Goal: Task Accomplishment & Management: Manage account settings

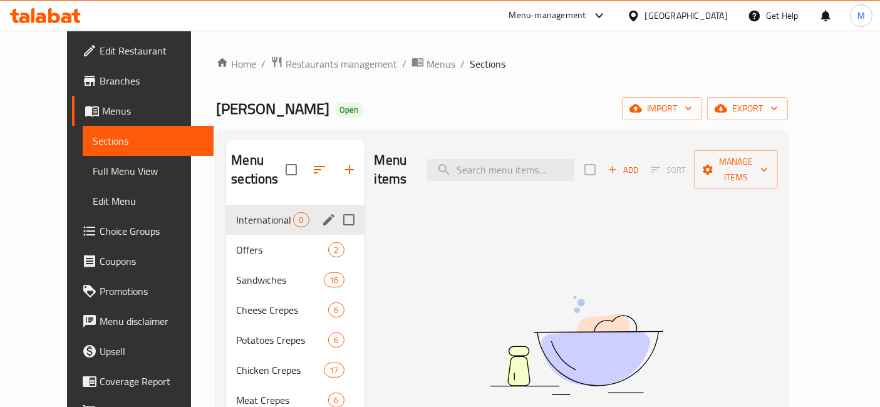
click at [336, 207] on input "Menu sections" at bounding box center [349, 220] width 26 height 26
checkbox input "true"
click at [305, 174] on icon "button" at bounding box center [312, 169] width 15 height 15
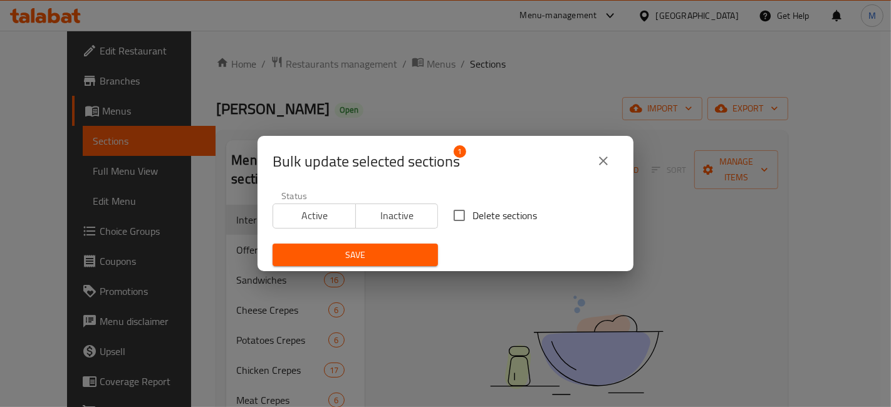
click at [274, 168] on span "Bulk update selected sections" at bounding box center [366, 162] width 187 height 20
click at [473, 222] on span "Delete sections" at bounding box center [504, 215] width 65 height 15
click at [472, 222] on input "Delete sections" at bounding box center [459, 215] width 26 height 26
checkbox input "true"
click at [397, 256] on span "Save" at bounding box center [355, 255] width 145 height 16
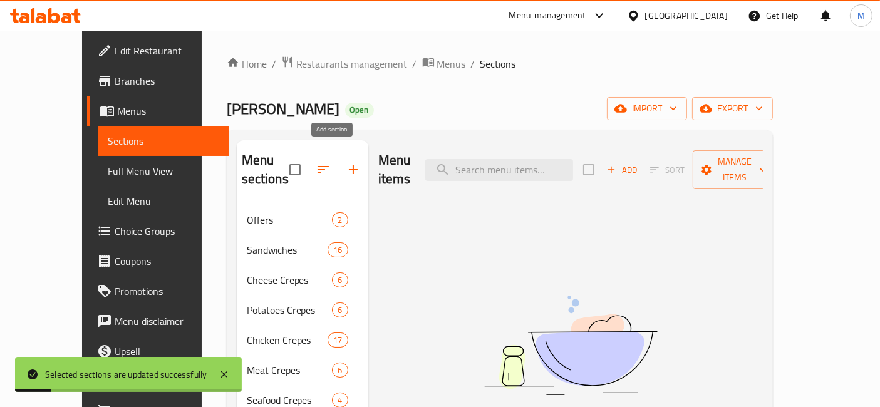
click at [346, 164] on icon "button" at bounding box center [353, 169] width 15 height 15
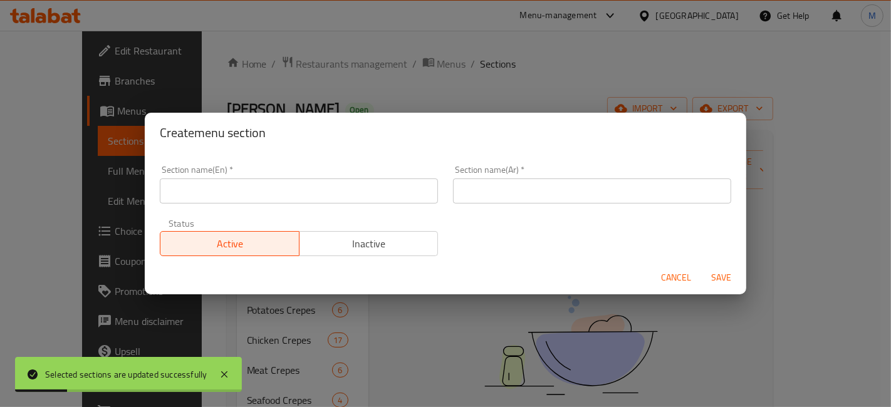
click at [535, 185] on input "text" at bounding box center [592, 191] width 278 height 25
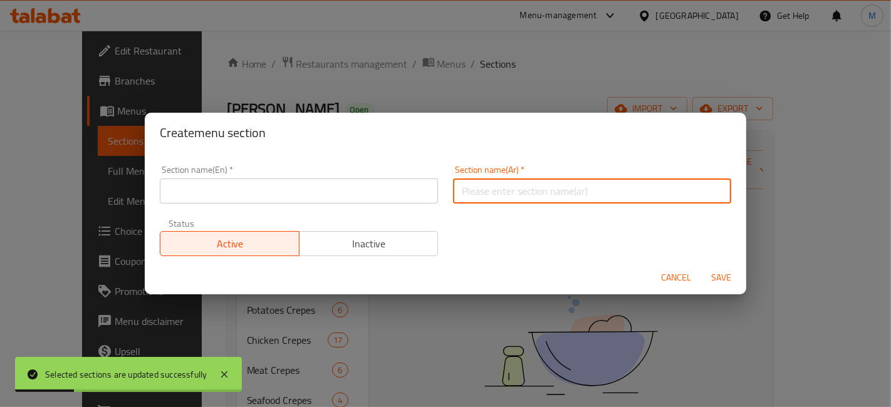
type input "d"
click at [535, 185] on input "بيتزا عشاق الجبن" at bounding box center [592, 191] width 278 height 25
type input "بيتزا عشاق الجبن"
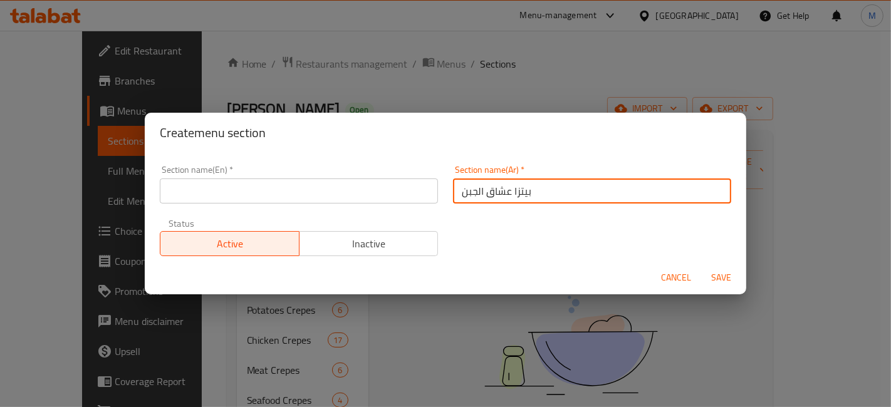
click at [311, 192] on input "text" at bounding box center [299, 191] width 278 height 25
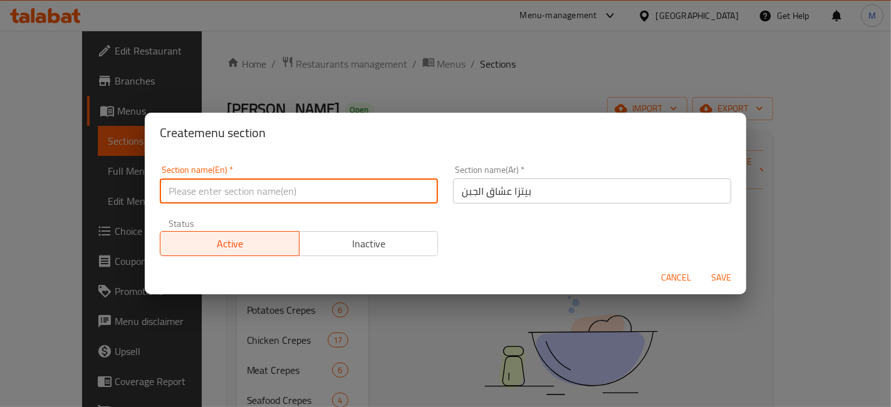
paste input "Cheese lovers pizza"
type input "Cheese lovers pizza"
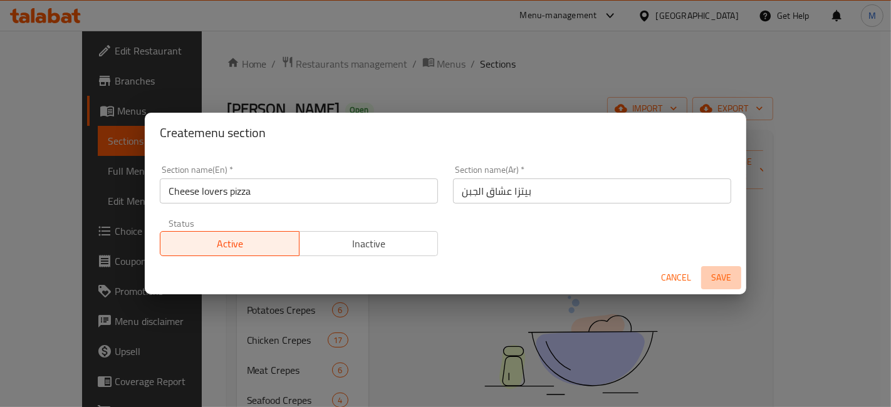
click at [724, 287] on button "Save" at bounding box center [721, 277] width 40 height 23
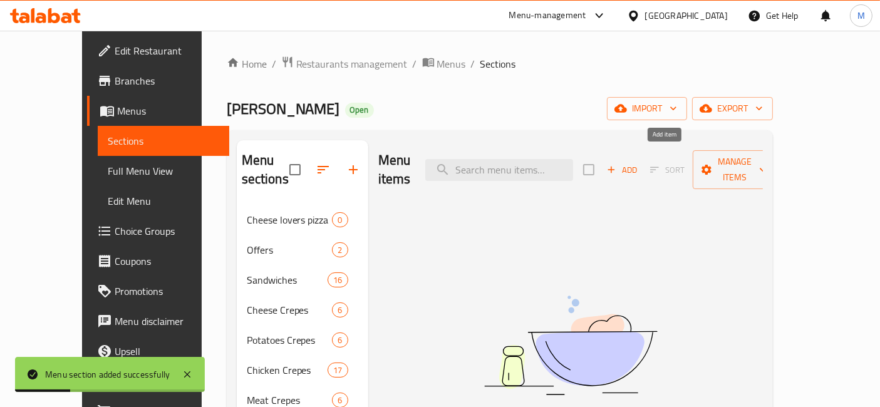
click at [639, 163] on span "Add" at bounding box center [622, 170] width 34 height 14
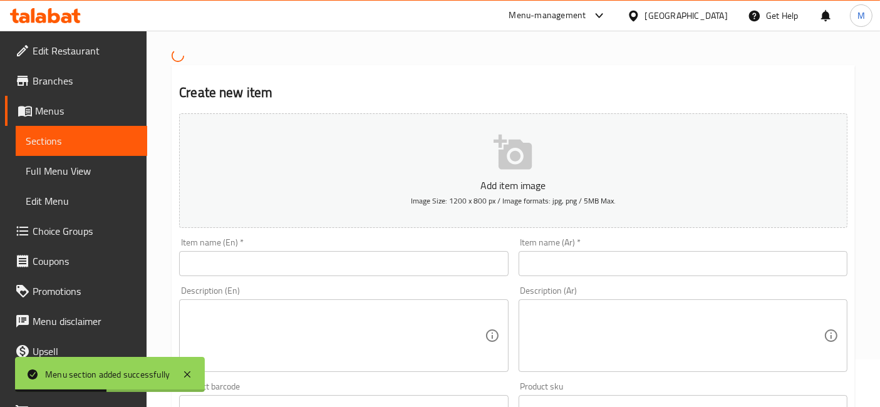
scroll to position [70, 0]
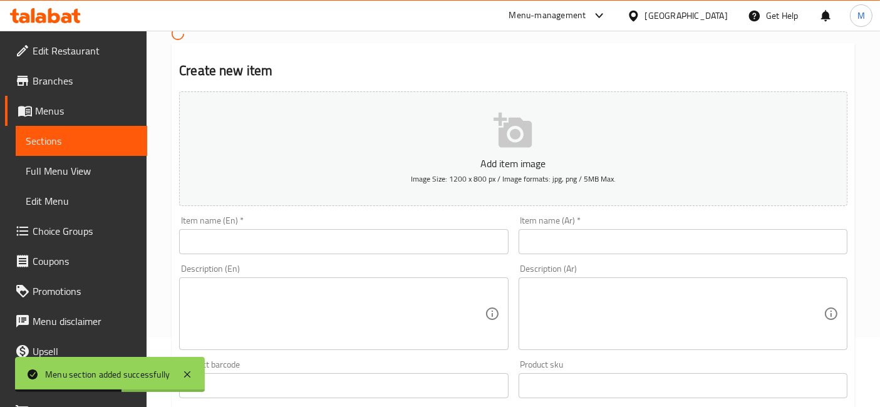
click at [420, 244] on input "text" at bounding box center [343, 241] width 329 height 25
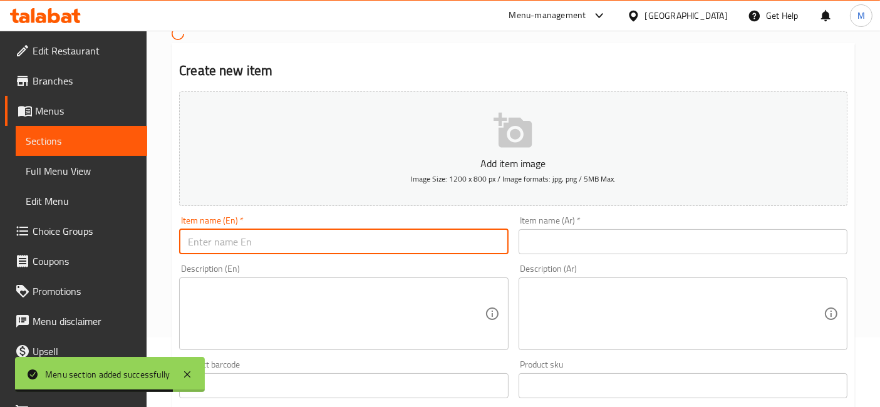
click at [585, 251] on input "text" at bounding box center [683, 241] width 329 height 25
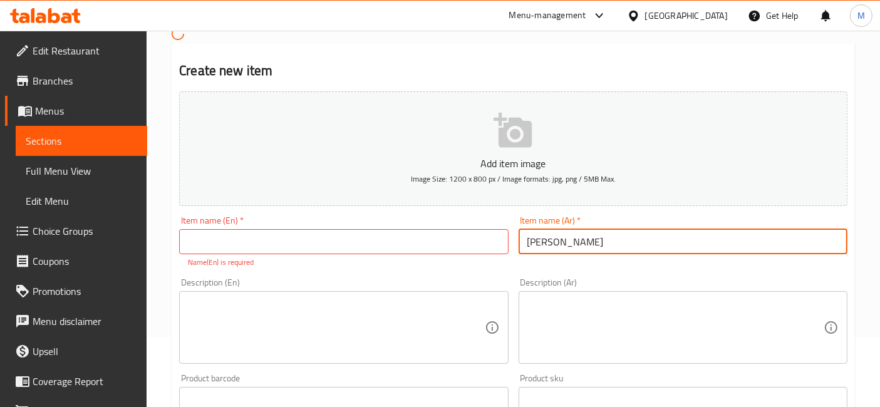
type input "بيتزا مارجريتا"
click at [274, 238] on input "text" at bounding box center [343, 241] width 329 height 25
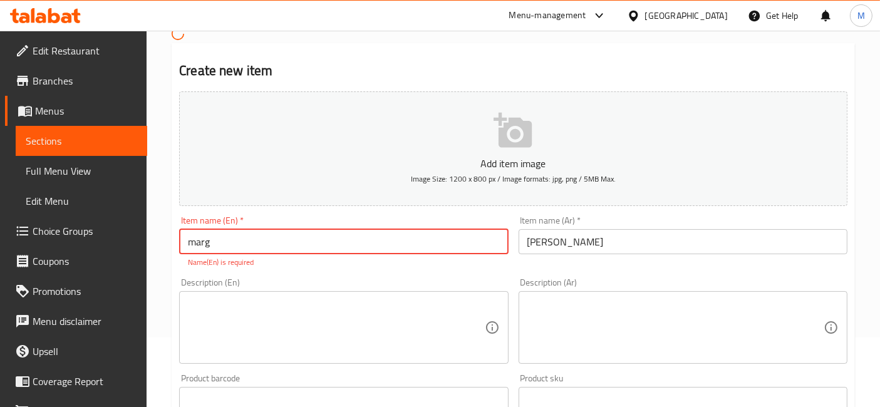
type input "[PERSON_NAME]"
click at [587, 304] on textarea at bounding box center [676, 328] width 296 height 60
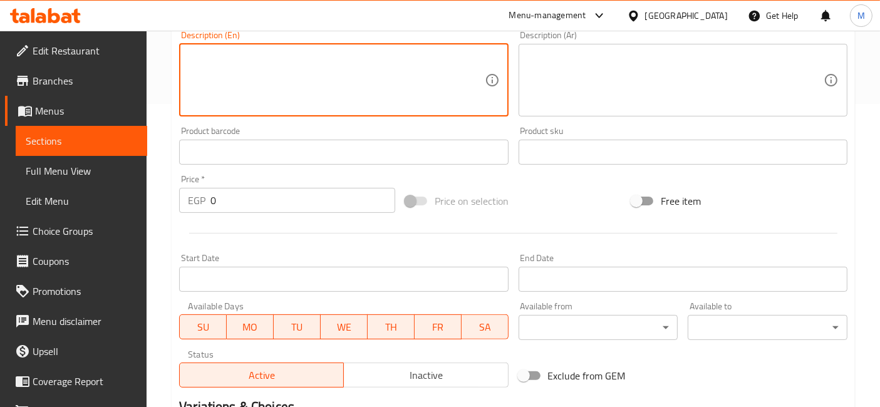
scroll to position [417, 0]
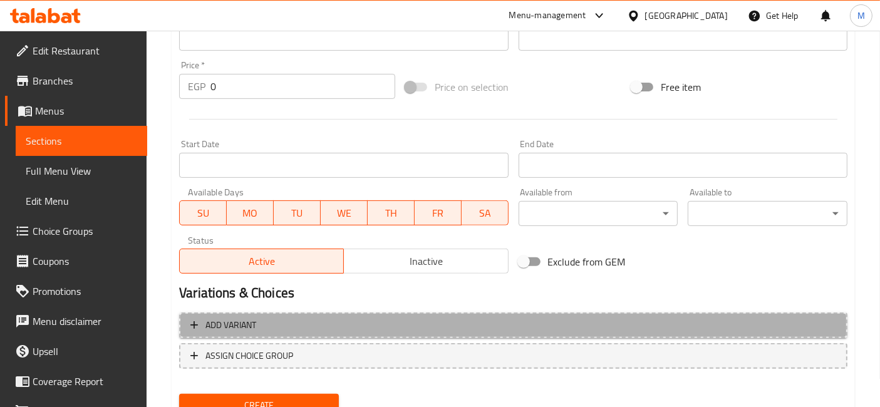
click at [407, 325] on span "Add variant" at bounding box center [513, 326] width 646 height 16
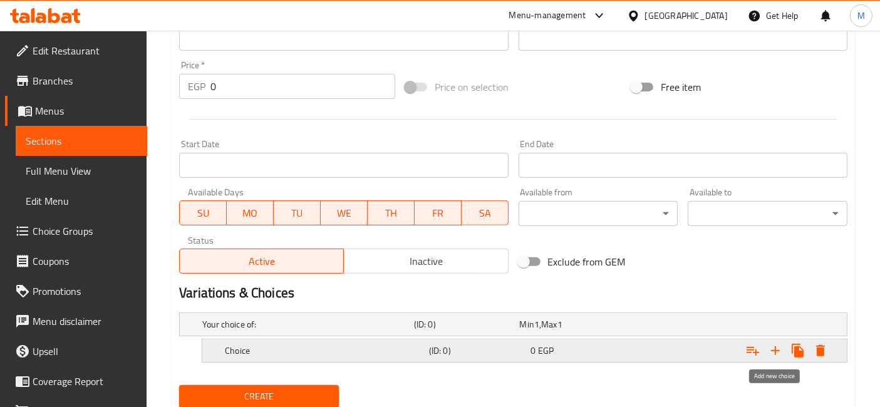
click at [780, 353] on icon "Expand" at bounding box center [775, 350] width 15 height 15
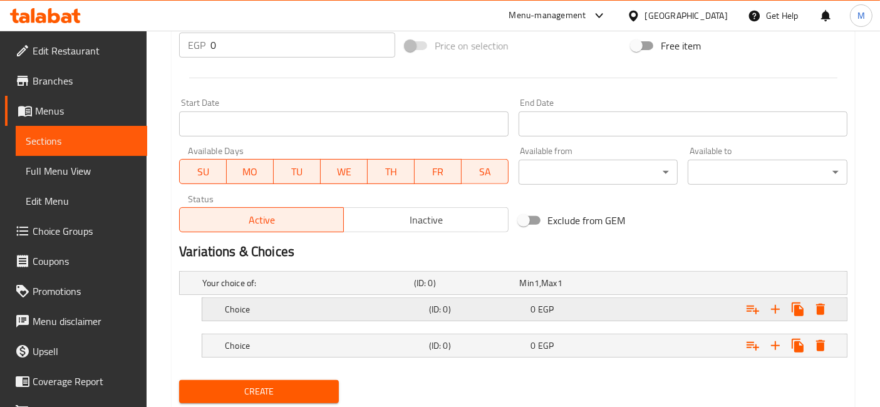
scroll to position [495, 0]
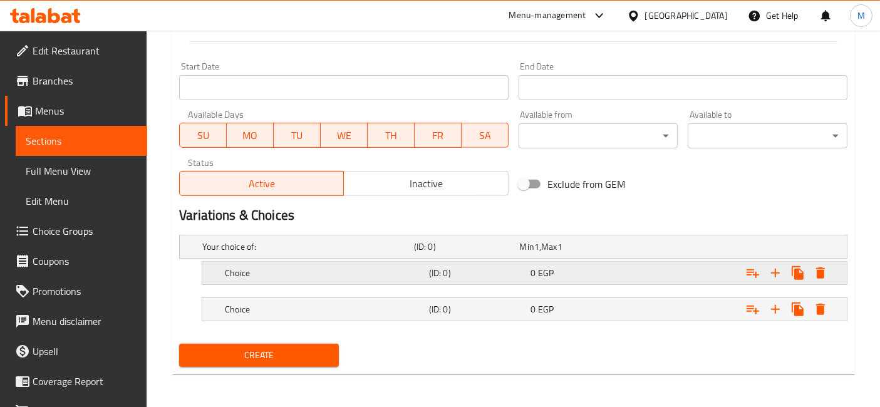
click at [305, 264] on div "Choice" at bounding box center [324, 273] width 204 height 18
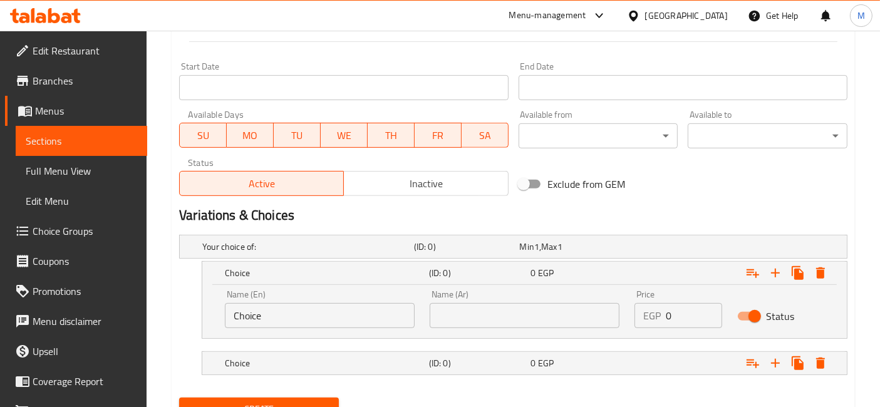
click at [308, 315] on input "Choice" at bounding box center [320, 315] width 190 height 25
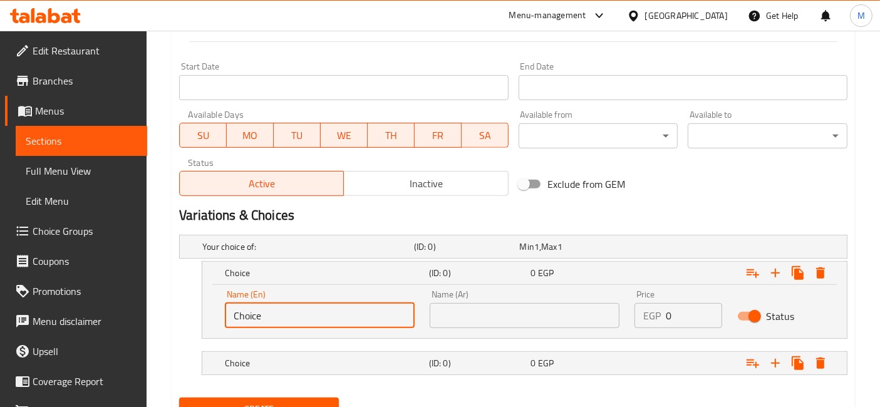
click at [308, 315] on input "Choice" at bounding box center [320, 315] width 190 height 25
click at [308, 315] on input "text" at bounding box center [320, 315] width 190 height 25
type input "Medium"
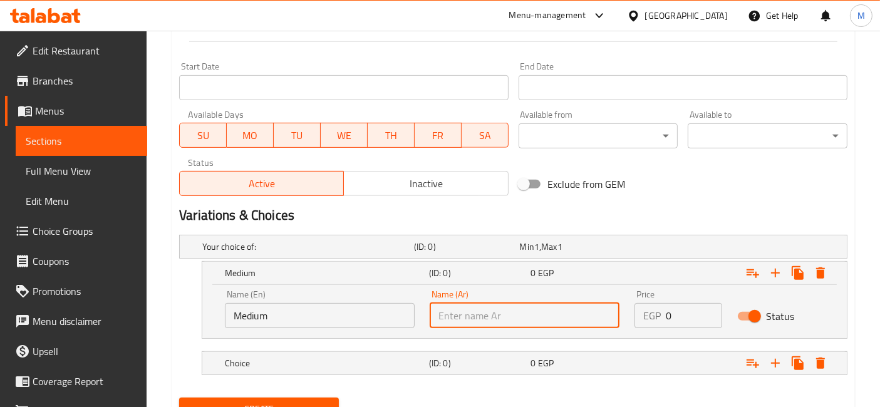
click at [512, 313] on input "text" at bounding box center [525, 315] width 190 height 25
type input "وسط"
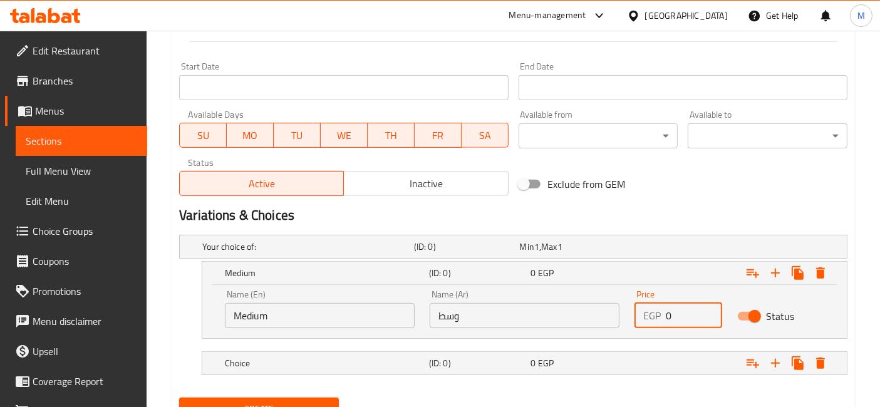
drag, startPoint x: 684, startPoint y: 313, endPoint x: 649, endPoint y: 318, distance: 35.4
click at [649, 318] on div "EGP 0 Price" at bounding box center [678, 315] width 87 height 25
type input "100"
click at [617, 370] on div "Choice (ID: 0) 0 EGP" at bounding box center [528, 364] width 612 height 28
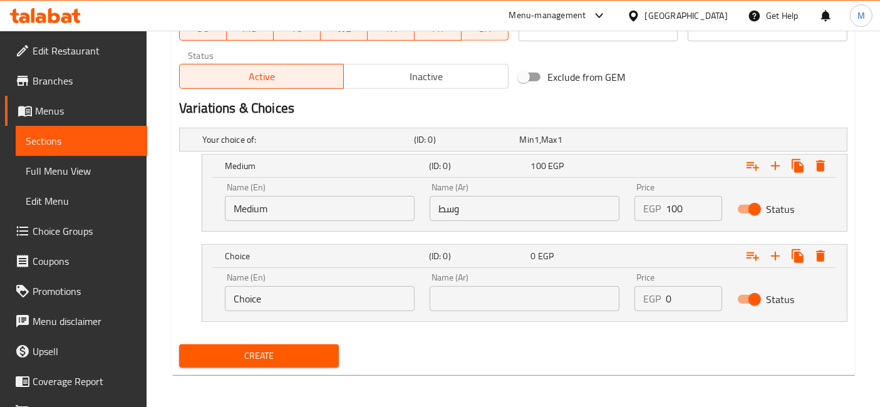
scroll to position [603, 0]
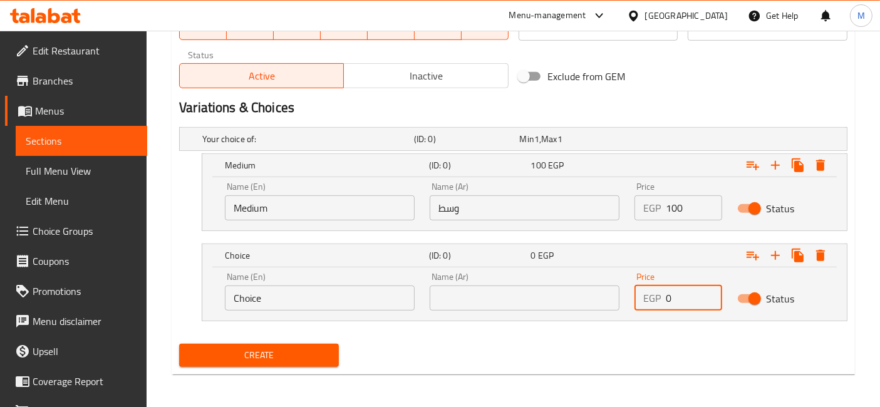
click at [671, 289] on div "EGP 0 Price" at bounding box center [678, 298] width 87 height 25
type input "150"
click at [593, 293] on input "text" at bounding box center [525, 298] width 190 height 25
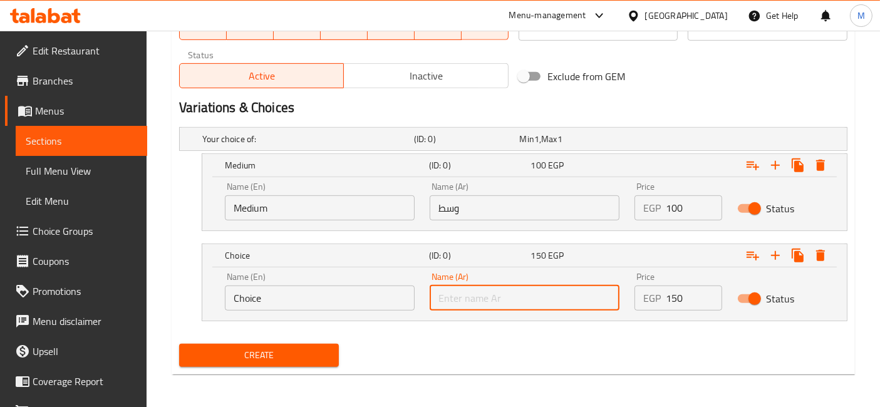
type input "كبير"
click at [340, 296] on input "Choice" at bounding box center [320, 298] width 190 height 25
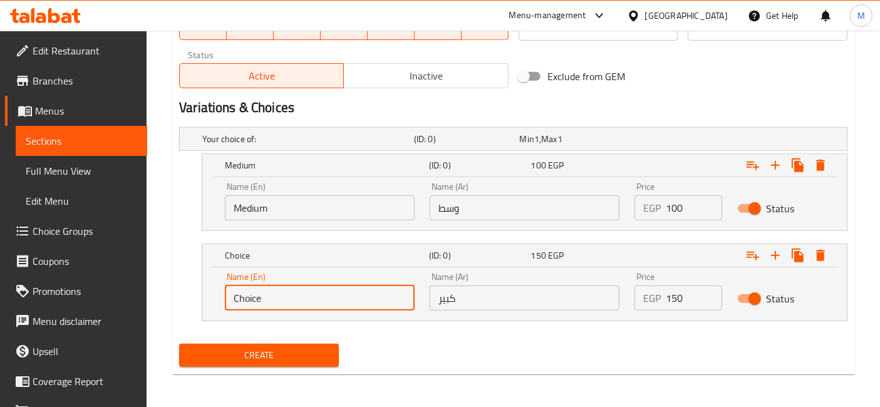
click at [340, 296] on input "Choice" at bounding box center [320, 298] width 190 height 25
click at [340, 296] on input "text" at bounding box center [320, 298] width 190 height 25
type input "Large"
click at [179, 344] on button "Create" at bounding box center [259, 355] width 160 height 23
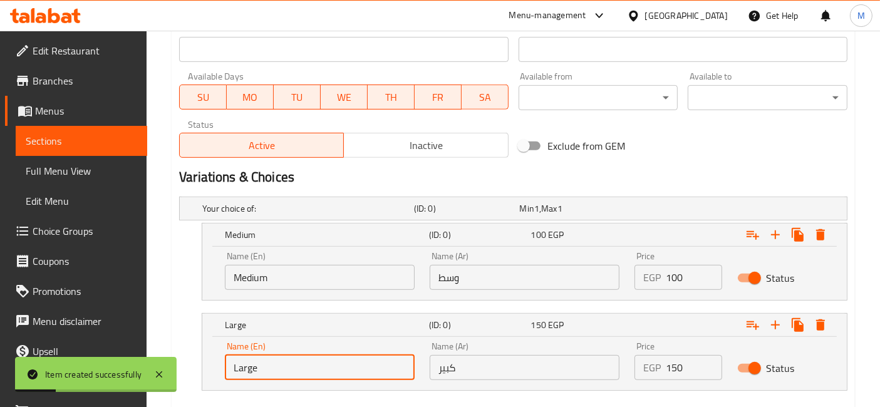
scroll to position [185, 0]
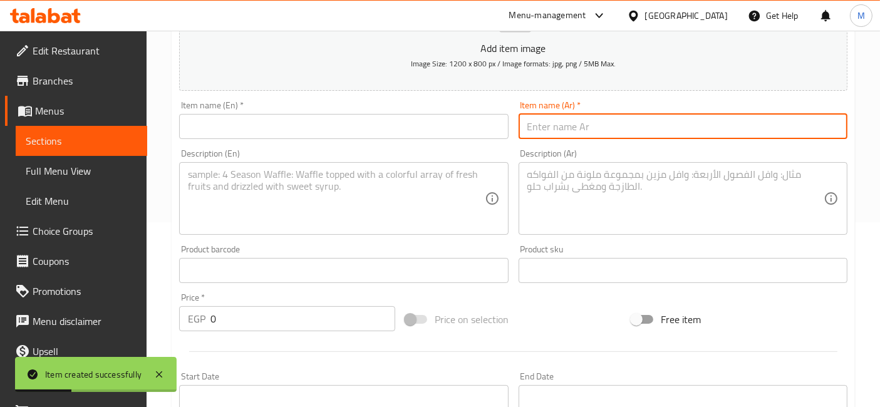
drag, startPoint x: 542, startPoint y: 116, endPoint x: 549, endPoint y: 123, distance: 10.6
click at [549, 123] on input "text" at bounding box center [683, 126] width 329 height 25
type input "بيتزا مشكل جبن"
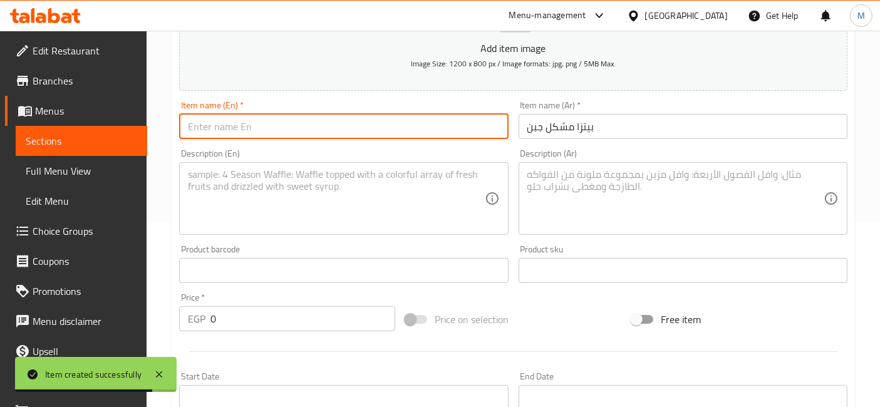
click at [429, 118] on input "text" at bounding box center [343, 126] width 329 height 25
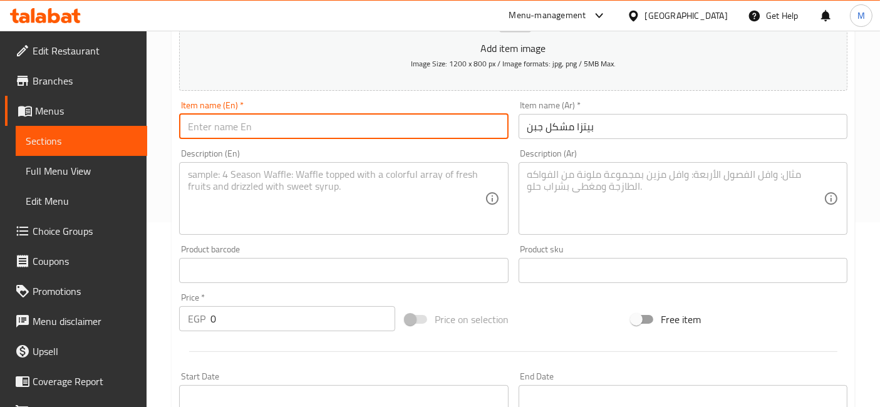
click at [548, 123] on input "بيتزا مشكل جبن" at bounding box center [683, 126] width 329 height 25
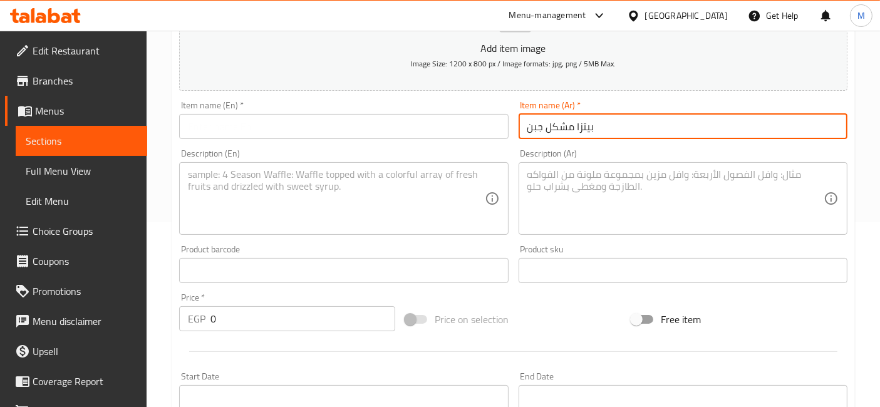
click at [548, 123] on input "بيتزا مشكل جبن" at bounding box center [683, 126] width 329 height 25
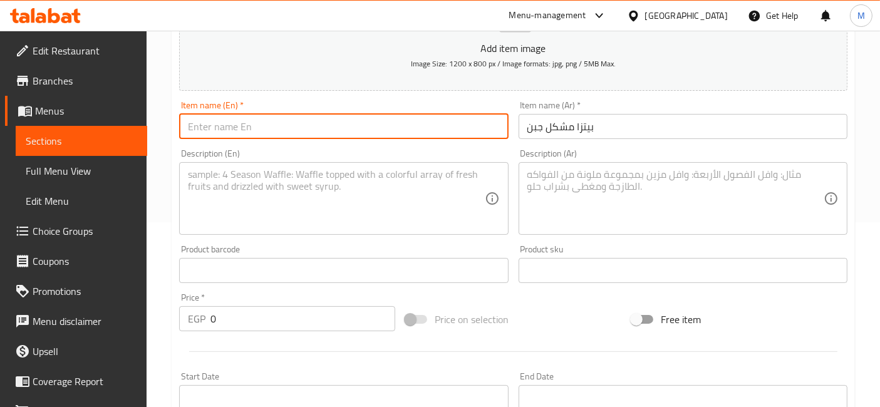
click at [358, 128] on input "text" at bounding box center [343, 126] width 329 height 25
paste input "Mix cheese pizza"
type input "Mix cheese pizza"
click at [447, 205] on textarea at bounding box center [336, 199] width 296 height 60
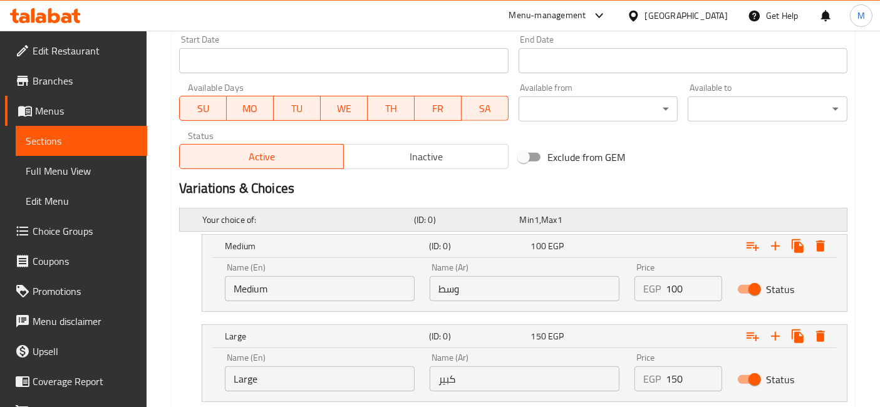
scroll to position [603, 0]
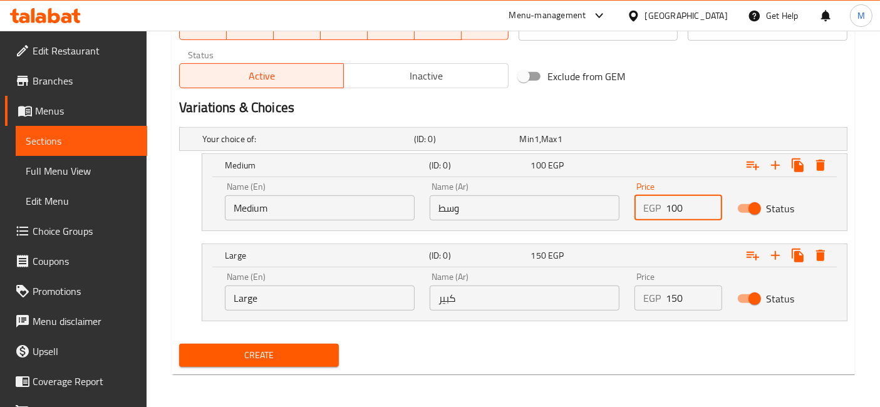
click at [660, 205] on div "EGP 100 Price" at bounding box center [678, 207] width 87 height 25
click at [675, 209] on input "15" at bounding box center [694, 207] width 56 height 25
type input "115"
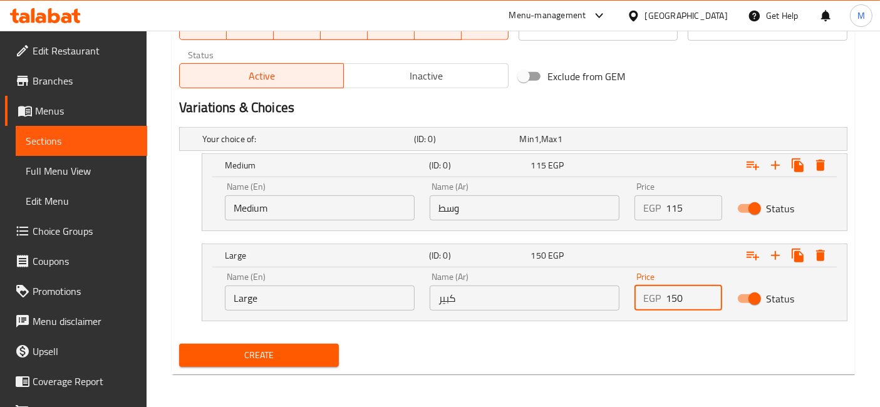
drag, startPoint x: 675, startPoint y: 307, endPoint x: 657, endPoint y: 304, distance: 18.4
click at [657, 304] on div "EGP 150 Price" at bounding box center [678, 298] width 87 height 25
type input "175"
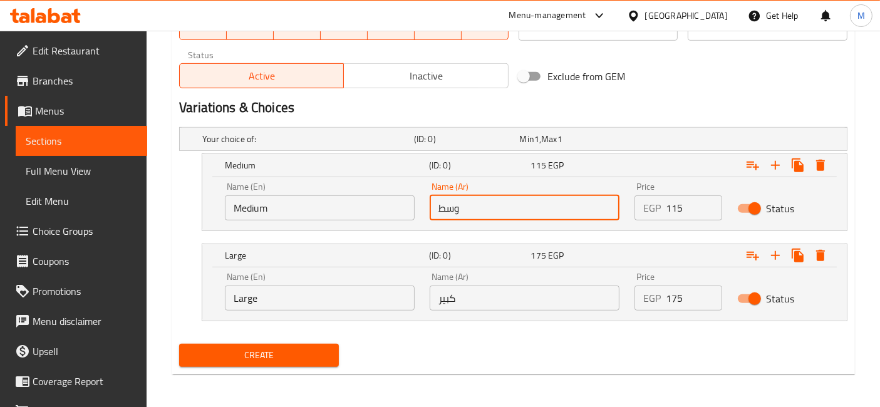
click at [500, 205] on input "وسط" at bounding box center [525, 207] width 190 height 25
click at [301, 206] on input "Medium" at bounding box center [320, 207] width 190 height 25
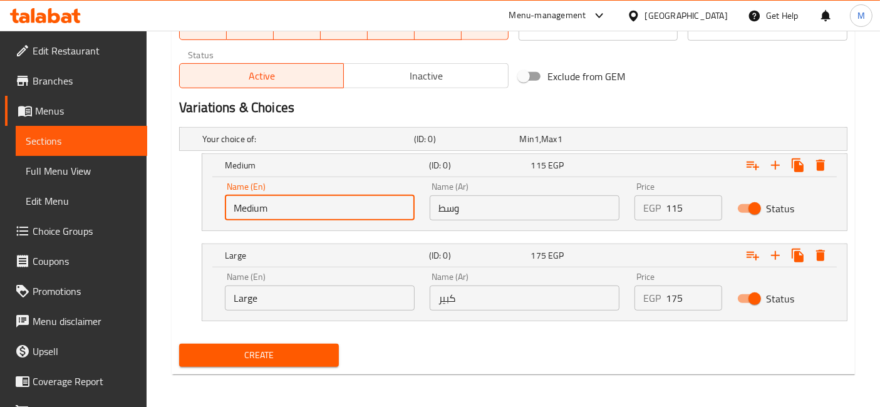
click at [301, 206] on input "Medium" at bounding box center [320, 207] width 190 height 25
type input "Choice"
click at [301, 206] on input "text" at bounding box center [320, 207] width 190 height 25
type input "Medium"
click at [440, 205] on input "وسط" at bounding box center [525, 207] width 190 height 25
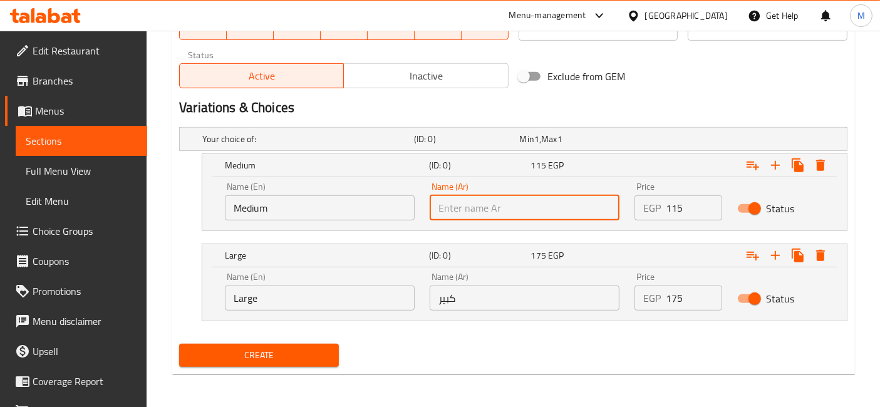
type input "وسط"
click at [496, 297] on input "كبير" at bounding box center [525, 298] width 190 height 25
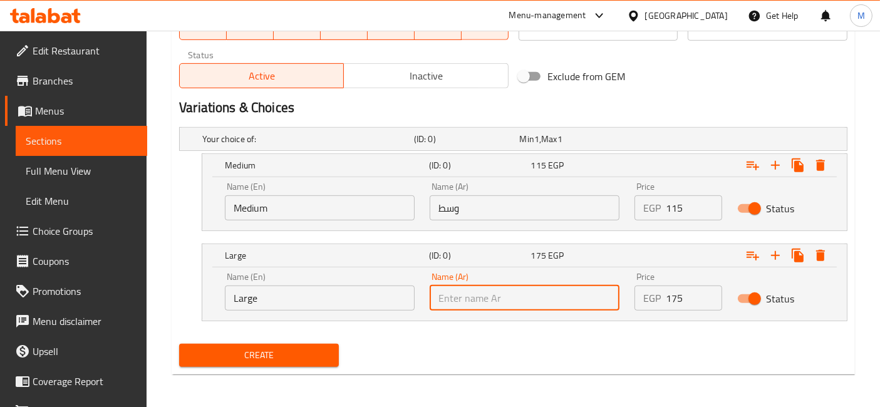
type input "كبير"
click at [350, 288] on input "Large" at bounding box center [320, 298] width 190 height 25
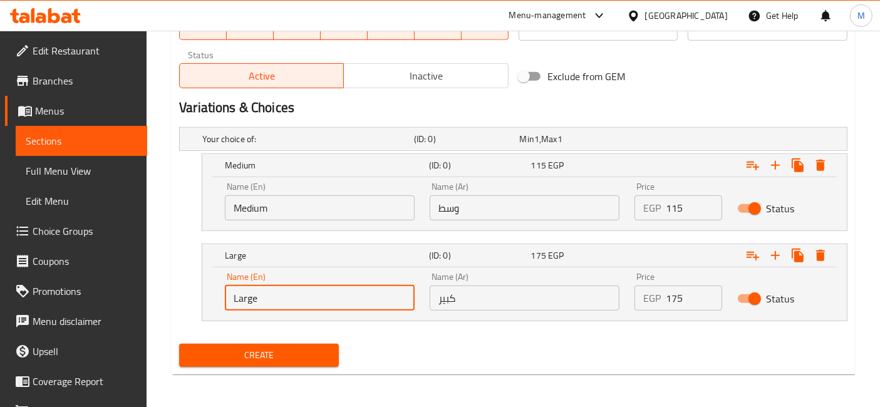
click at [350, 288] on input "Large" at bounding box center [320, 298] width 190 height 25
type input "Choice"
click at [350, 288] on input "text" at bounding box center [320, 298] width 190 height 25
type input "Large"
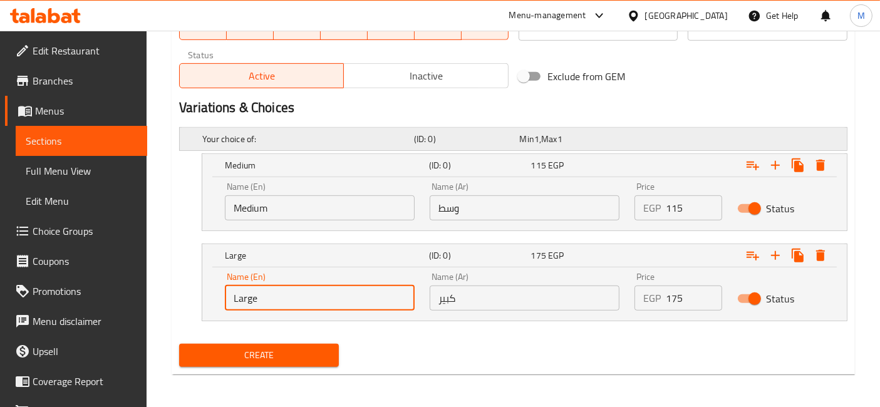
click at [179, 344] on button "Create" at bounding box center [259, 355] width 160 height 23
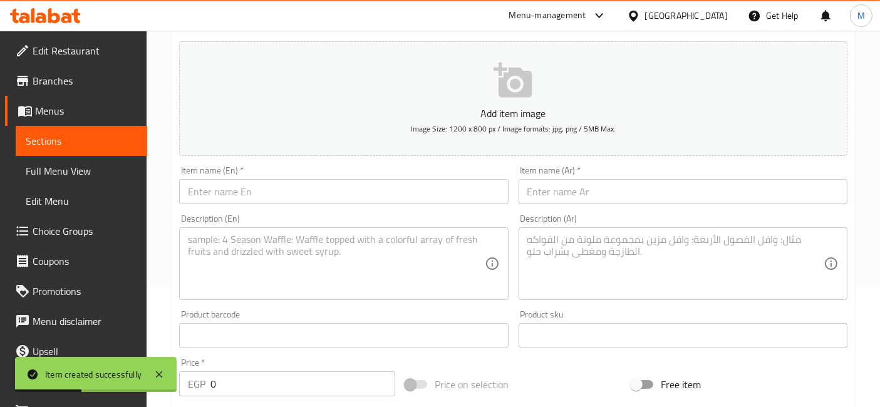
scroll to position [115, 0]
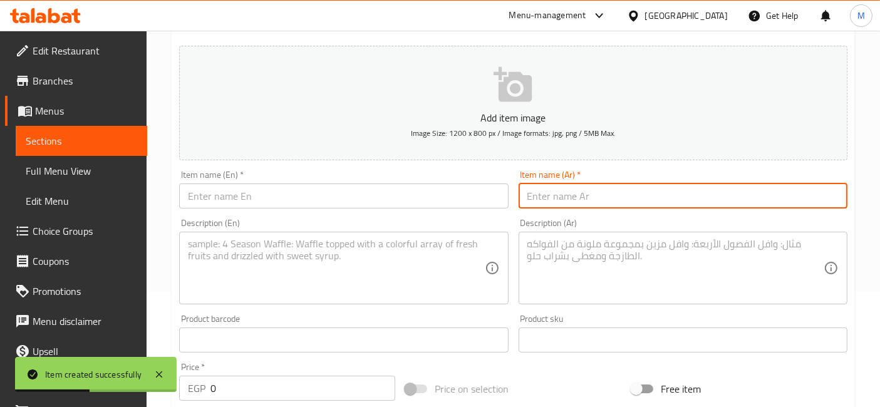
click at [560, 202] on input "text" at bounding box center [683, 196] width 329 height 25
click at [560, 202] on input "بيتزا خضروات" at bounding box center [683, 196] width 329 height 25
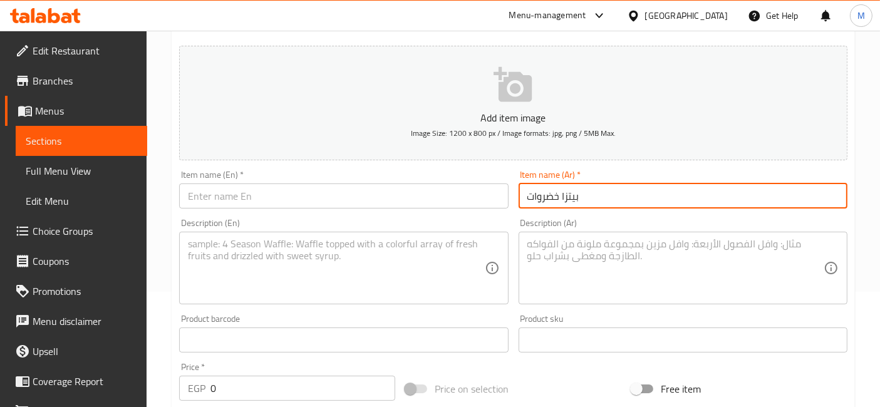
type input "بيتزا خضروات"
click at [378, 192] on input "text" at bounding box center [343, 196] width 329 height 25
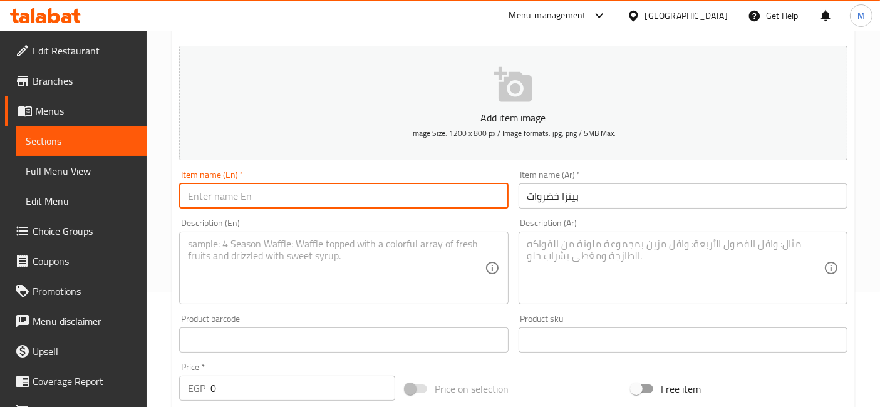
paste input "Vegetable pizza"
type input "Vegetable pizza"
click at [440, 299] on div "Description (En)" at bounding box center [343, 268] width 329 height 73
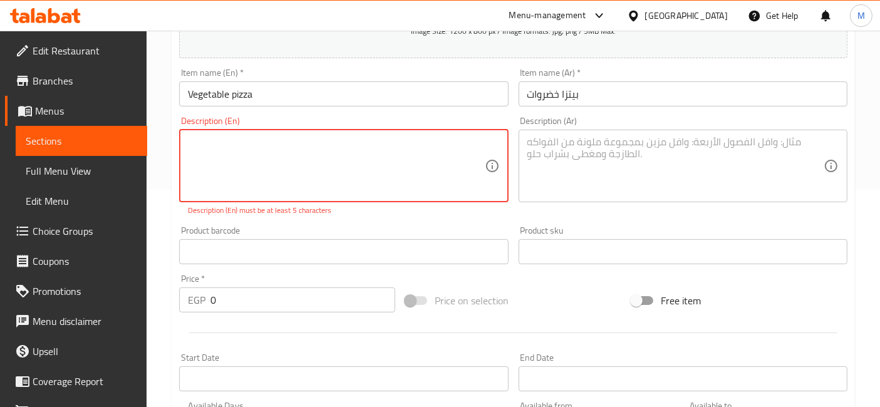
scroll to position [213, 0]
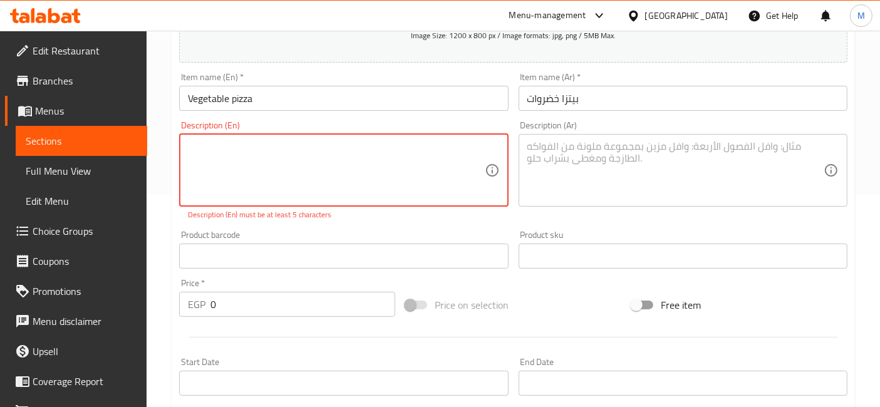
click at [380, 164] on textarea at bounding box center [336, 170] width 296 height 60
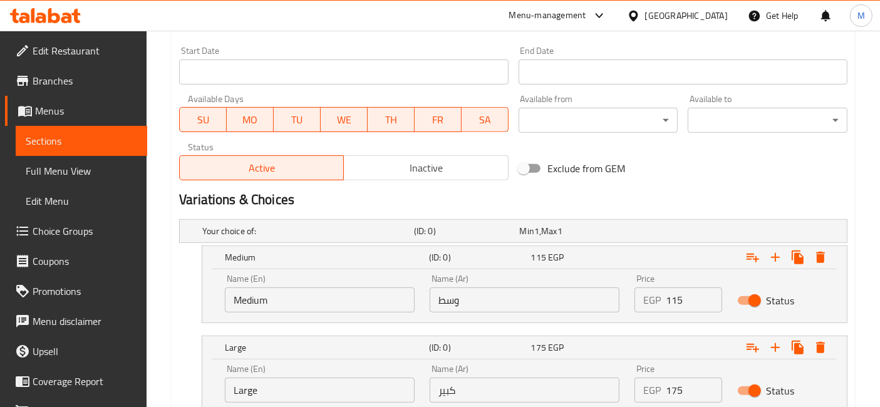
scroll to position [561, 0]
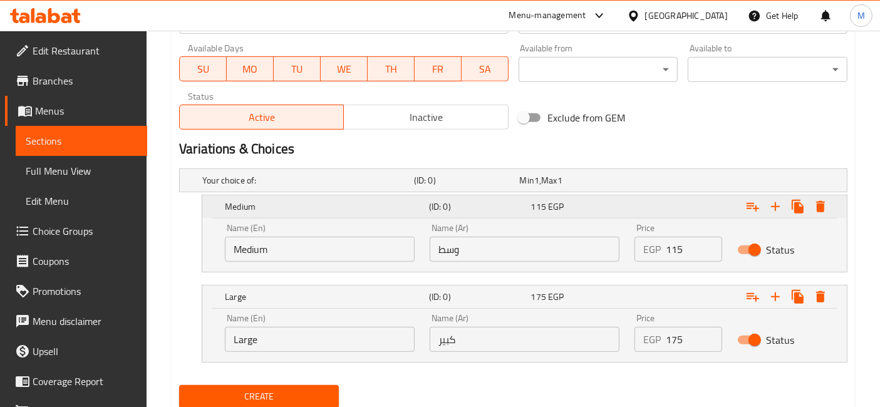
click at [266, 207] on h5 "Medium" at bounding box center [324, 206] width 199 height 13
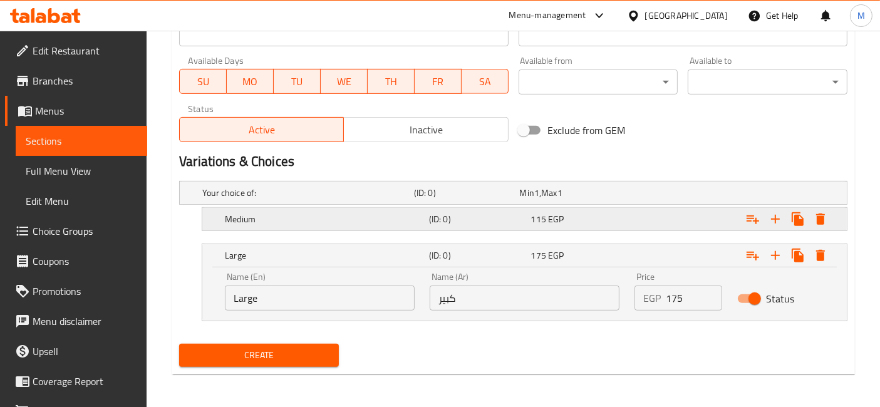
click at [283, 221] on h5 "Medium" at bounding box center [324, 219] width 199 height 13
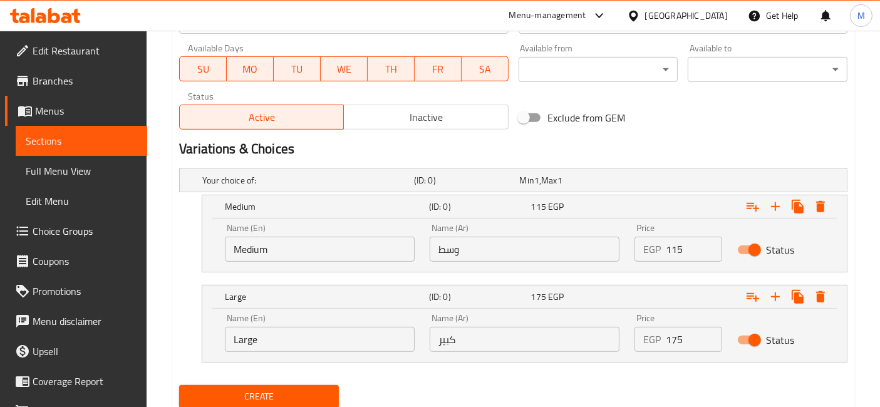
click at [278, 251] on input "Medium" at bounding box center [320, 249] width 190 height 25
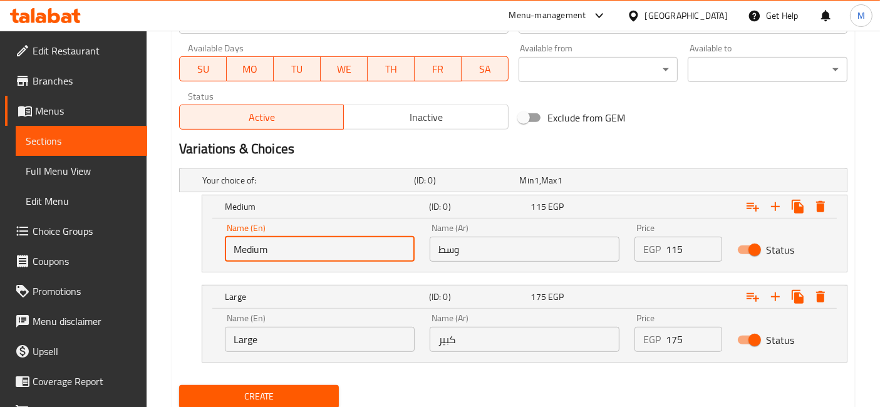
click at [278, 251] on input "Medium" at bounding box center [320, 249] width 190 height 25
type input "Choice"
click at [278, 251] on input "text" at bounding box center [320, 249] width 190 height 25
type input "Medium"
click at [506, 249] on input "وسط" at bounding box center [525, 249] width 190 height 25
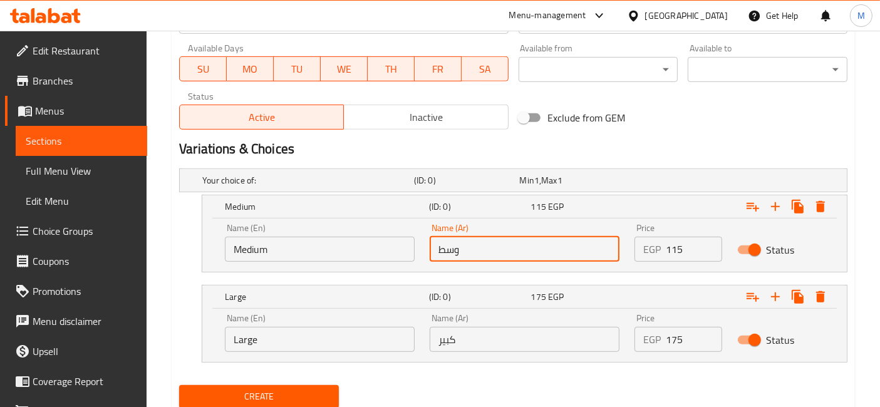
type input "وسط"
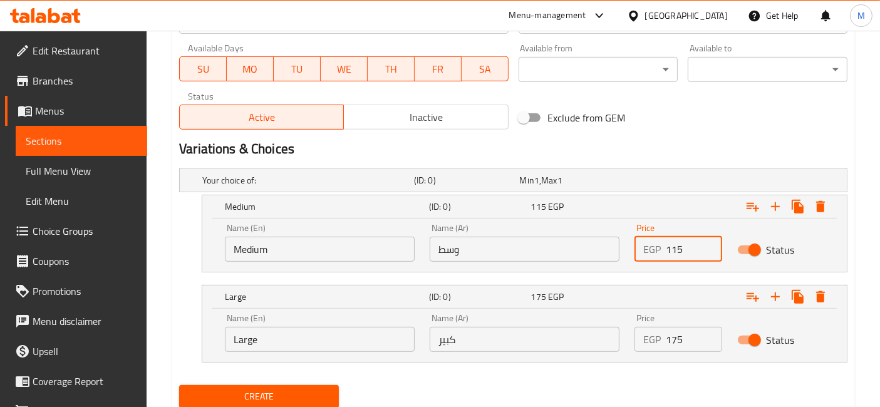
drag, startPoint x: 684, startPoint y: 256, endPoint x: 633, endPoint y: 241, distance: 52.5
click at [648, 249] on div "EGP 115 Price" at bounding box center [678, 249] width 87 height 25
type input "110"
drag, startPoint x: 672, startPoint y: 341, endPoint x: 659, endPoint y: 338, distance: 13.4
click at [662, 339] on div "EGP 175 Price" at bounding box center [678, 339] width 87 height 25
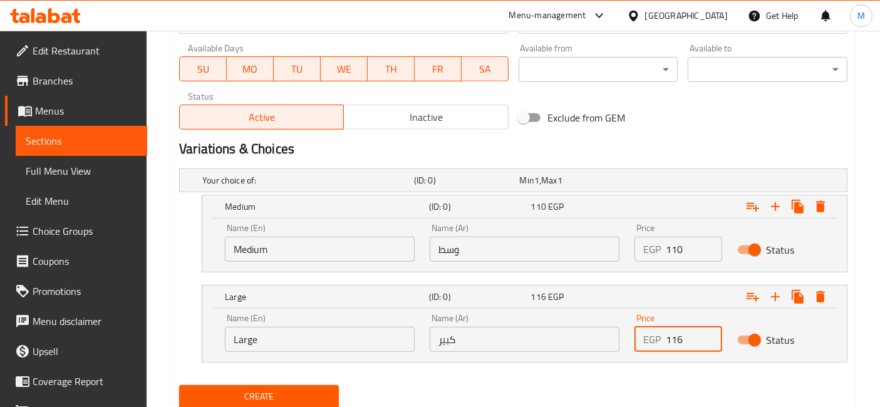
type input "116"
click at [556, 340] on input "كبير" at bounding box center [525, 339] width 190 height 25
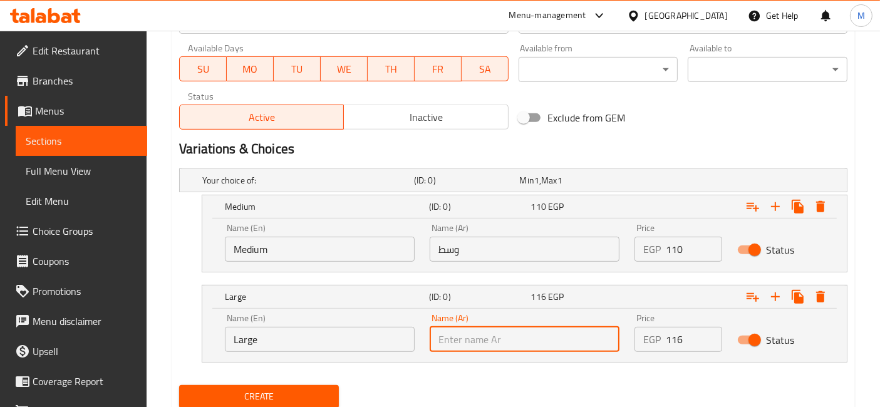
type input "كبير"
click at [358, 329] on input "Large" at bounding box center [320, 339] width 190 height 25
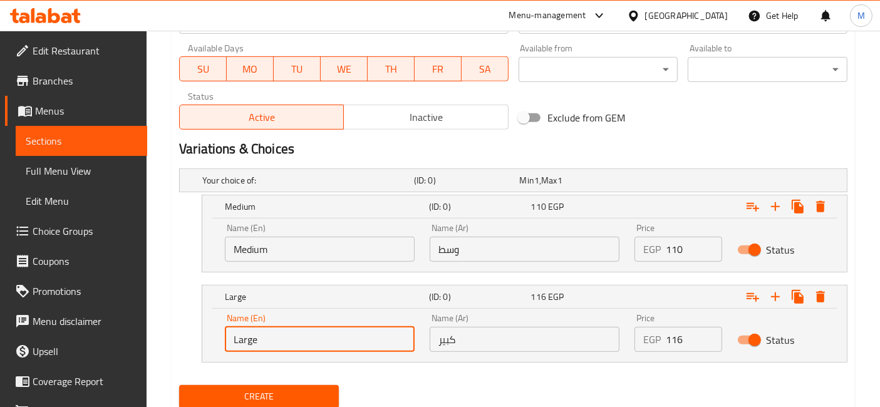
click at [358, 329] on input "Large" at bounding box center [320, 339] width 190 height 25
type input "Choice"
click at [358, 329] on input "text" at bounding box center [320, 339] width 190 height 25
type input "Large"
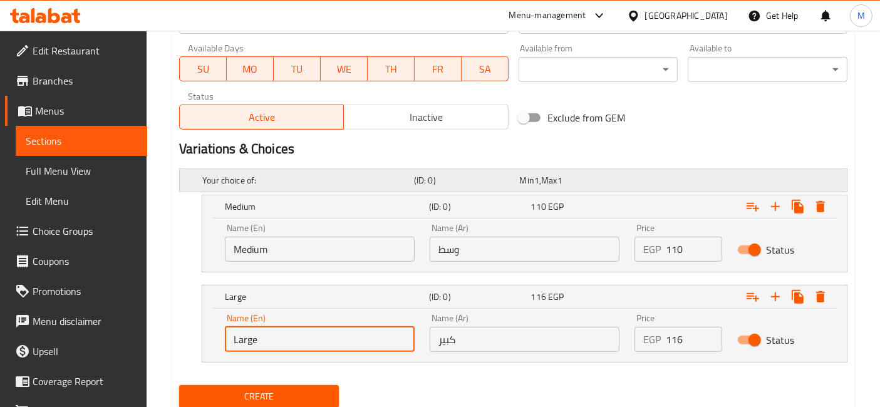
click at [179, 385] on button "Create" at bounding box center [259, 396] width 160 height 23
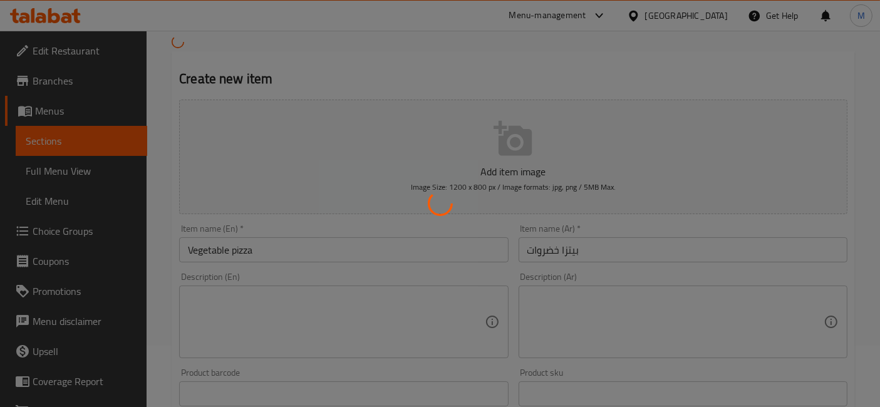
scroll to position [4, 0]
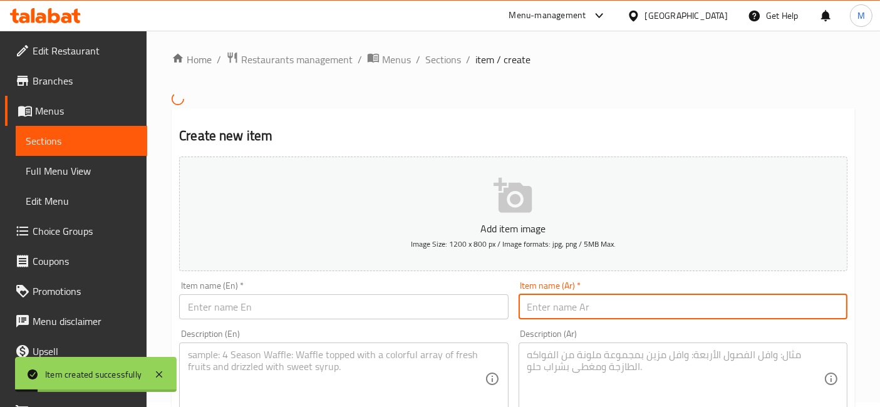
click at [600, 298] on input "text" at bounding box center [683, 306] width 329 height 25
type input "ب"
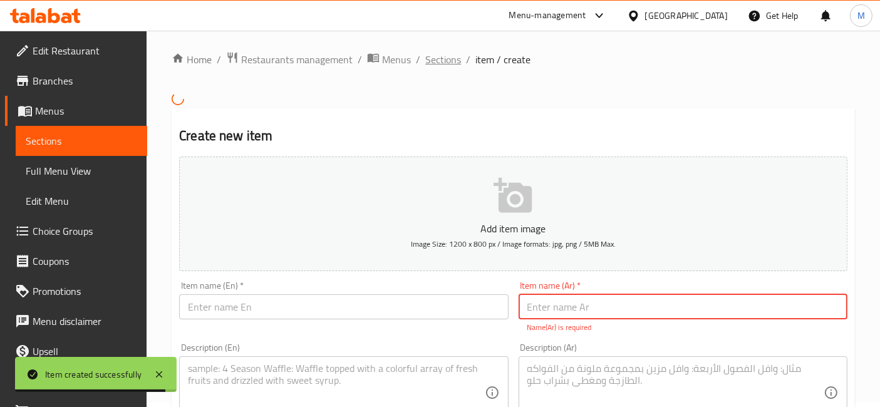
click at [447, 55] on span "Sections" at bounding box center [443, 59] width 36 height 15
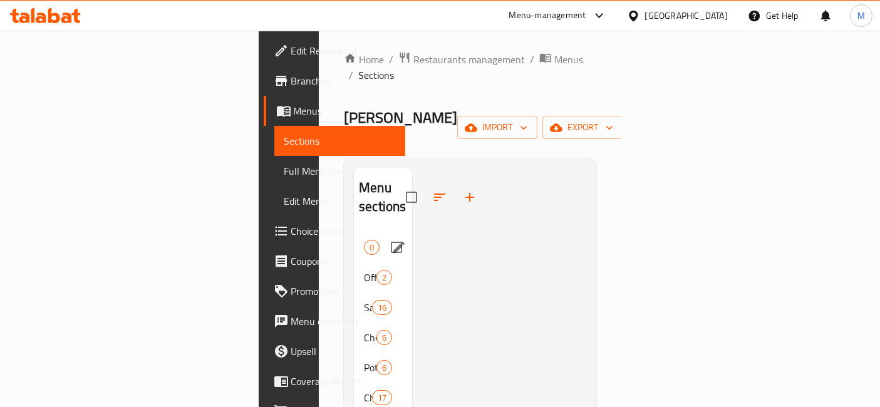
click at [354, 232] on div "Cheese lovers pizza 0" at bounding box center [383, 247] width 58 height 30
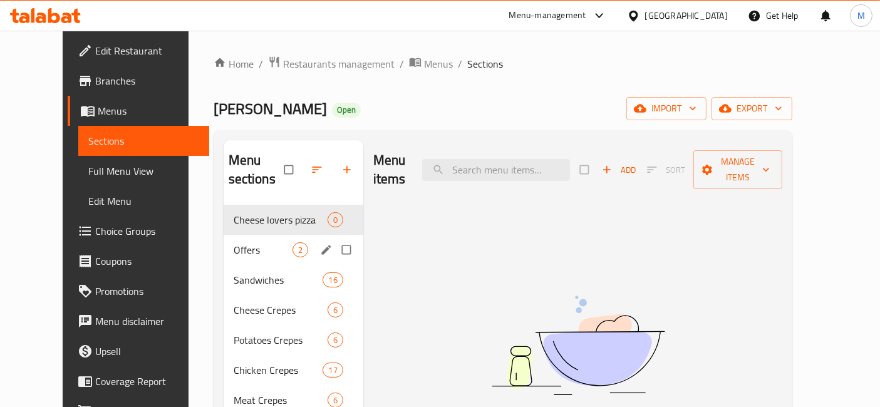
click at [241, 242] on div "Offers 2" at bounding box center [294, 250] width 140 height 30
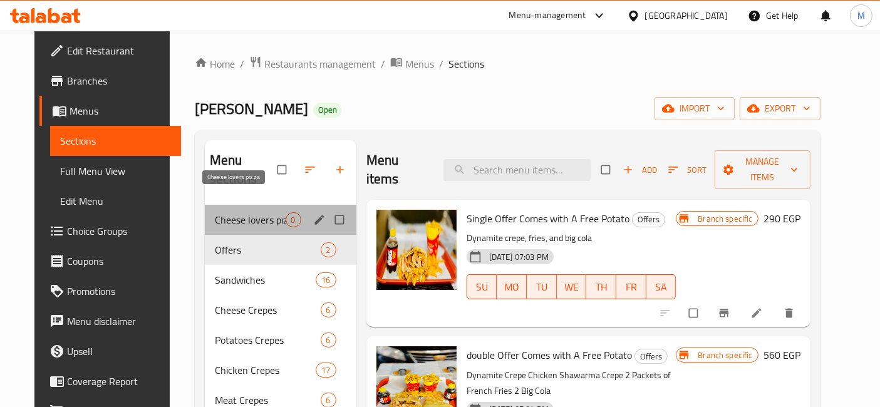
click at [259, 212] on span "Cheese lovers pizza" at bounding box center [250, 219] width 71 height 15
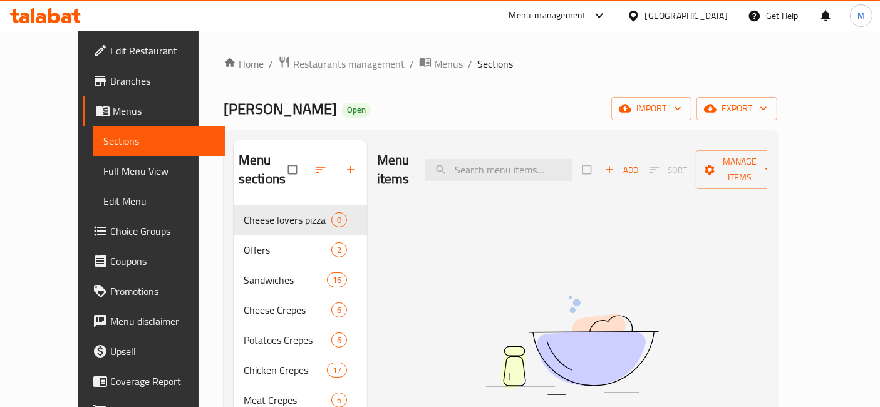
click at [508, 147] on div "Menu items Add Sort Manage items" at bounding box center [572, 170] width 390 height 60
click at [518, 160] on input "search" at bounding box center [499, 170] width 148 height 22
type input "c"
click at [513, 170] on input "pizza" at bounding box center [499, 170] width 148 height 22
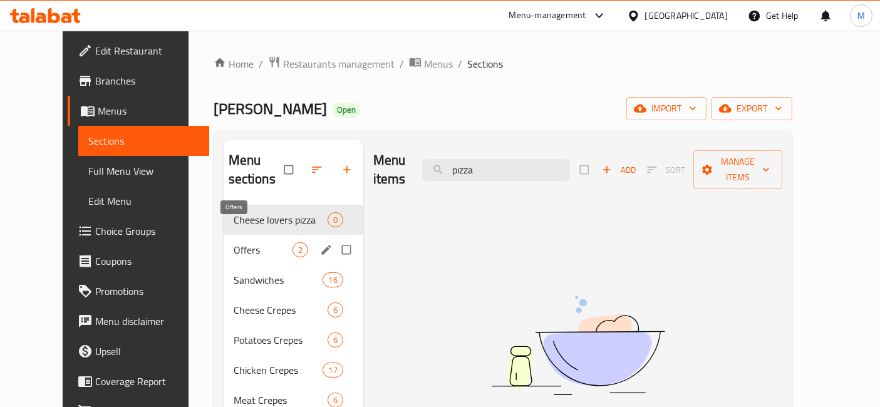
type input "pizza"
click at [234, 242] on span "Offers" at bounding box center [263, 249] width 59 height 15
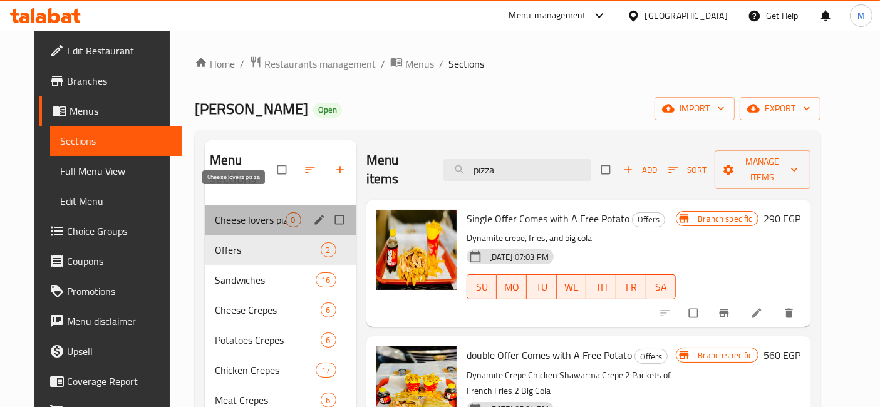
click at [261, 212] on span "Cheese lovers pizza" at bounding box center [250, 219] width 71 height 15
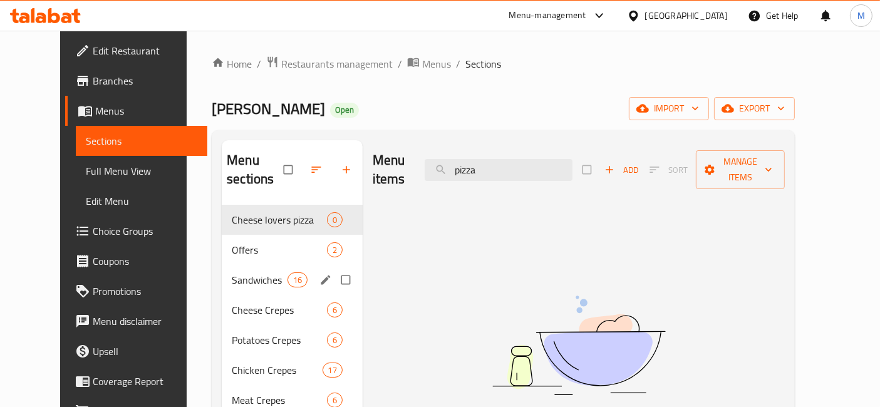
click at [254, 265] on div "Sandwiches 16" at bounding box center [292, 280] width 141 height 30
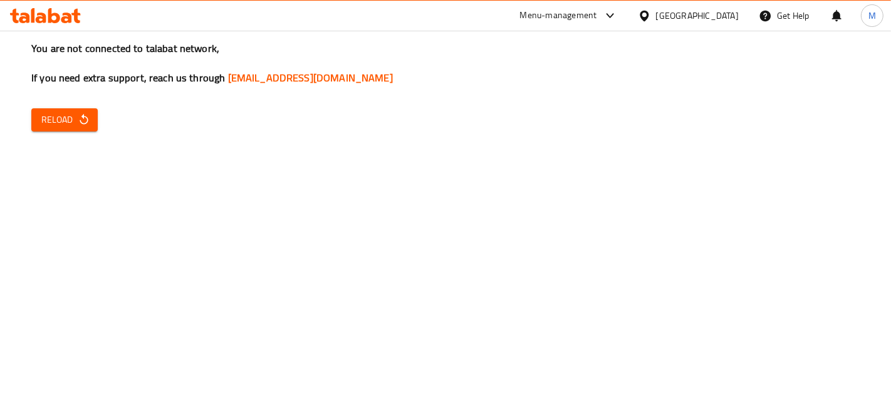
click at [78, 137] on div "You are not connected to talabat network, If you need extra support, reach us t…" at bounding box center [445, 203] width 891 height 407
click at [75, 113] on span "Reload" at bounding box center [64, 120] width 46 height 16
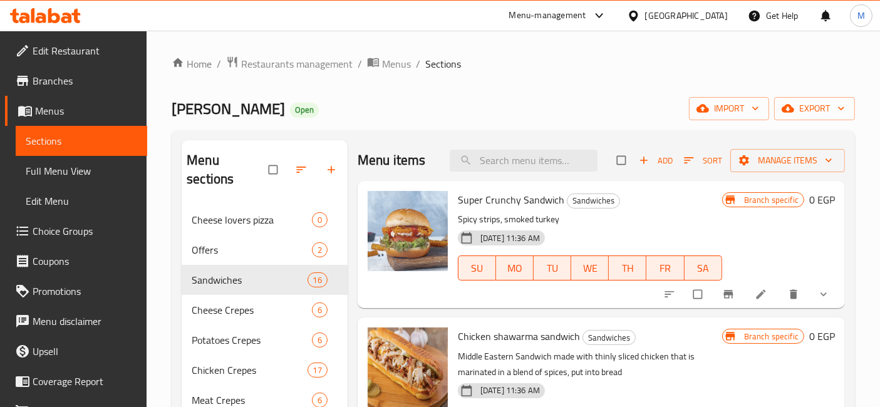
drag, startPoint x: 0, startPoint y: 0, endPoint x: 75, endPoint y: 113, distance: 135.5
drag, startPoint x: 75, startPoint y: 113, endPoint x: 266, endPoint y: 200, distance: 210.3
click at [266, 212] on span "Cheese lovers pizza" at bounding box center [252, 219] width 120 height 15
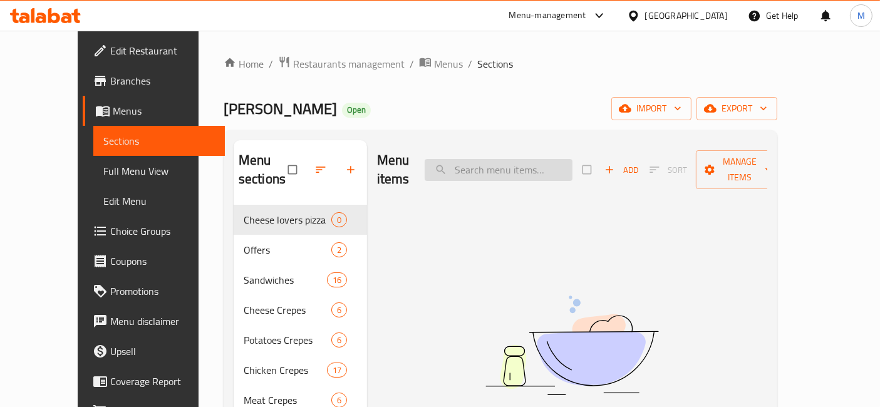
click at [529, 140] on div "Menu items Add Sort Manage items" at bounding box center [572, 170] width 390 height 60
click at [485, 165] on input "search" at bounding box center [499, 170] width 148 height 22
type input "pizza"
click at [618, 164] on span "button" at bounding box center [610, 170] width 15 height 13
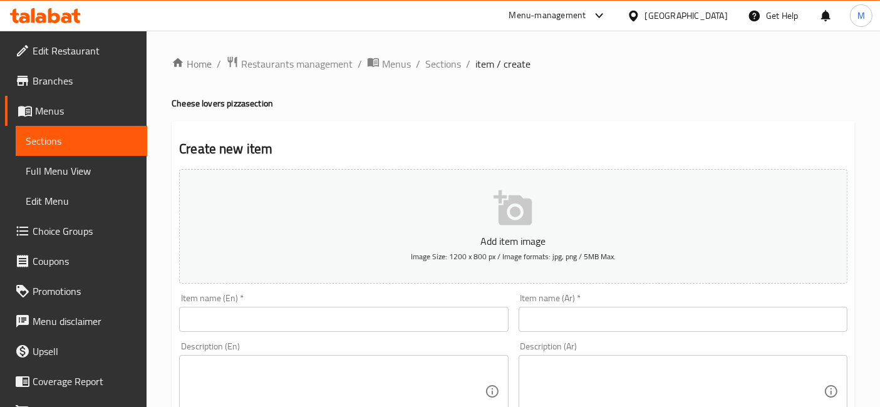
click at [560, 305] on div "Item name (Ar)   * Item name (Ar) *" at bounding box center [683, 313] width 329 height 38
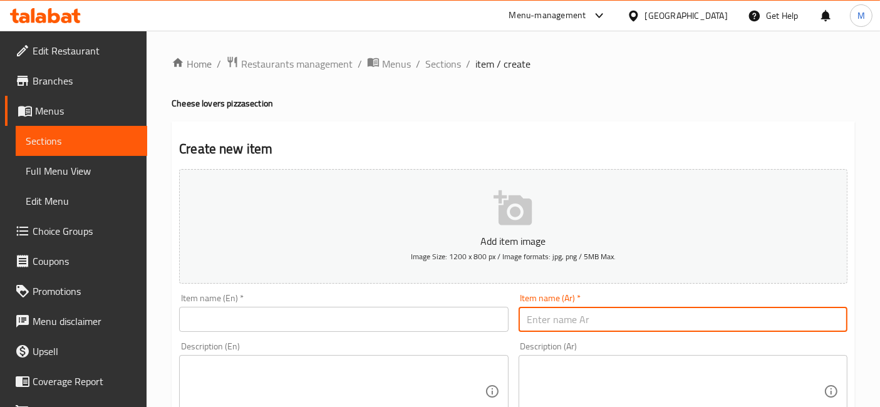
click at [562, 323] on input "text" at bounding box center [683, 319] width 329 height 25
type input "f"
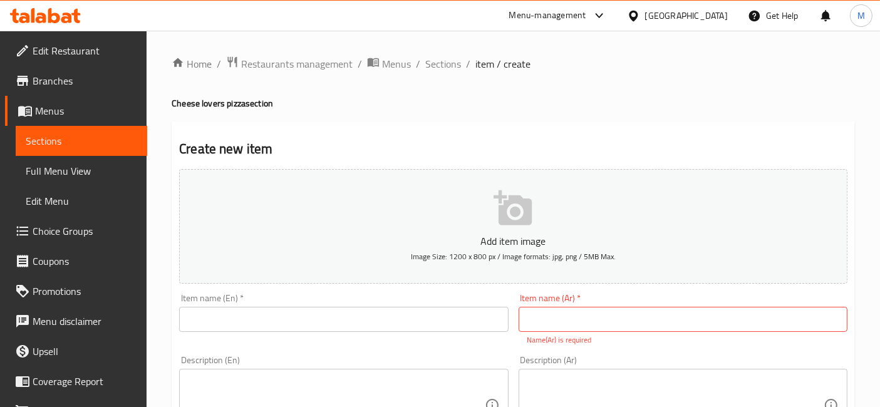
click at [385, 325] on input "text" at bounding box center [343, 319] width 329 height 25
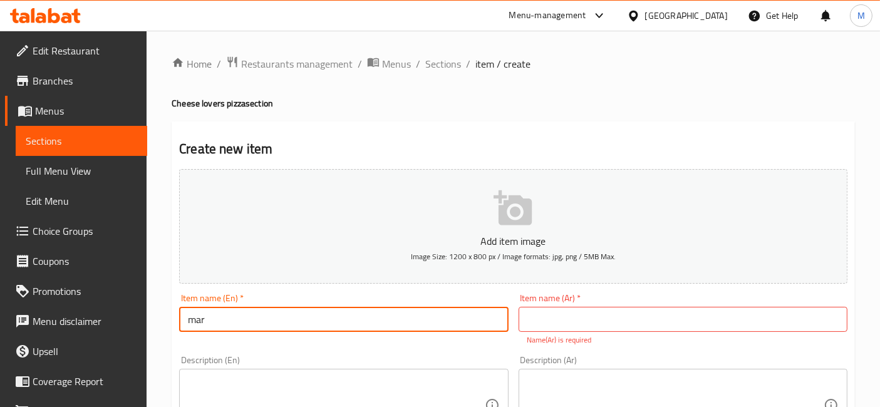
type input "[PERSON_NAME]"
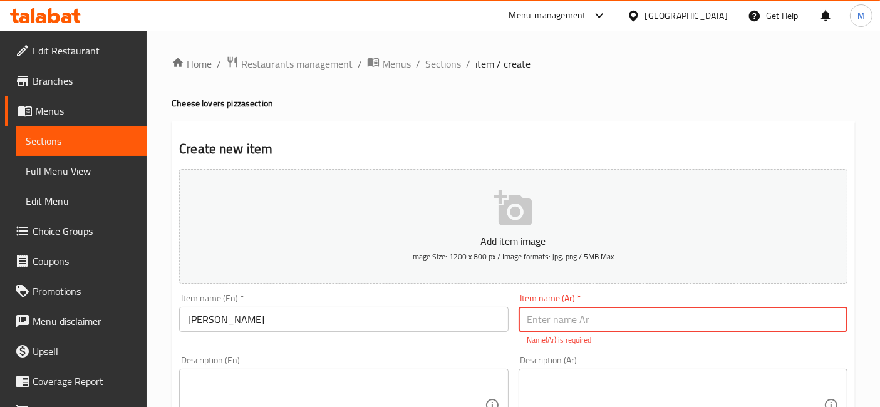
click at [586, 325] on input "text" at bounding box center [683, 319] width 329 height 25
type input "م"
type input "[PERSON_NAME]"
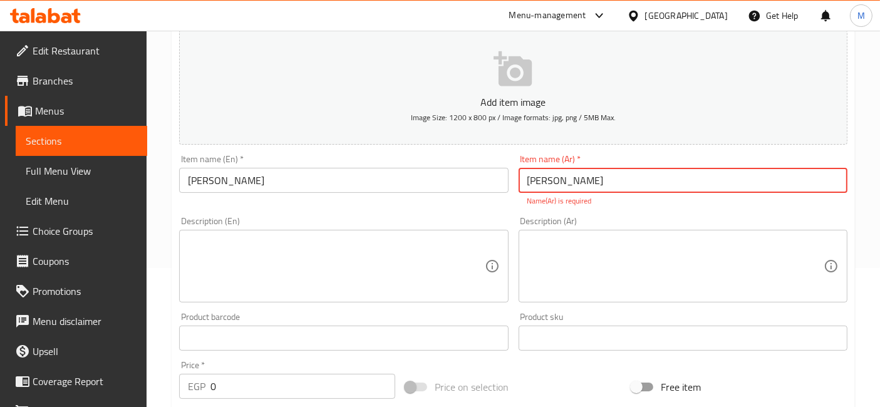
click at [581, 296] on div "Add item image Image Size: 1200 x 800 px / Image formats: jpg, png / 5MB Max. I…" at bounding box center [513, 302] width 679 height 554
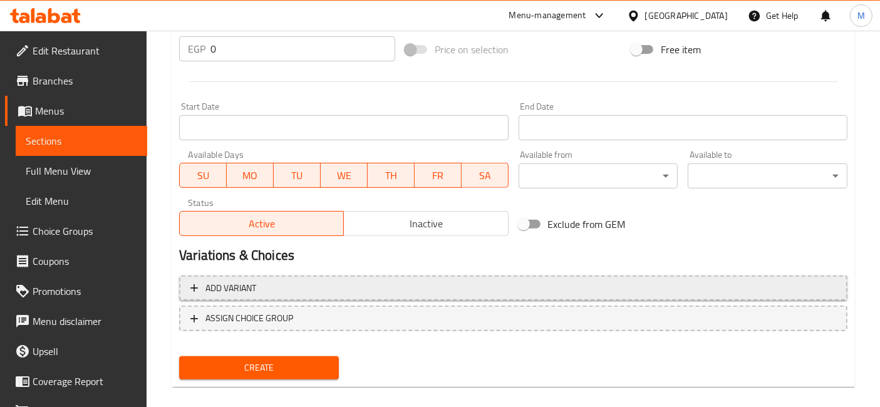
scroll to position [476, 0]
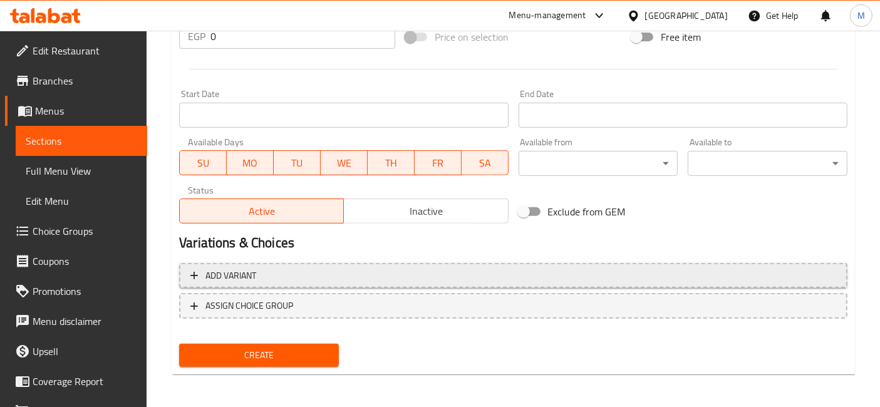
click at [485, 281] on span "Add variant" at bounding box center [513, 276] width 646 height 16
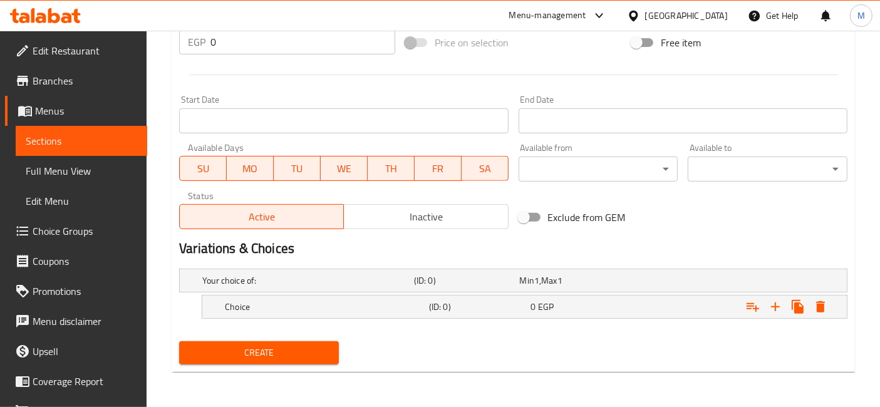
scroll to position [467, 0]
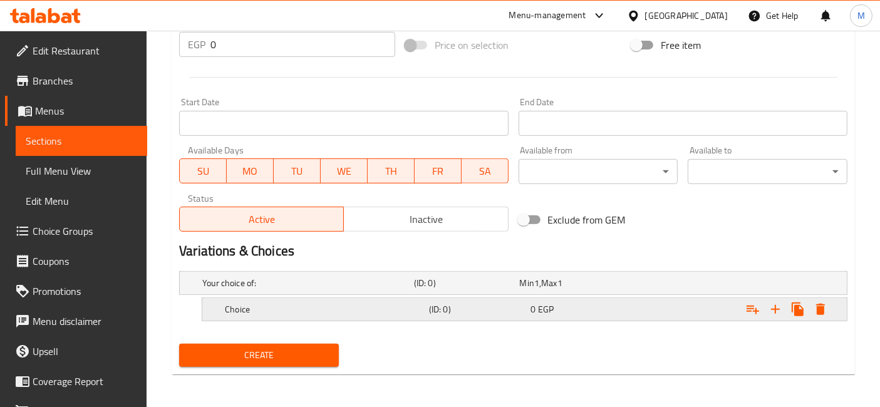
click at [637, 300] on div "Expand" at bounding box center [732, 310] width 204 height 28
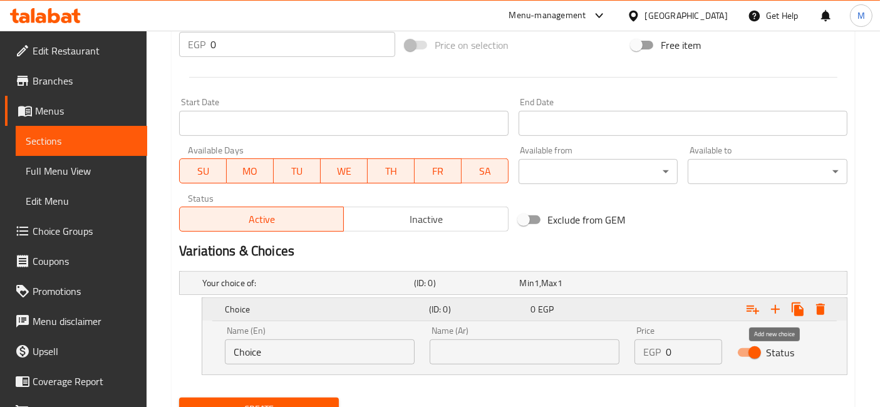
drag, startPoint x: 768, startPoint y: 307, endPoint x: 774, endPoint y: 306, distance: 6.3
click at [774, 306] on icon "Expand" at bounding box center [775, 309] width 15 height 15
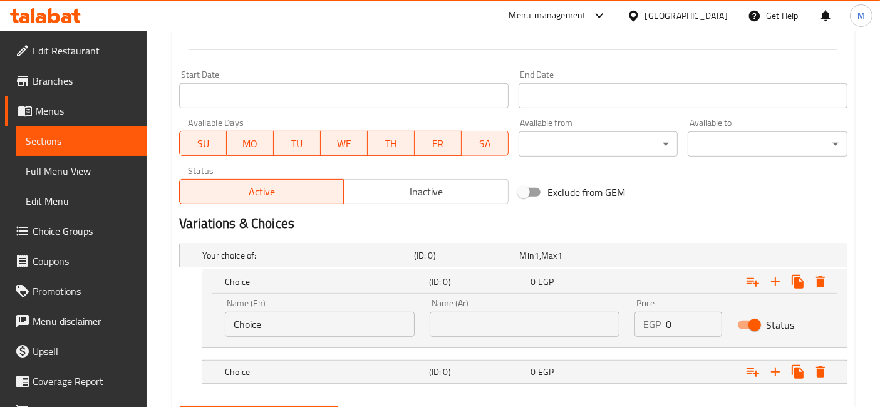
scroll to position [537, 0]
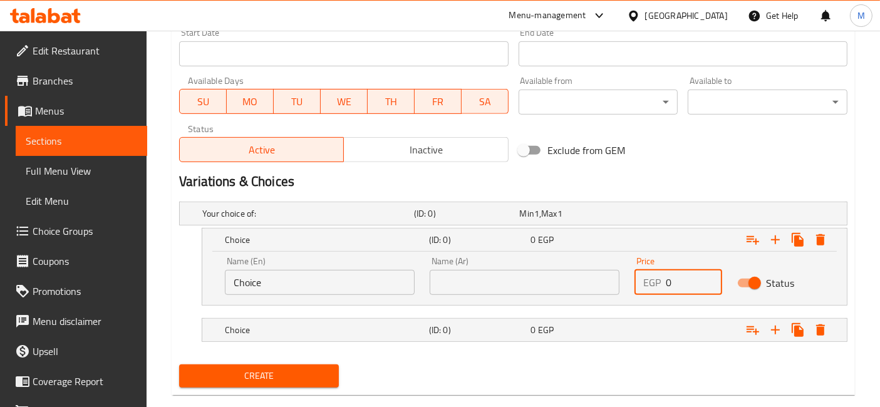
drag, startPoint x: 692, startPoint y: 283, endPoint x: 571, endPoint y: 294, distance: 122.1
click at [571, 294] on div "Name (En) Choice Name (En) Name (Ar) Name (Ar) Price EGP 0 Price Status" at bounding box center [524, 275] width 615 height 53
type input "100"
click at [659, 333] on div "Expand" at bounding box center [732, 330] width 204 height 28
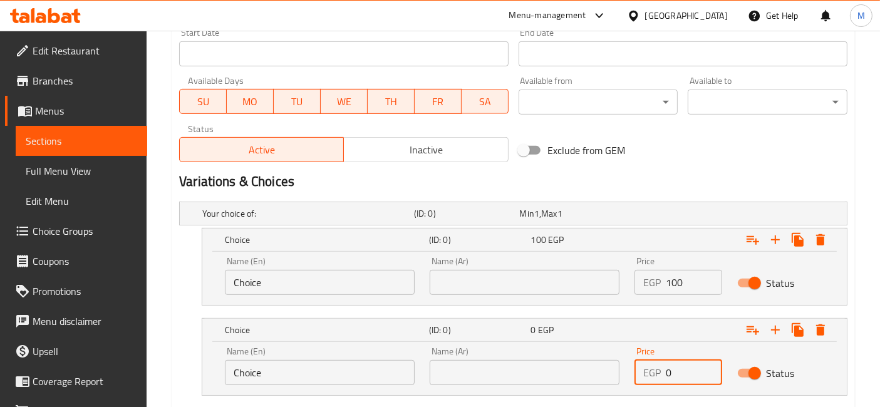
drag, startPoint x: 678, startPoint y: 360, endPoint x: 647, endPoint y: 370, distance: 32.3
click at [657, 367] on div "EGP 0 Price" at bounding box center [678, 372] width 87 height 25
type input "150"
click at [490, 270] on input "text" at bounding box center [525, 282] width 190 height 25
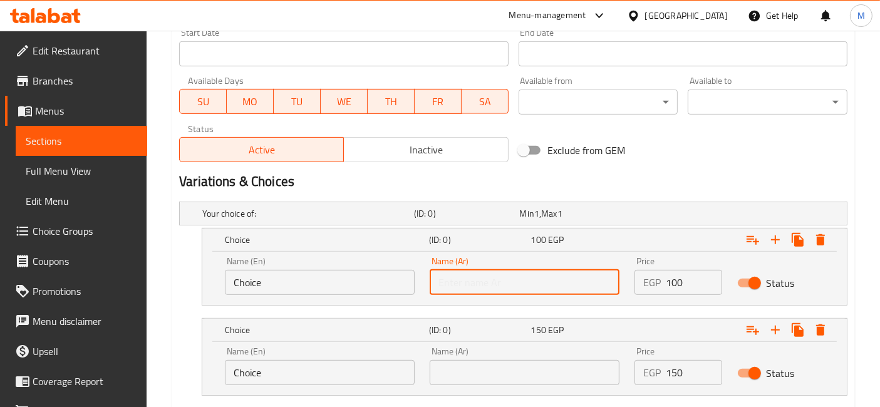
type input "وسط"
click at [357, 283] on input "Choice" at bounding box center [320, 282] width 190 height 25
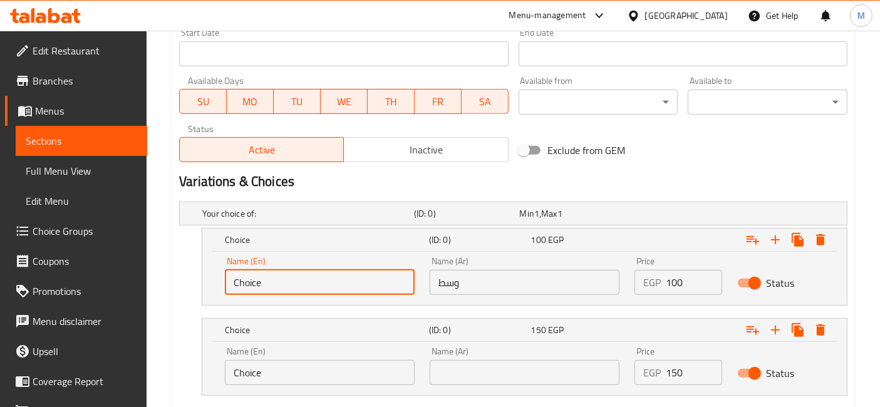
click at [357, 283] on input "Choice" at bounding box center [320, 282] width 190 height 25
click at [357, 283] on input "text" at bounding box center [320, 282] width 190 height 25
type input "Medium"
click at [507, 370] on input "text" at bounding box center [525, 372] width 190 height 25
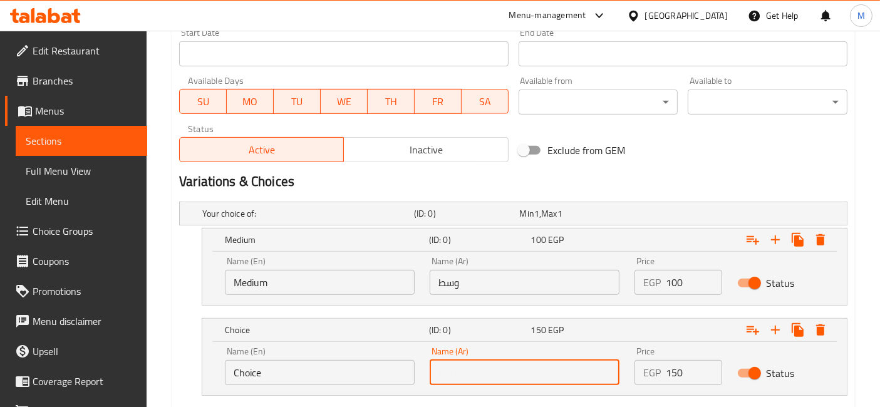
type input "كبير"
click at [372, 383] on div "Name (En) Choice Name (En)" at bounding box center [319, 366] width 205 height 53
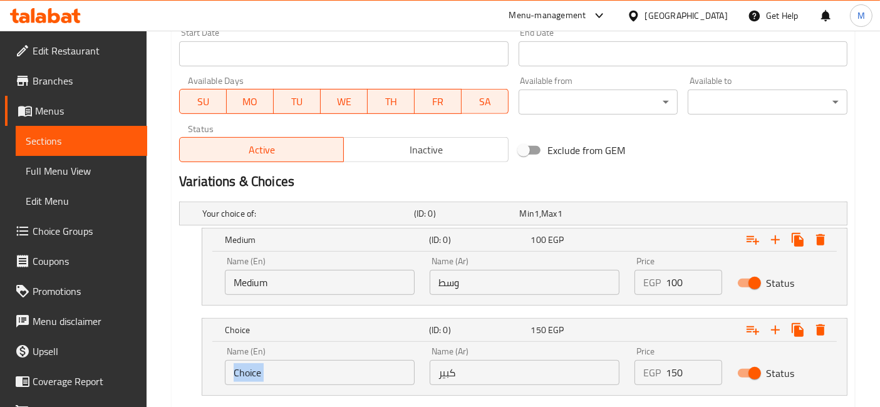
click at [371, 383] on div "Name (En) Choice Name (En)" at bounding box center [319, 366] width 205 height 53
click at [368, 383] on div "Name (En) Choice Name (En)" at bounding box center [319, 366] width 205 height 53
click at [377, 378] on input "Choice" at bounding box center [320, 372] width 190 height 25
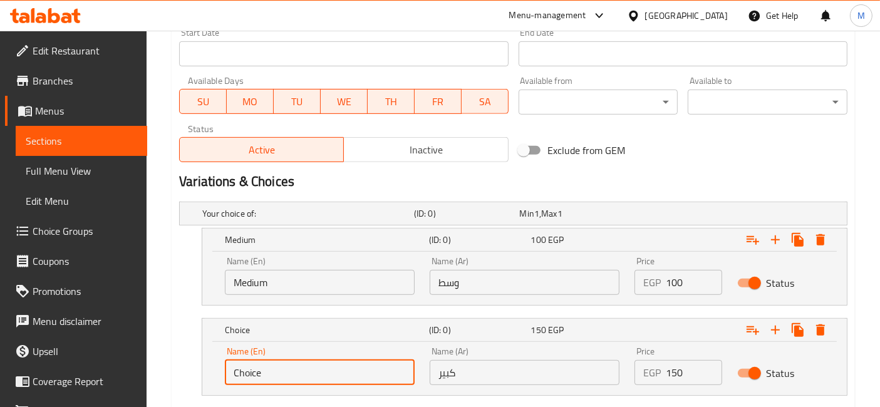
click at [379, 383] on div "Name (En) Choice Name (En)" at bounding box center [319, 366] width 205 height 53
type input "Choic"
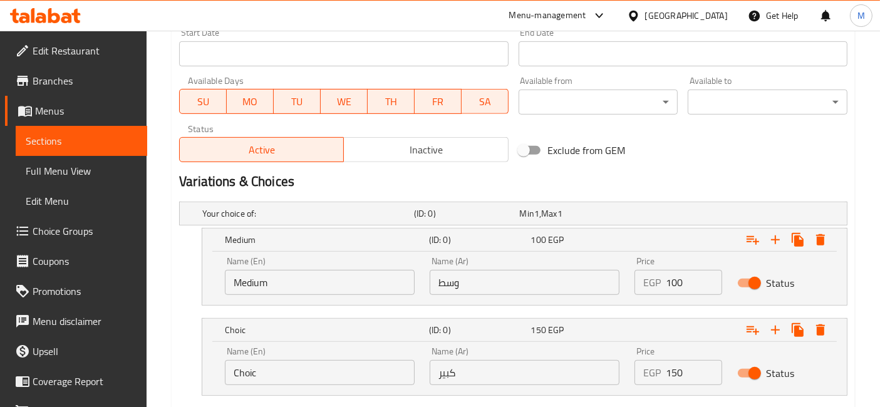
click at [379, 383] on div "Name (En) Choic Name (En)" at bounding box center [319, 366] width 205 height 53
click at [380, 377] on input "Choic" at bounding box center [320, 372] width 190 height 25
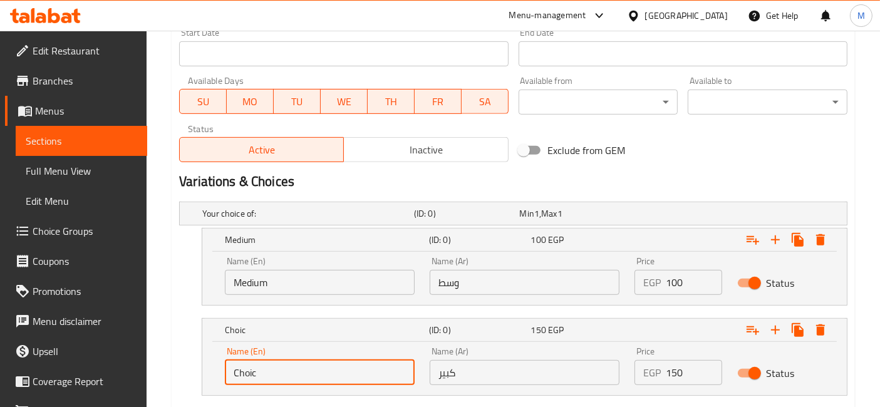
click at [380, 377] on input "Choic" at bounding box center [320, 372] width 190 height 25
click at [380, 377] on input "text" at bounding box center [320, 372] width 190 height 25
type input "Large"
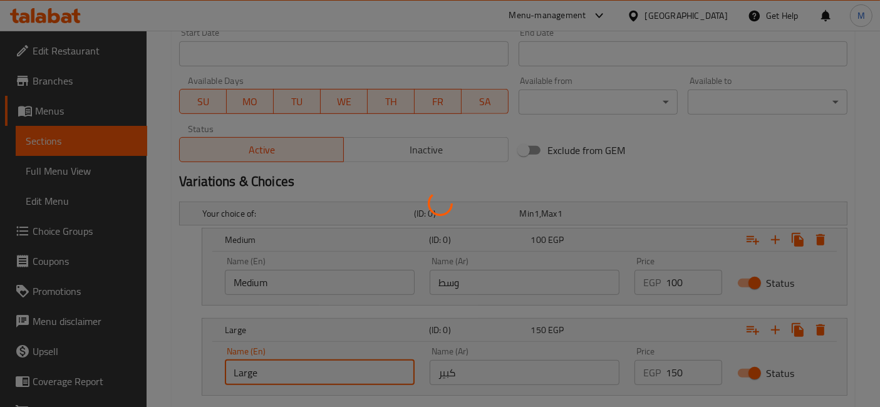
scroll to position [0, 0]
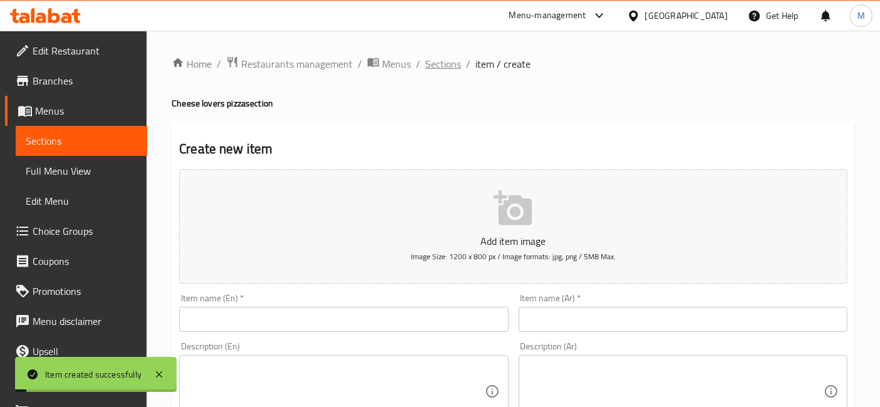
click at [443, 58] on span "Sections" at bounding box center [443, 63] width 36 height 15
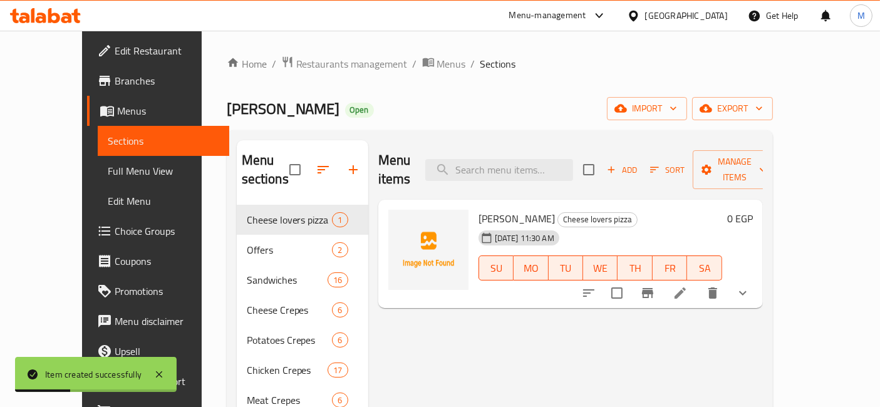
click at [642, 168] on button "Add" at bounding box center [622, 169] width 40 height 19
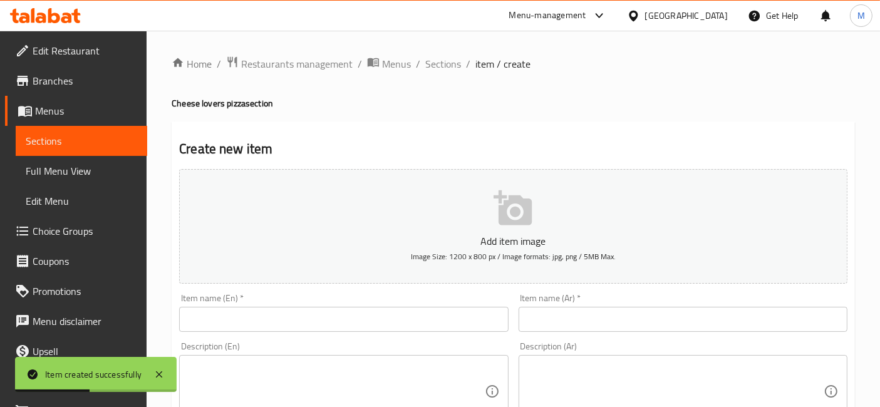
click at [538, 321] on input "text" at bounding box center [683, 319] width 329 height 25
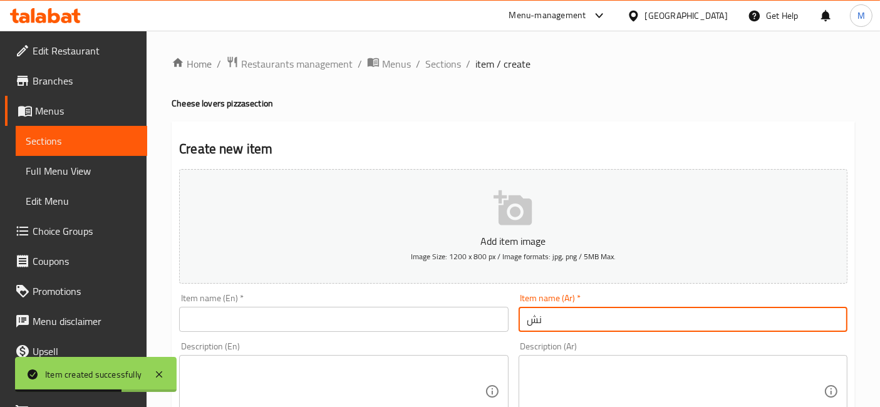
type input "ن"
type input "م"
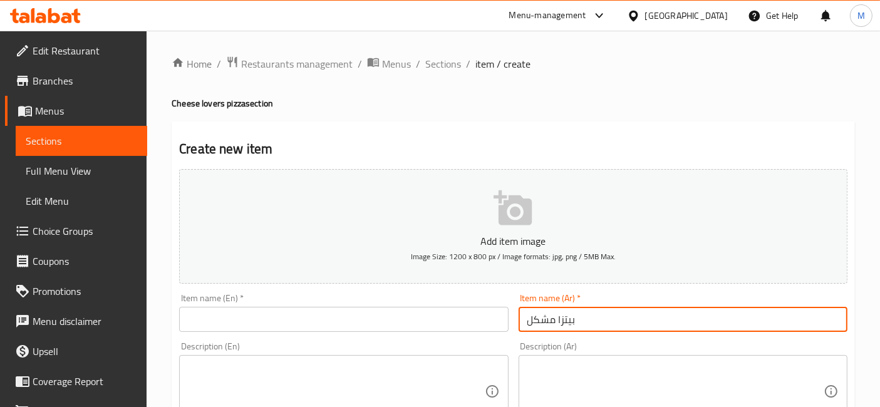
type input "بيتزا مشكل جبن"
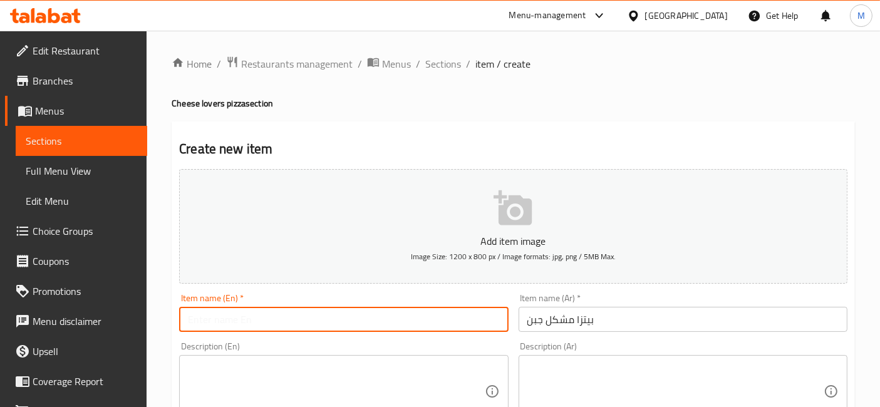
click at [437, 319] on input "text" at bounding box center [343, 319] width 329 height 25
drag, startPoint x: 254, startPoint y: 320, endPoint x: 247, endPoint y: 324, distance: 7.9
click at [247, 324] on input "Mixed cheese pizza" at bounding box center [343, 319] width 329 height 25
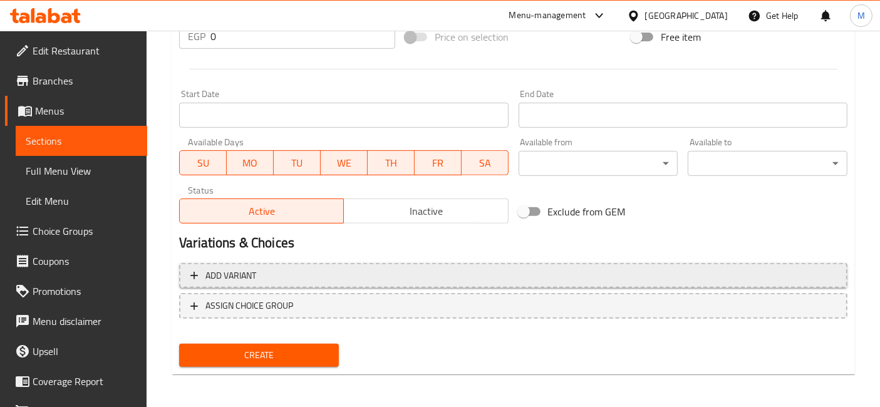
type input "Mixed cheese Pizza"
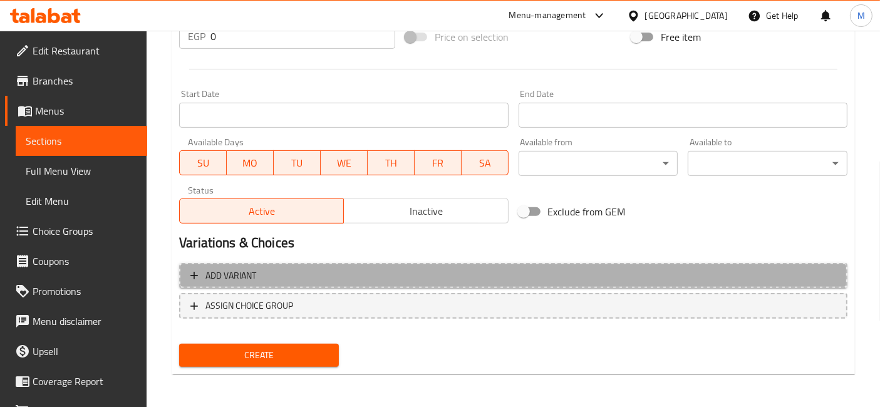
click at [645, 281] on span "Add variant" at bounding box center [513, 276] width 646 height 16
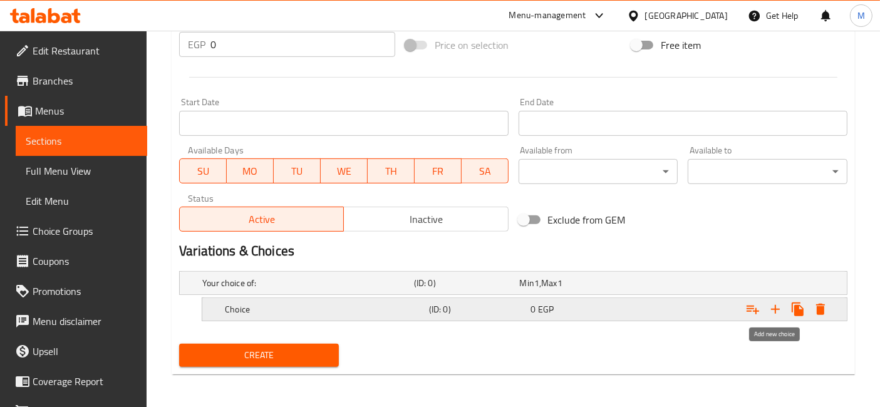
click at [766, 309] on button "Expand" at bounding box center [775, 309] width 23 height 23
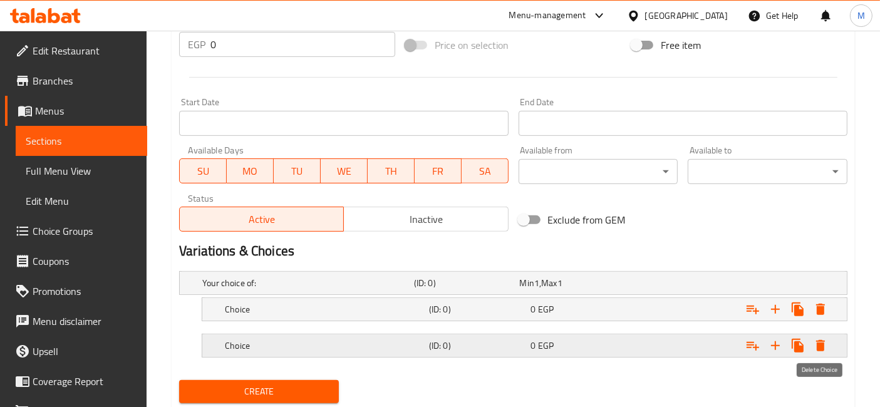
click at [822, 338] on icon "Expand" at bounding box center [820, 345] width 15 height 15
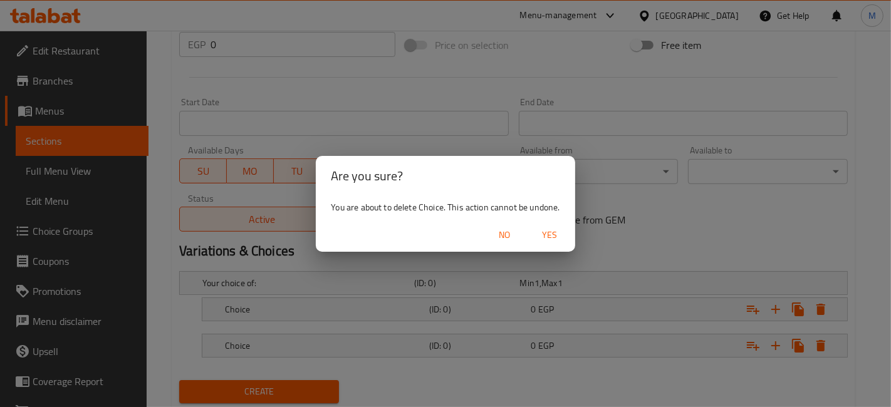
click at [557, 237] on span "Yes" at bounding box center [550, 235] width 30 height 16
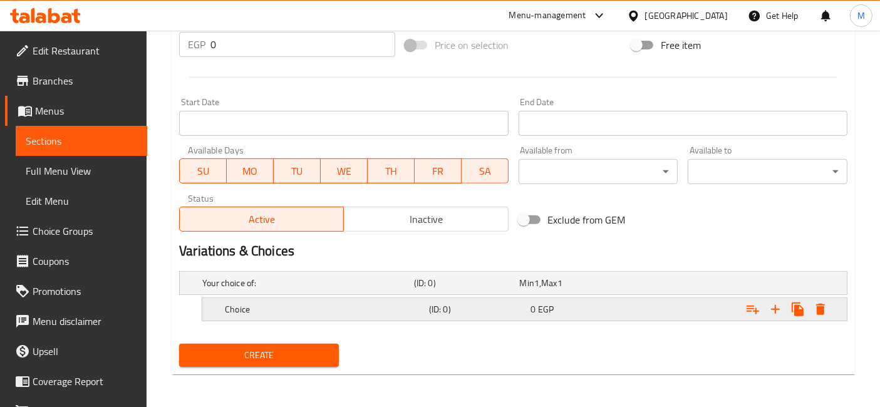
click at [775, 315] on button "Expand" at bounding box center [775, 309] width 23 height 23
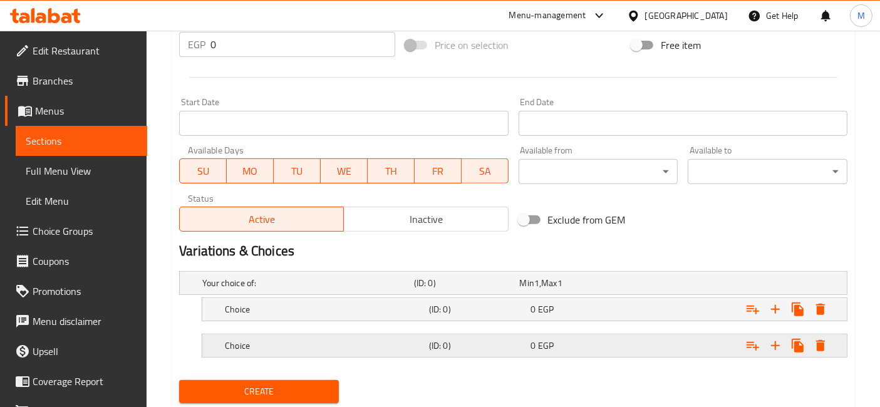
scroll to position [503, 0]
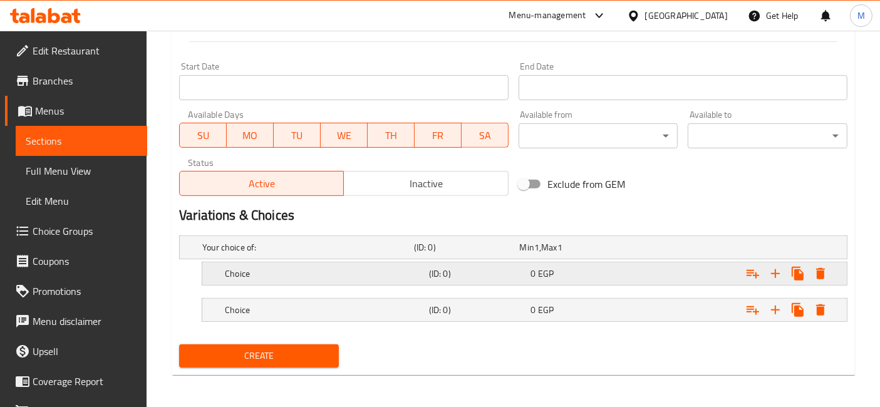
click at [679, 271] on div "Expand" at bounding box center [732, 274] width 204 height 28
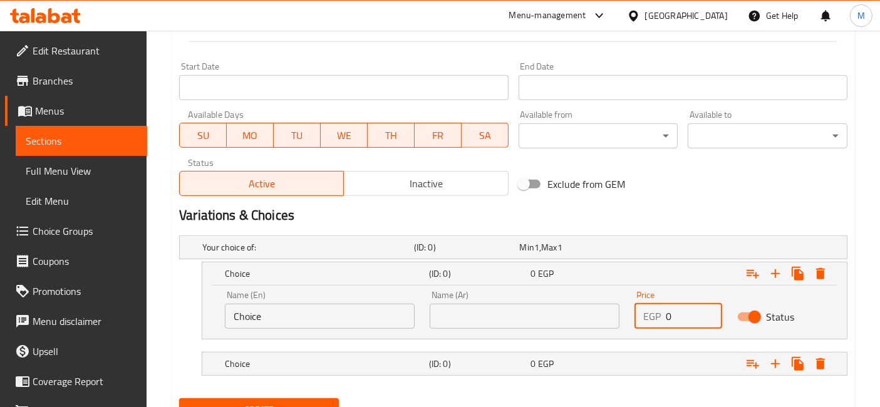
drag, startPoint x: 689, startPoint y: 312, endPoint x: 596, endPoint y: 310, distance: 92.8
click at [598, 310] on div "Name (En) Choice Name (En) Name (Ar) Name (Ar) Price EGP 0 Price Status" at bounding box center [524, 309] width 615 height 53
type input "115"
drag, startPoint x: 644, startPoint y: 347, endPoint x: 648, endPoint y: 354, distance: 8.2
click at [644, 350] on div "Expand" at bounding box center [732, 364] width 204 height 28
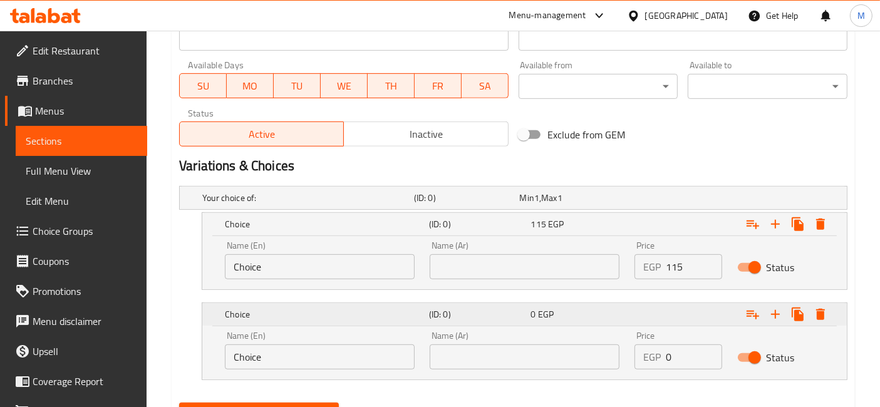
scroll to position [610, 0]
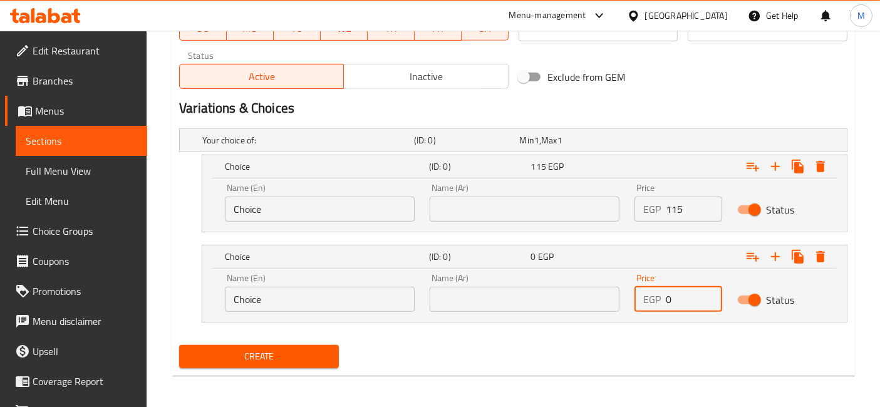
drag, startPoint x: 667, startPoint y: 306, endPoint x: 675, endPoint y: 299, distance: 10.2
click at [675, 299] on input "0" at bounding box center [694, 299] width 56 height 25
type input "170"
click at [488, 210] on input "text" at bounding box center [525, 209] width 190 height 25
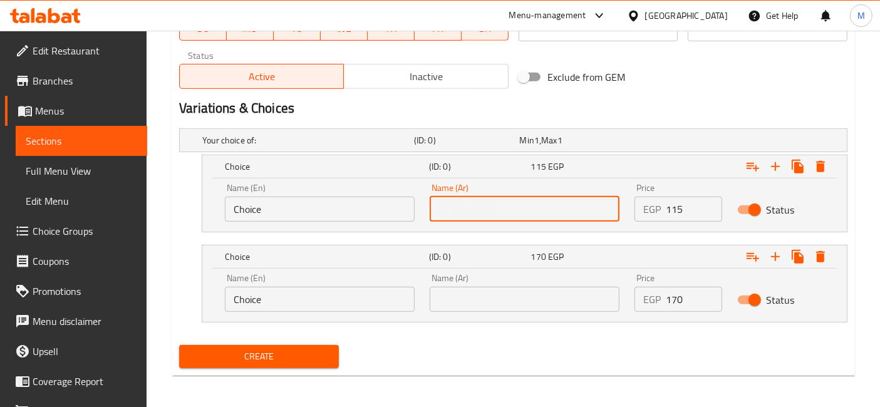
type input "وسط"
click at [502, 294] on input "text" at bounding box center [525, 299] width 190 height 25
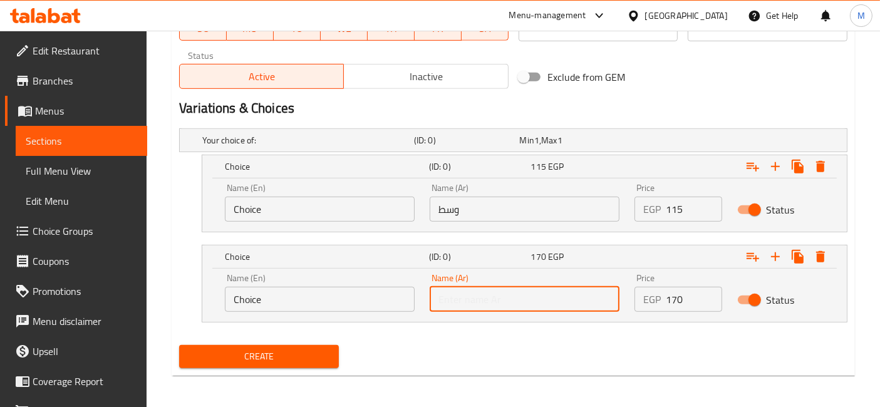
type input "كبير"
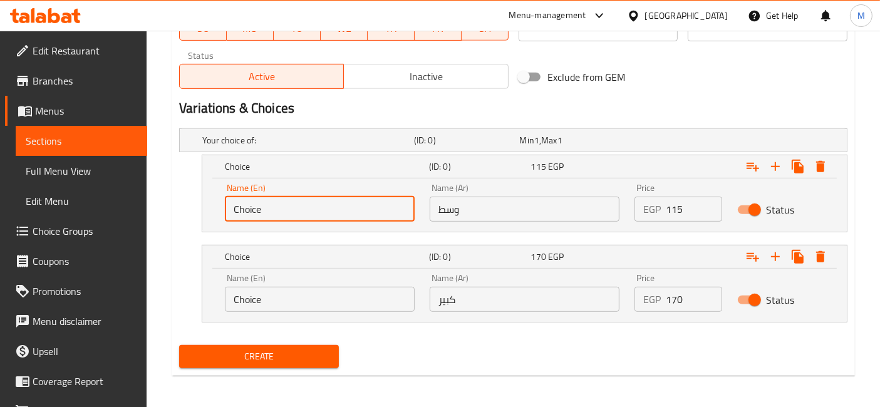
click at [371, 211] on input "Choice" at bounding box center [320, 209] width 190 height 25
type input "\"
click at [371, 211] on input "text" at bounding box center [320, 209] width 190 height 25
type input "Medium"
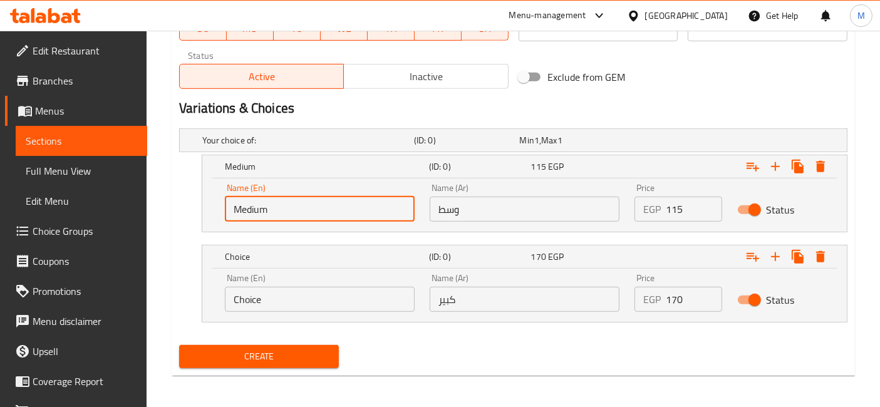
click at [327, 294] on input "Choice" at bounding box center [320, 299] width 190 height 25
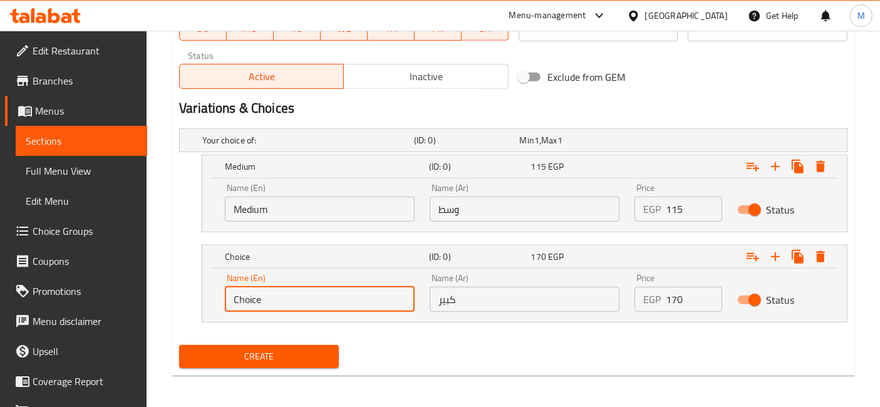
click at [327, 294] on input "Choice" at bounding box center [320, 299] width 190 height 25
click at [327, 294] on input "text" at bounding box center [320, 299] width 190 height 25
type input "Large"
click at [179, 345] on button "Create" at bounding box center [259, 356] width 160 height 23
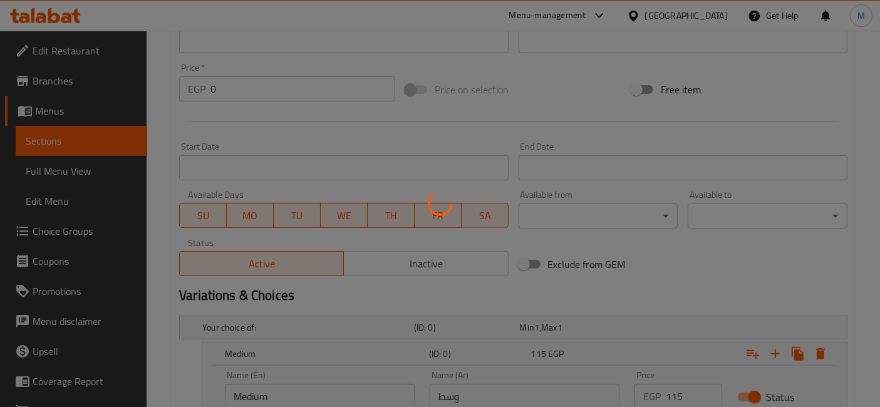
scroll to position [123, 0]
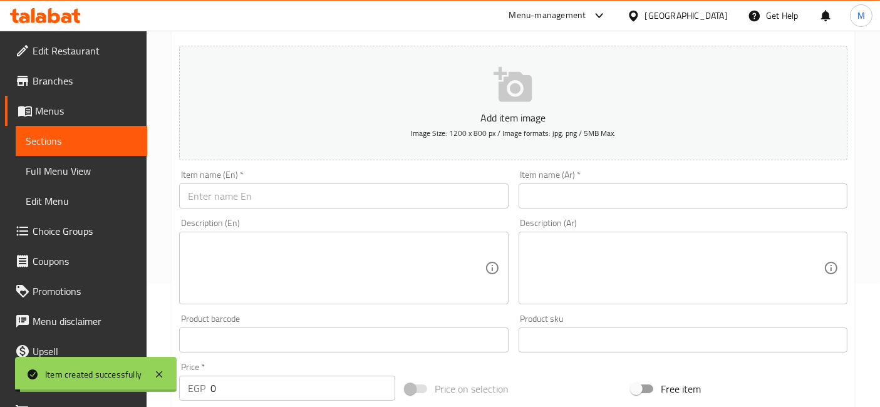
click at [575, 201] on input "text" at bounding box center [683, 196] width 329 height 25
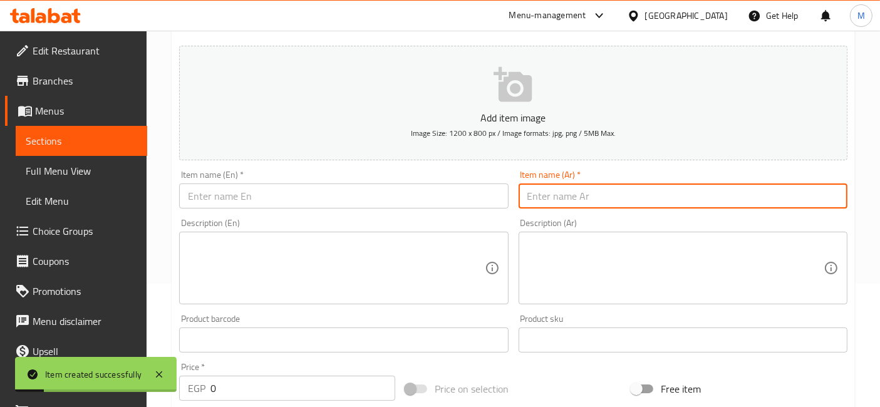
click at [374, 186] on input "text" at bounding box center [343, 196] width 329 height 25
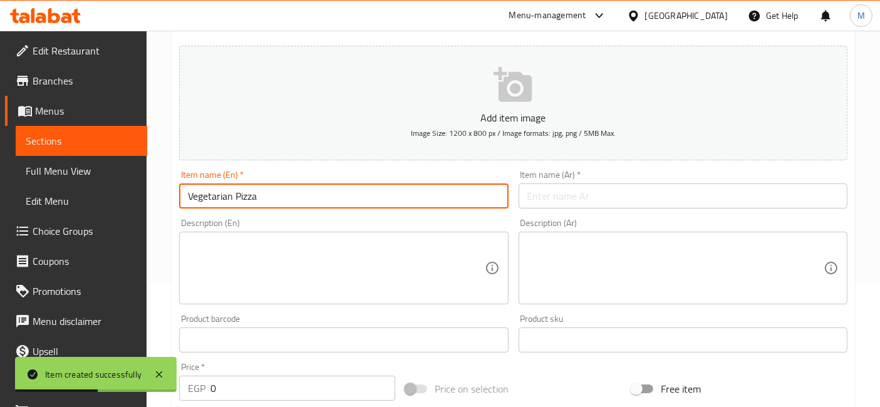
click at [209, 198] on input "Vegetarian Pizza" at bounding box center [343, 196] width 329 height 25
click at [232, 200] on input "vegPizza" at bounding box center [343, 196] width 329 height 25
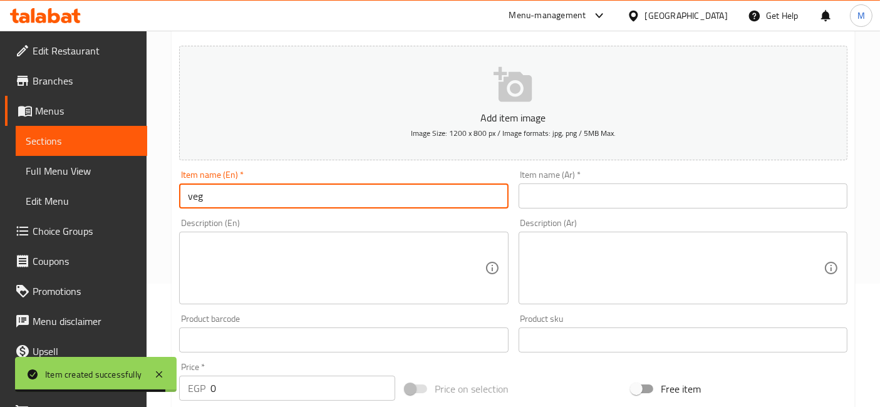
type input "Vegetable pizza"
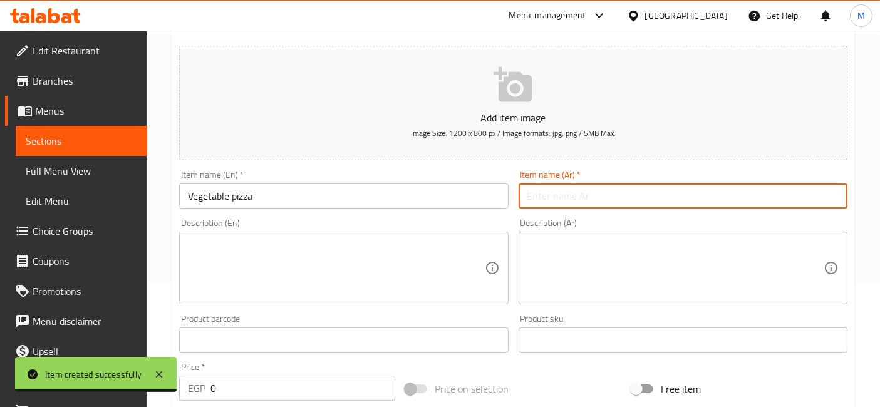
click at [535, 184] on input "text" at bounding box center [683, 196] width 329 height 25
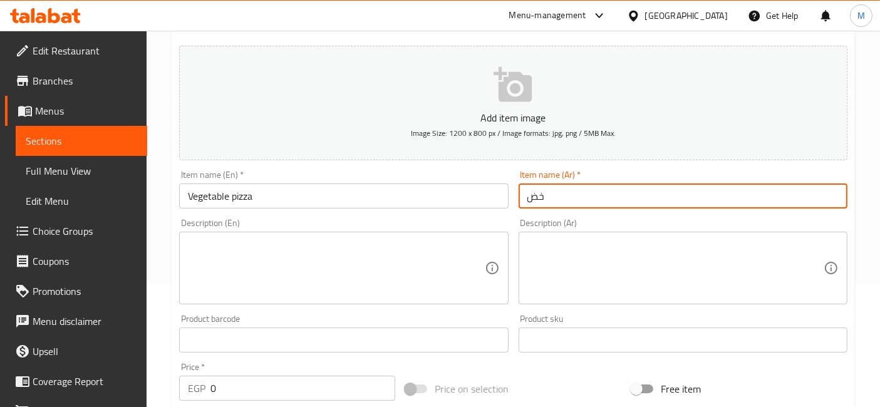
type input "خ"
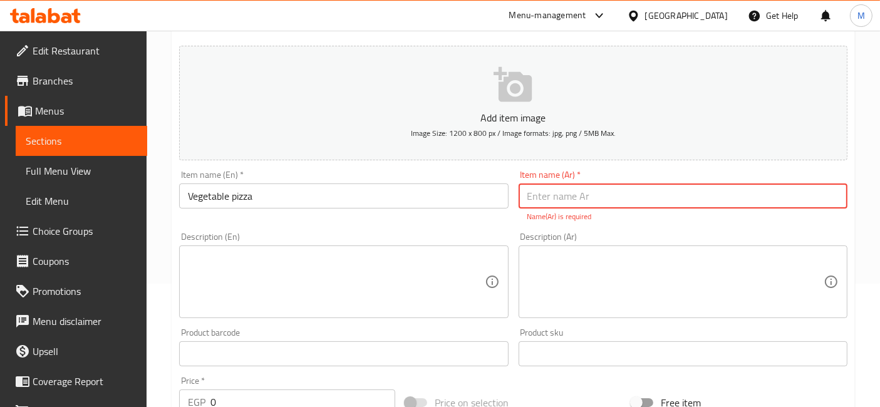
type input "ي"
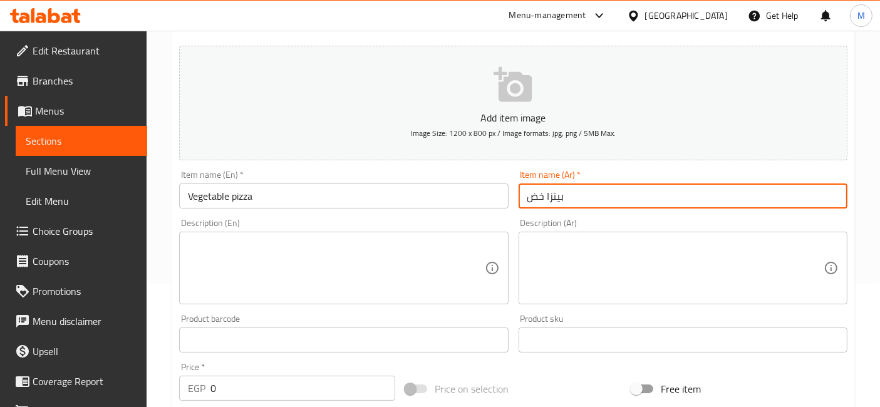
type input "بيتزا خضروات"
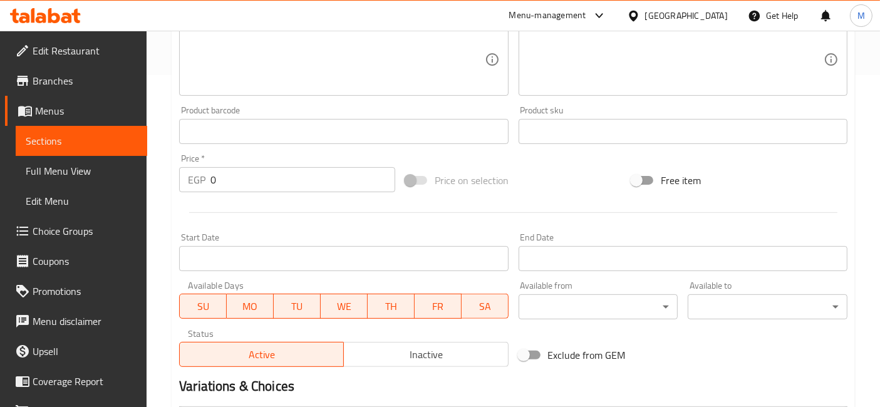
scroll to position [541, 0]
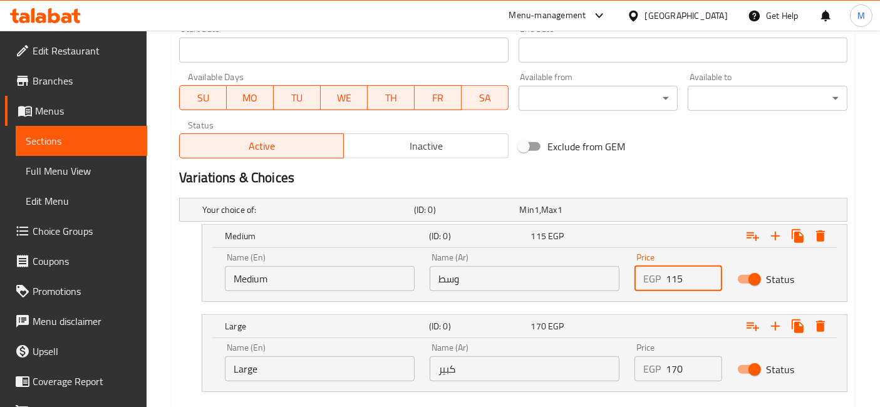
drag, startPoint x: 672, startPoint y: 273, endPoint x: 657, endPoint y: 278, distance: 16.3
click at [657, 278] on div "EGP 115 Price" at bounding box center [678, 278] width 87 height 25
type input "110"
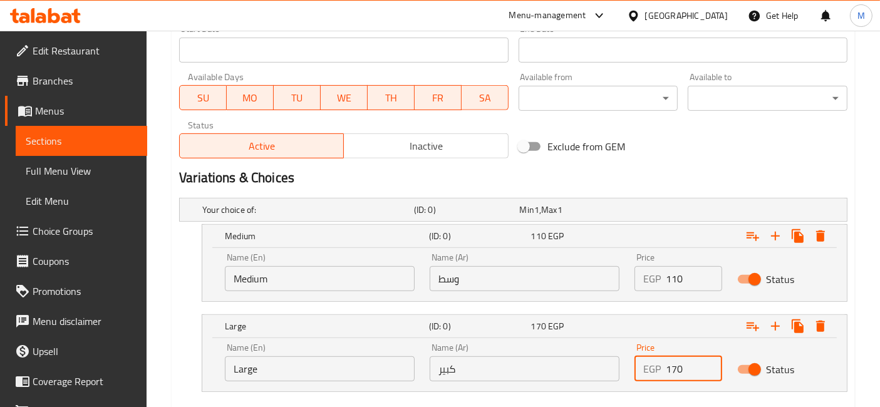
drag, startPoint x: 667, startPoint y: 369, endPoint x: 655, endPoint y: 366, distance: 12.9
click at [655, 366] on div "EGP 170 Price" at bounding box center [678, 369] width 87 height 25
type input "160"
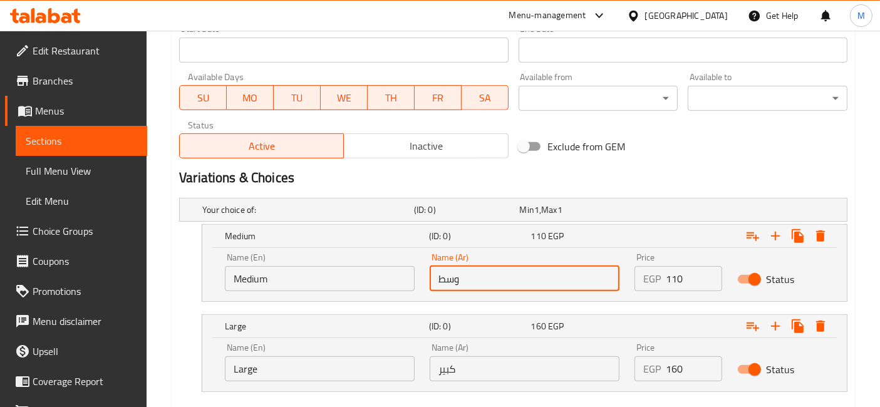
click at [563, 266] on input "وسط" at bounding box center [525, 278] width 190 height 25
type input "وسط"
click at [315, 276] on input "Medium" at bounding box center [320, 278] width 190 height 25
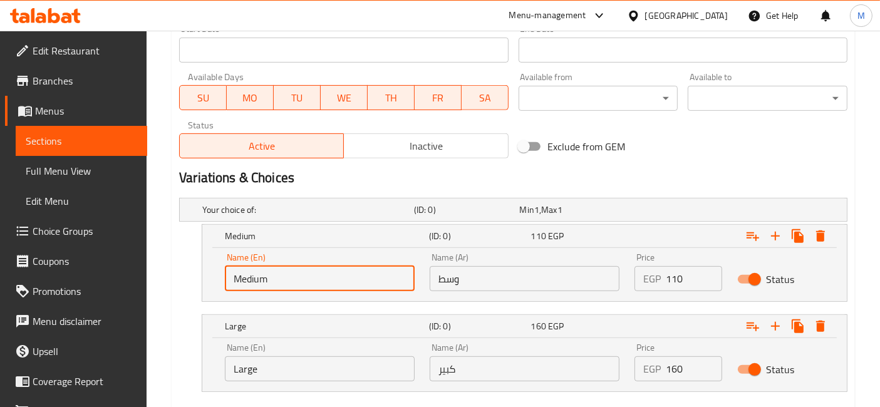
click at [315, 276] on input "Medium" at bounding box center [320, 278] width 190 height 25
type input "Choice"
type input "\"
click at [315, 276] on input "\" at bounding box center [320, 278] width 190 height 25
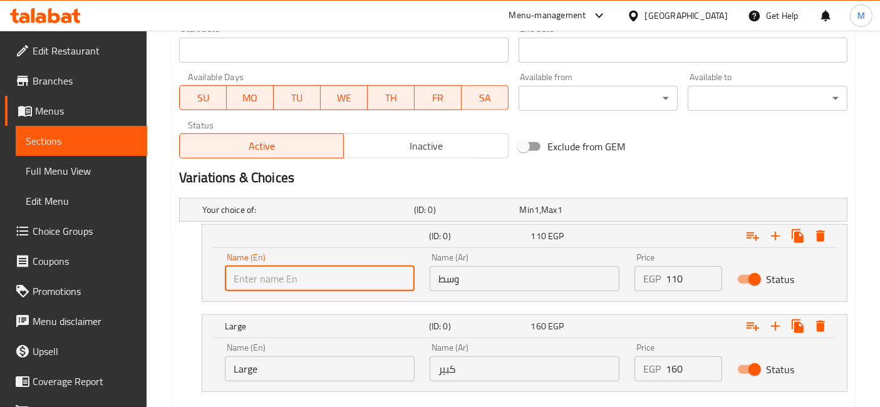
click at [315, 276] on input "text" at bounding box center [320, 278] width 190 height 25
type input "Medium"
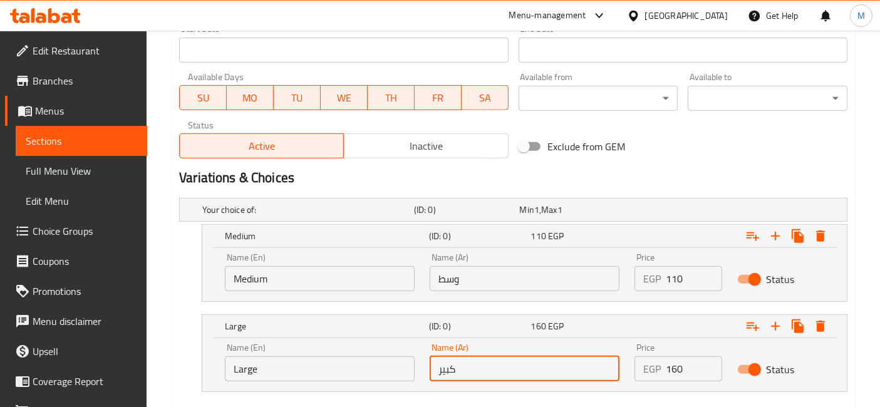
click at [543, 362] on input "كبير" at bounding box center [525, 369] width 190 height 25
type input "كبير"
click at [393, 362] on input "Large" at bounding box center [320, 369] width 190 height 25
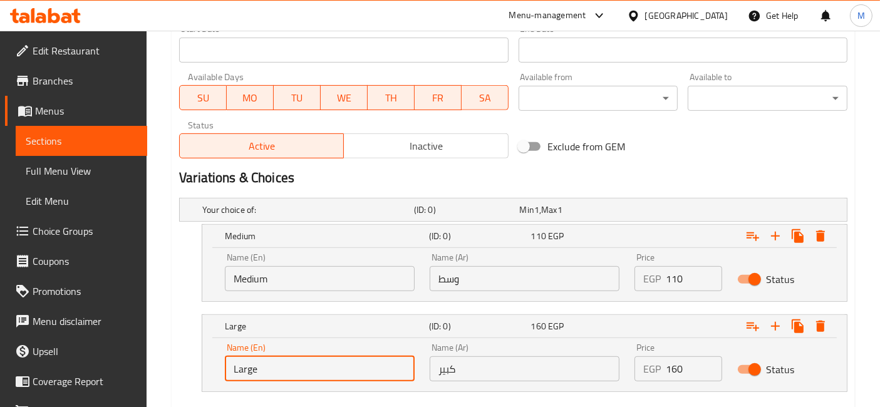
click at [393, 362] on input "Large" at bounding box center [320, 369] width 190 height 25
type input "\"
click at [393, 363] on input "\" at bounding box center [320, 369] width 190 height 25
click at [393, 363] on input "text" at bounding box center [320, 369] width 190 height 25
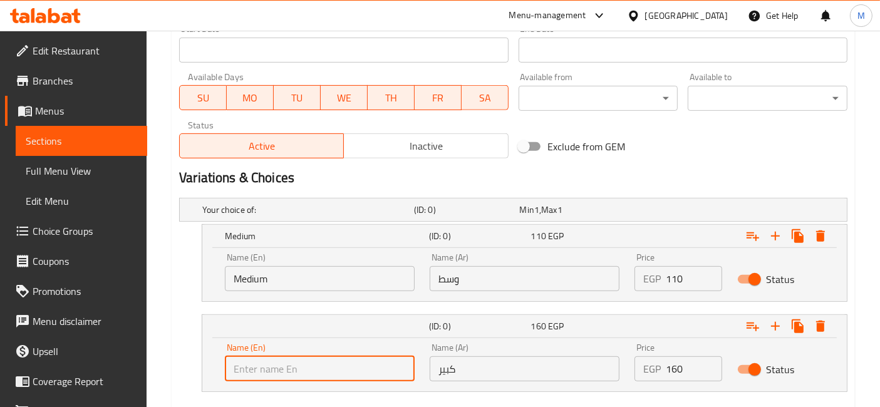
type input "Large"
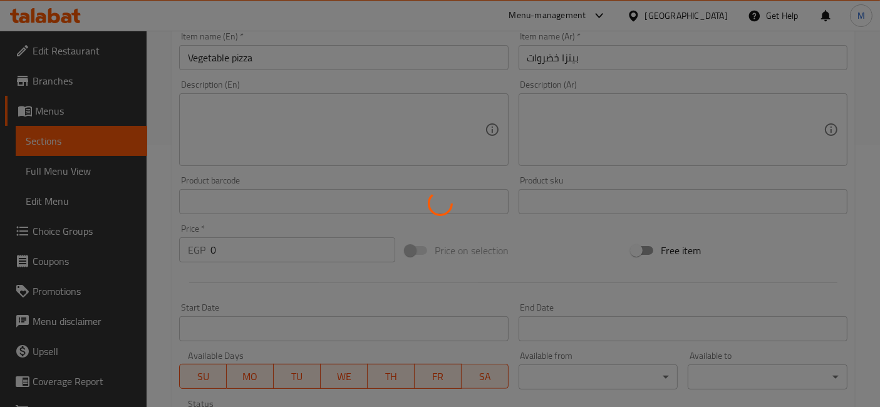
scroll to position [0, 0]
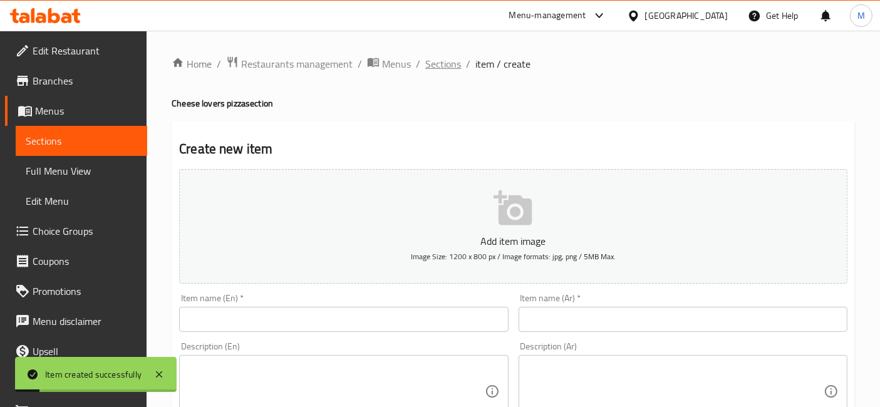
click at [441, 60] on span "Sections" at bounding box center [443, 63] width 36 height 15
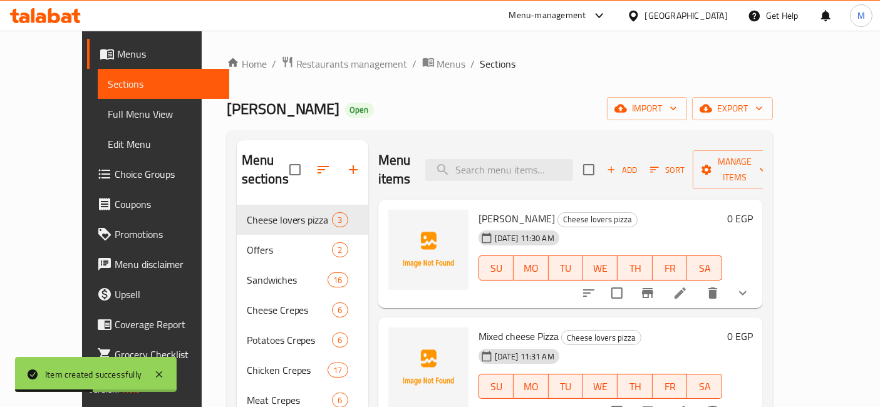
scroll to position [70, 0]
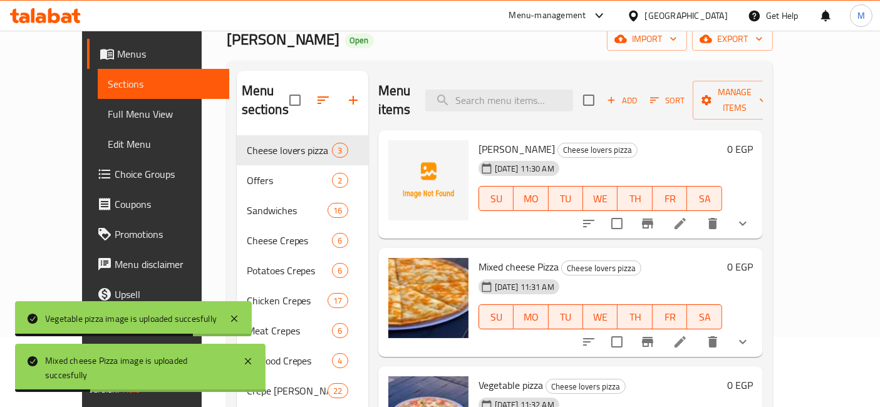
click at [520, 140] on span "[PERSON_NAME]" at bounding box center [517, 149] width 76 height 19
copy h6 "[PERSON_NAME]"
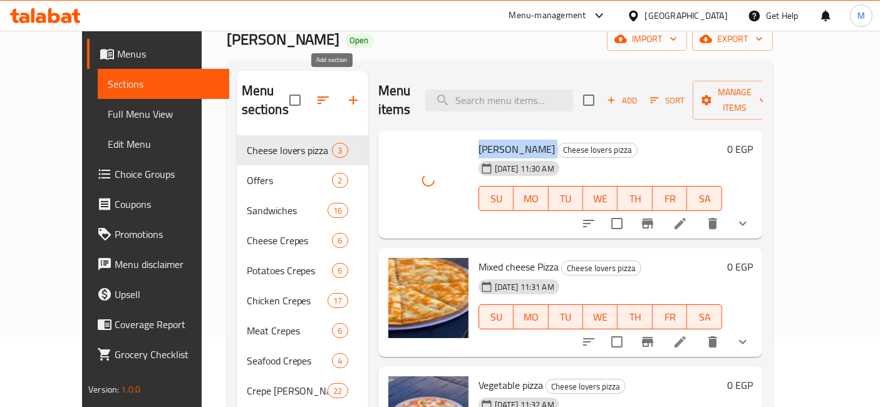
click at [346, 93] on icon "button" at bounding box center [353, 100] width 15 height 15
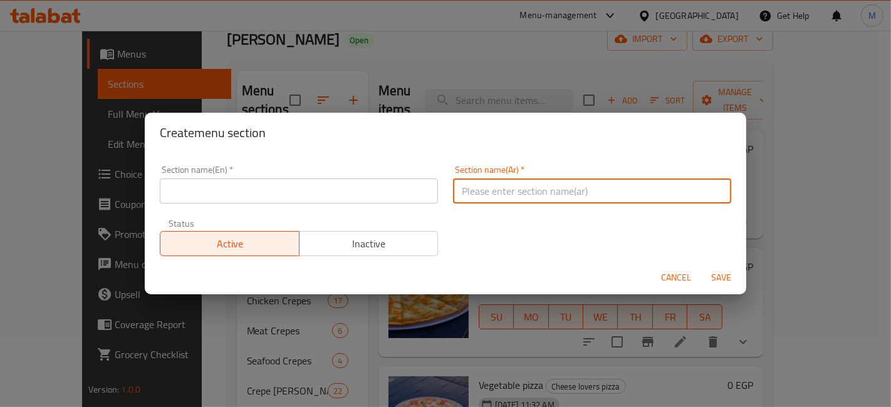
click at [547, 187] on input "text" at bounding box center [592, 191] width 278 height 25
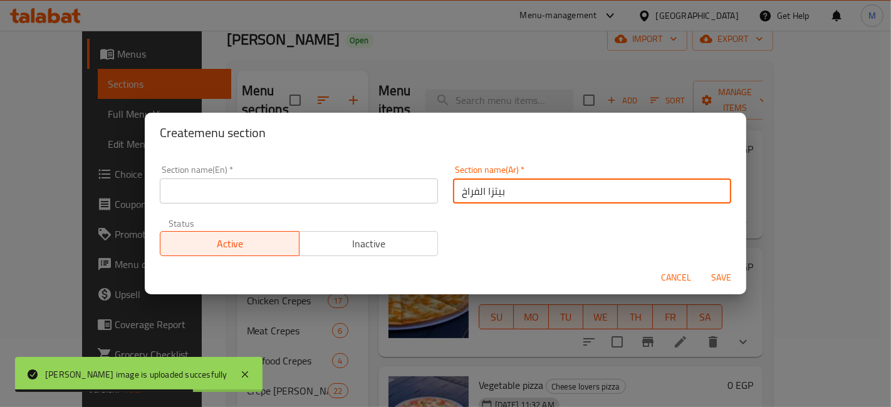
type input "بيتزا الفراخ"
drag, startPoint x: 395, startPoint y: 208, endPoint x: 392, endPoint y: 192, distance: 16.1
click at [392, 199] on div "Section name(En)   * Section name(En) *" at bounding box center [298, 184] width 293 height 53
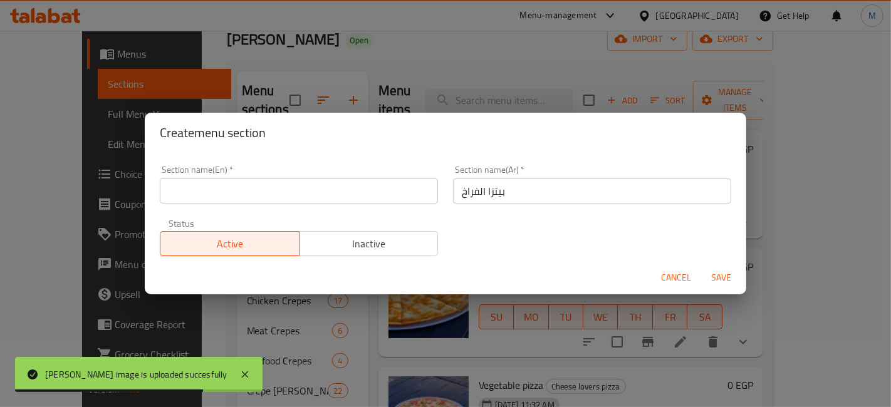
click at [392, 192] on input "text" at bounding box center [299, 191] width 278 height 25
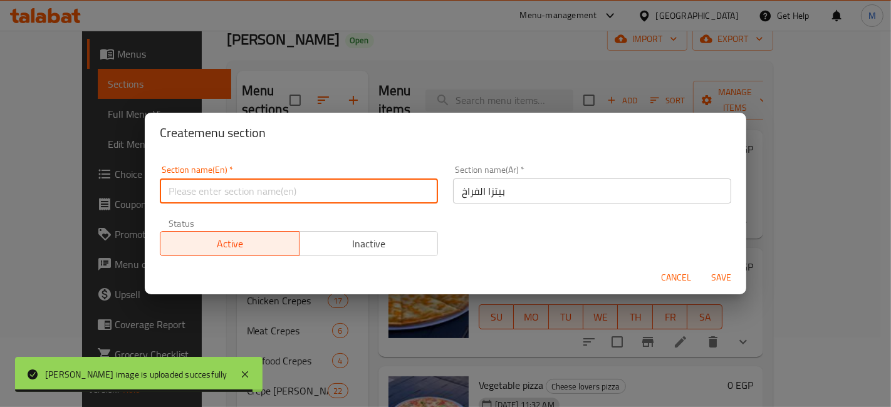
type input "}"
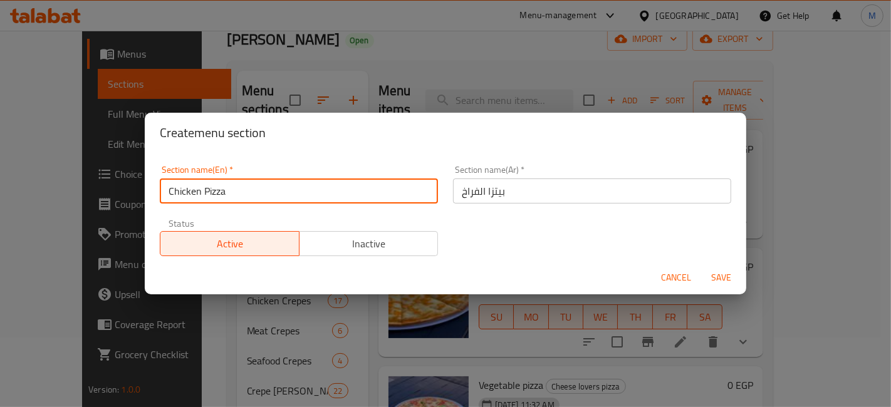
type input "Chicken Pizza"
click at [701, 266] on button "Save" at bounding box center [721, 277] width 40 height 23
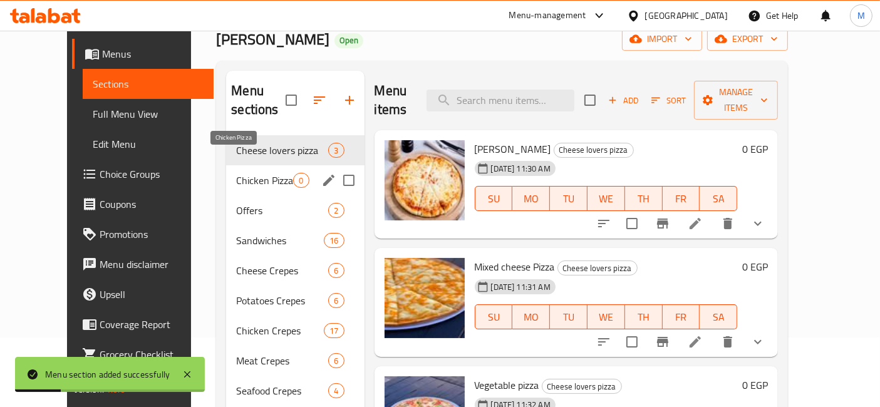
click at [258, 173] on span "Chicken Pizza" at bounding box center [264, 180] width 57 height 15
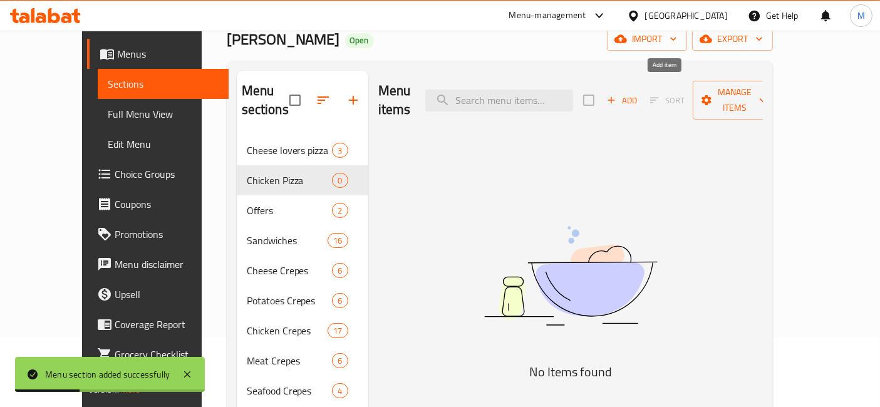
click at [642, 91] on button "Add" at bounding box center [622, 100] width 40 height 19
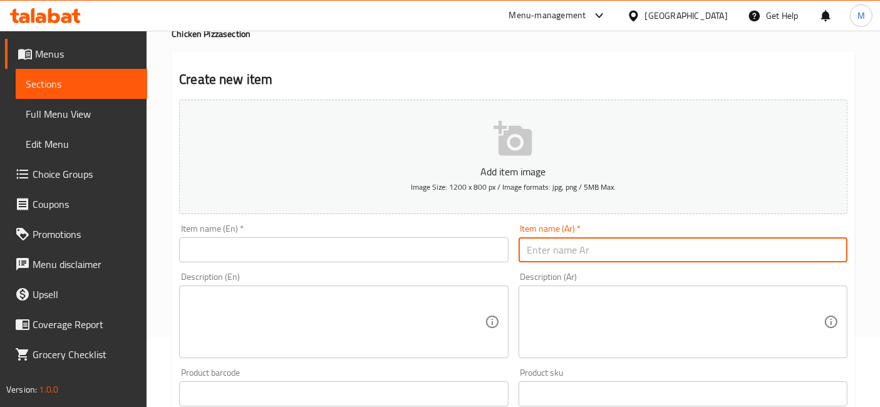
click at [578, 251] on input "text" at bounding box center [683, 249] width 329 height 25
paste input "بيتزا [PERSON_NAME]"
type input "بيتزا [PERSON_NAME]"
click at [417, 234] on div "Item name (En)   * Item name (En) *" at bounding box center [343, 243] width 329 height 38
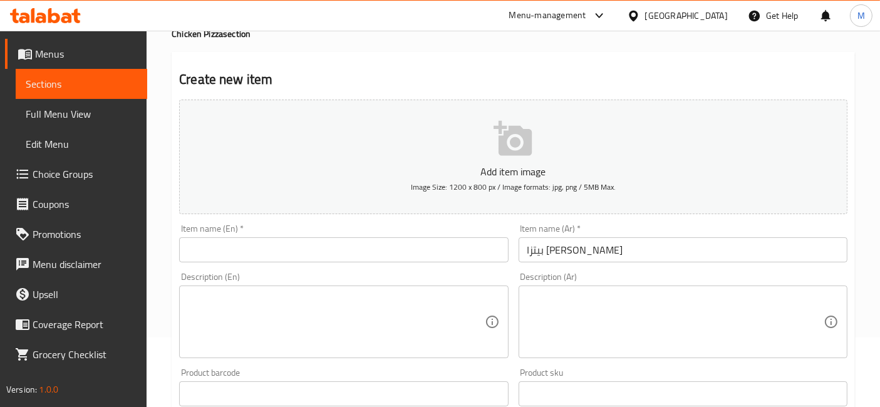
click at [418, 236] on div "Item name (En)   * Item name (En) *" at bounding box center [343, 243] width 329 height 38
click at [420, 261] on input "text" at bounding box center [343, 249] width 329 height 25
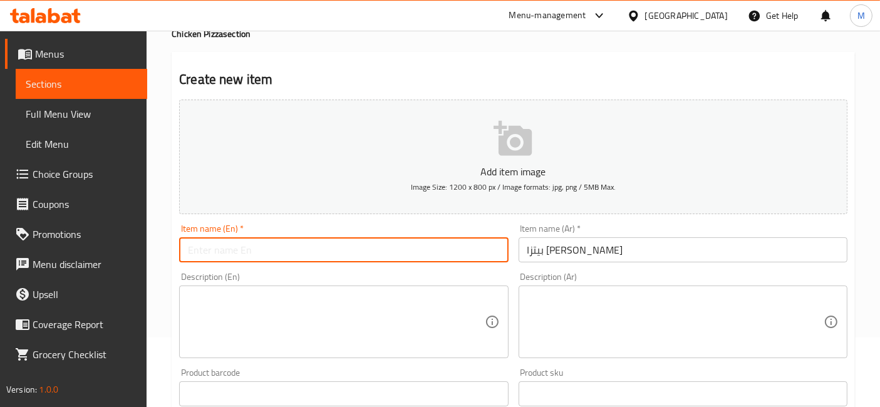
paste input "Mix Chicken Pizza"
type input "Mix Chicken Pizza"
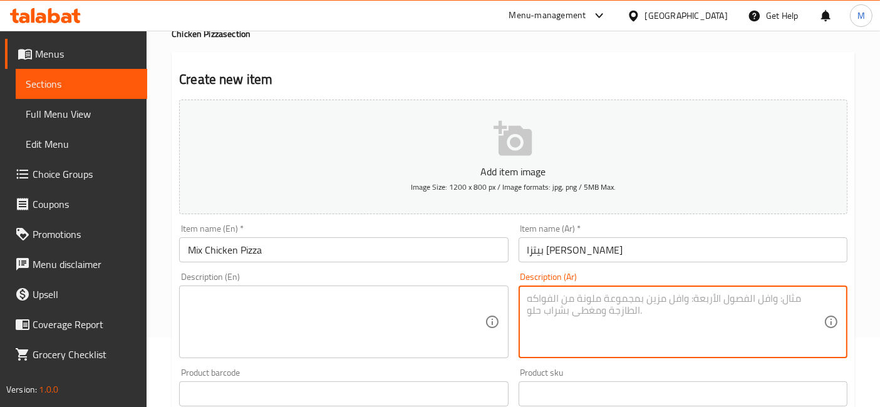
click at [594, 331] on textarea at bounding box center [676, 323] width 296 height 60
paste textarea "صلصة +موزاريلا +شيش + كرانشي +"
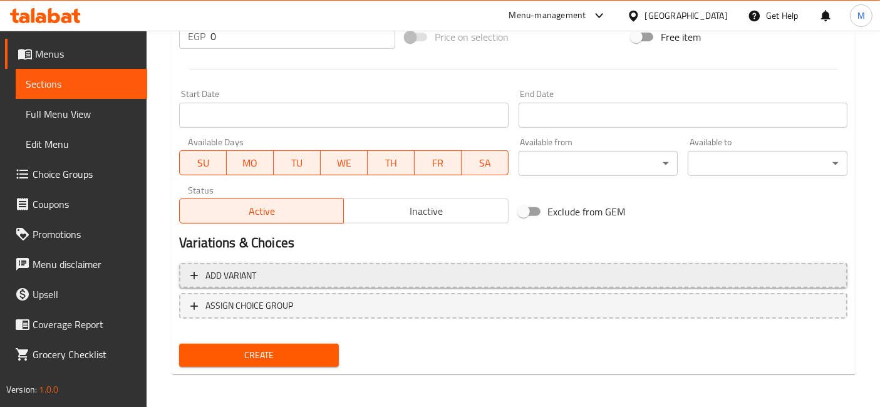
type textarea "صلصة +موزاريلا +شيش + كرانشي +"
click at [558, 268] on span "Add variant" at bounding box center [513, 276] width 646 height 16
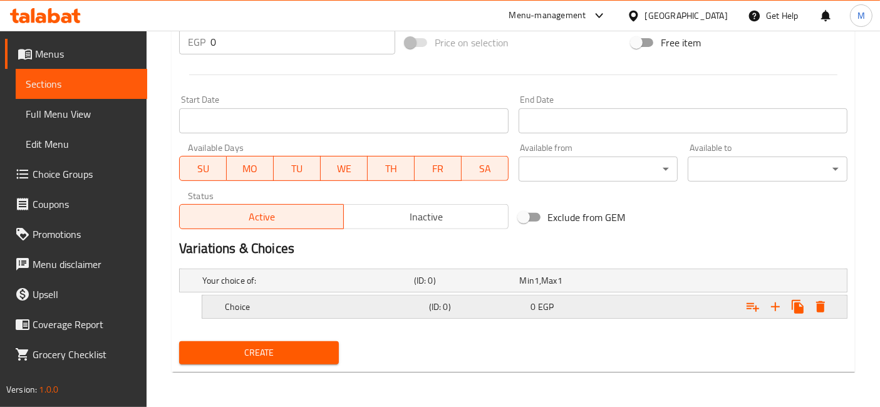
scroll to position [467, 0]
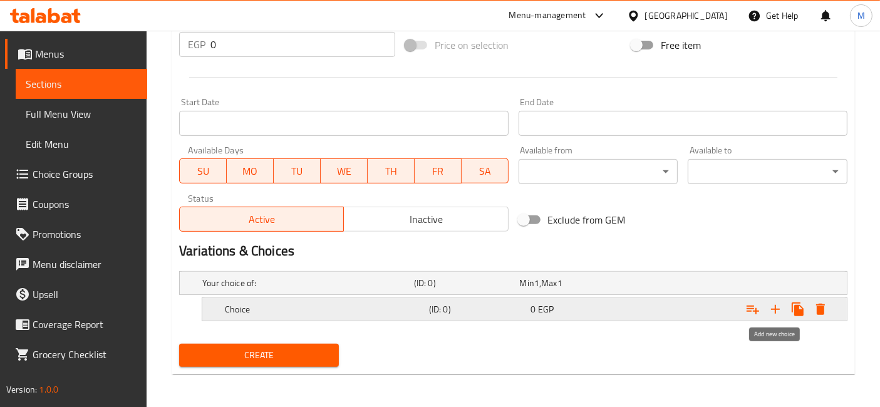
click at [779, 307] on icon "Expand" at bounding box center [775, 309] width 9 height 9
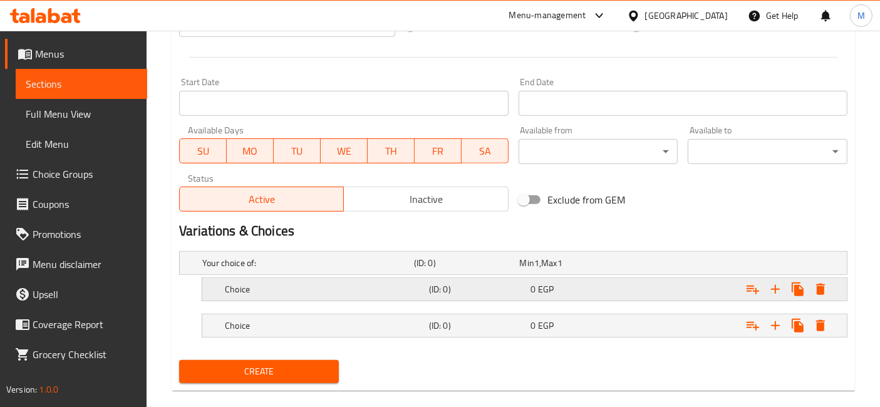
scroll to position [503, 0]
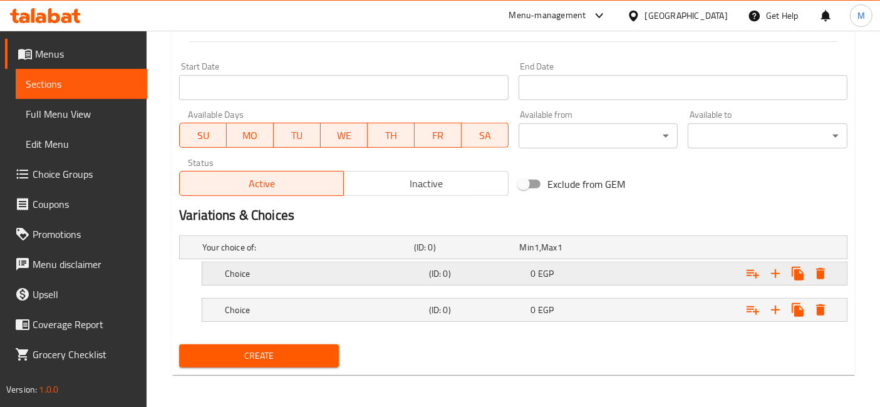
click at [570, 260] on div "Choice (ID: 0) 0 EGP" at bounding box center [528, 274] width 612 height 28
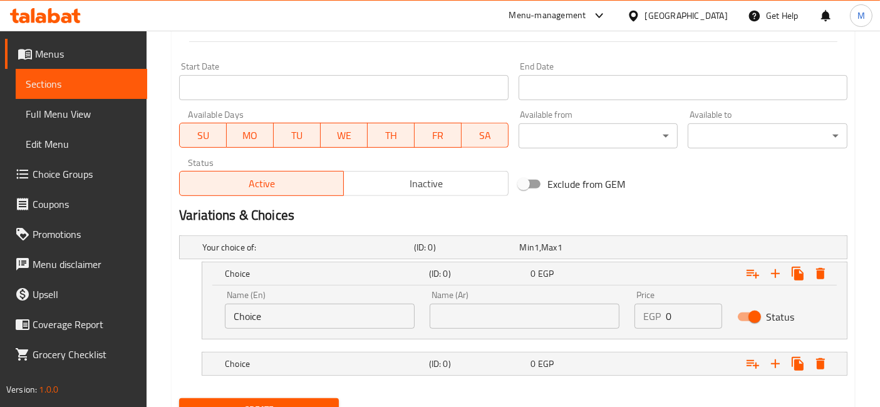
drag, startPoint x: 513, startPoint y: 320, endPoint x: 580, endPoint y: 307, distance: 68.3
click at [513, 320] on input "text" at bounding box center [525, 316] width 190 height 25
drag, startPoint x: 692, startPoint y: 310, endPoint x: 667, endPoint y: 316, distance: 25.7
click at [674, 316] on input "0" at bounding box center [694, 316] width 56 height 25
drag, startPoint x: 695, startPoint y: 318, endPoint x: 649, endPoint y: 318, distance: 46.4
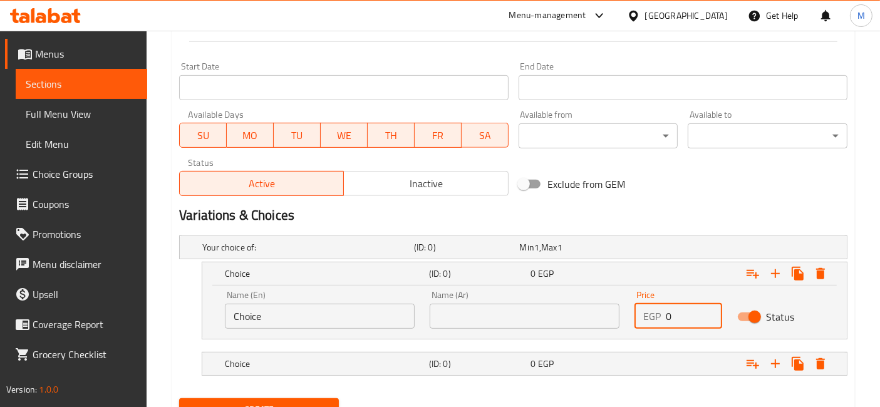
click at [651, 320] on div "EGP 0 Price" at bounding box center [678, 316] width 87 height 25
type input "150"
click at [675, 370] on div "Expand" at bounding box center [732, 364] width 204 height 28
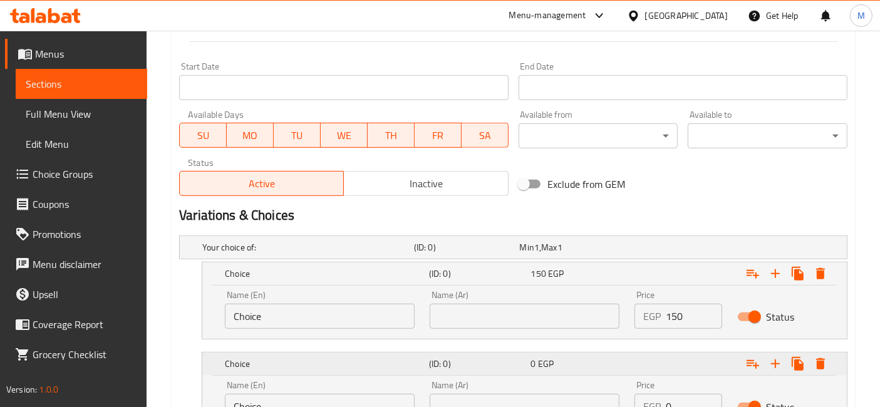
scroll to position [607, 0]
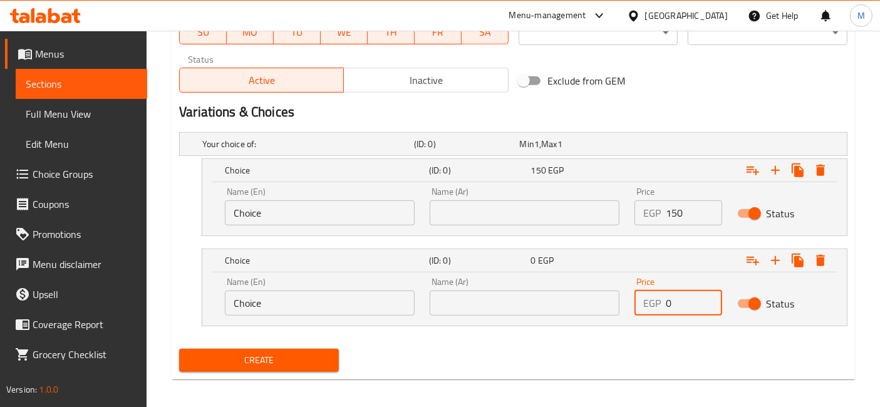
drag, startPoint x: 667, startPoint y: 304, endPoint x: 659, endPoint y: 307, distance: 8.7
click at [659, 307] on div "EGP 0 Price" at bounding box center [678, 303] width 87 height 25
click at [673, 299] on input "0" at bounding box center [694, 303] width 56 height 25
type input "230"
click at [364, 224] on div "Name (En) Choice Name (En)" at bounding box center [319, 206] width 205 height 53
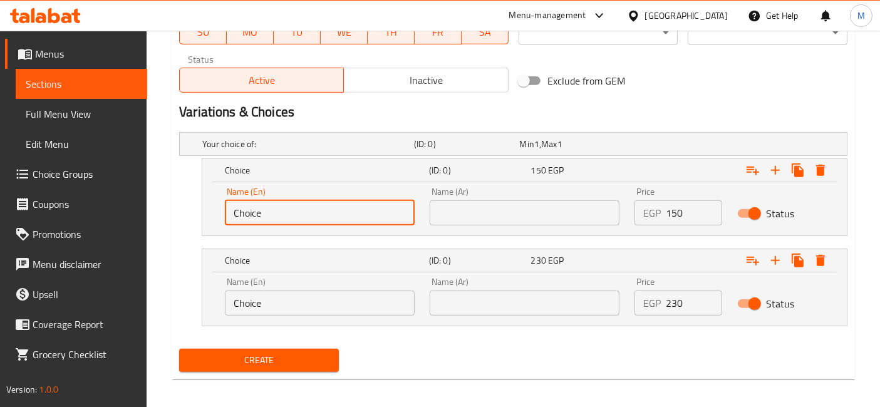
click at [360, 221] on input "Choice" at bounding box center [320, 212] width 190 height 25
click at [360, 221] on input "text" at bounding box center [320, 212] width 190 height 25
type input "Medium"
drag, startPoint x: 385, startPoint y: 228, endPoint x: 427, endPoint y: 217, distance: 43.9
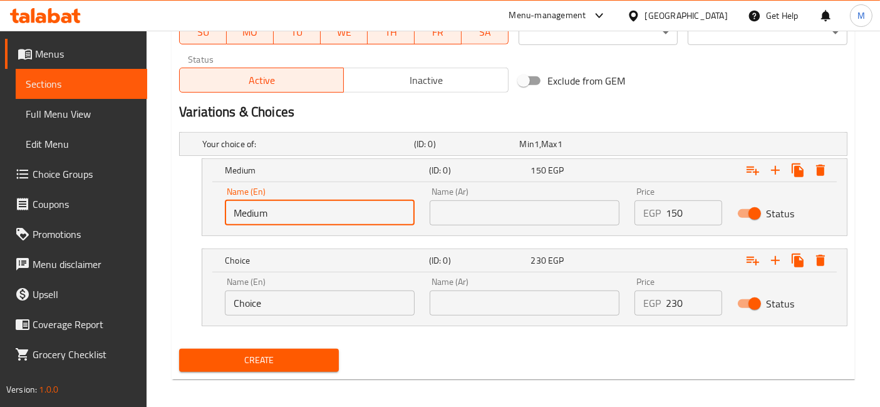
click at [417, 221] on div "Name (En) Medium Name (En)" at bounding box center [319, 206] width 205 height 53
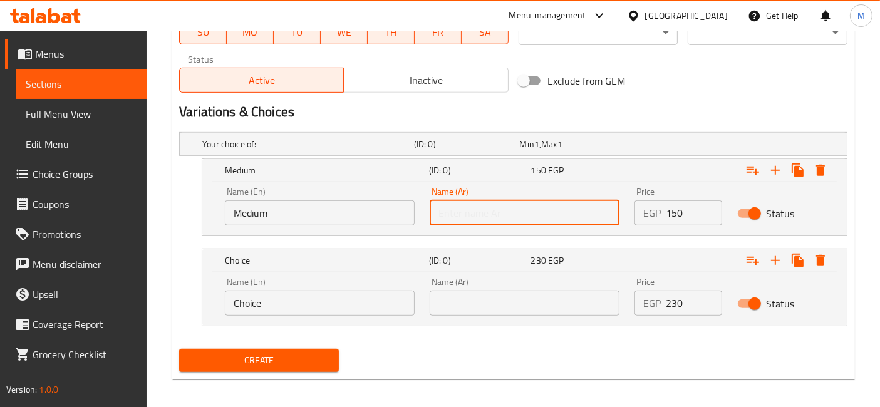
drag, startPoint x: 473, startPoint y: 209, endPoint x: 476, endPoint y: 191, distance: 18.4
click at [474, 209] on input "text" at bounding box center [525, 212] width 190 height 25
type input "وسط"
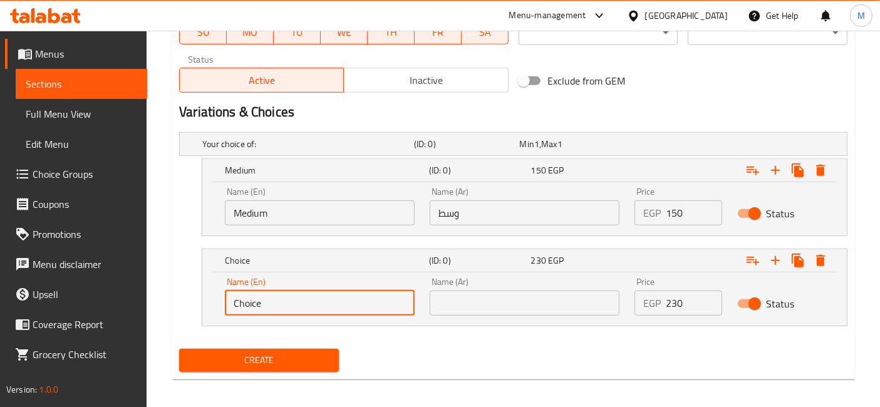
click at [378, 296] on input "Choice" at bounding box center [320, 303] width 190 height 25
click at [378, 296] on input "text" at bounding box center [320, 303] width 190 height 25
type input "Large"
click at [547, 291] on input "text" at bounding box center [525, 303] width 190 height 25
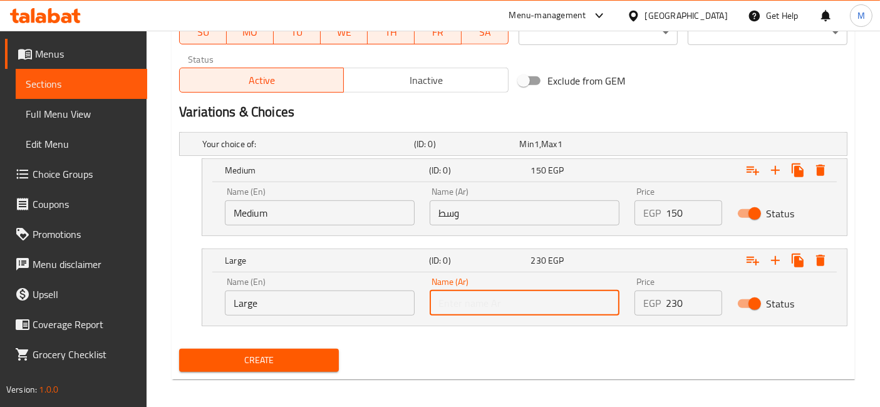
click at [549, 301] on input "text" at bounding box center [525, 303] width 190 height 25
type input "كبير"
click at [179, 349] on button "Create" at bounding box center [259, 360] width 160 height 23
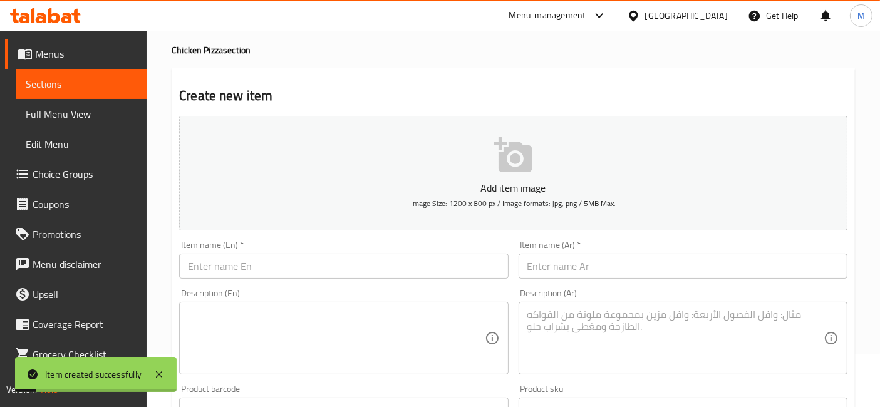
scroll to position [0, 0]
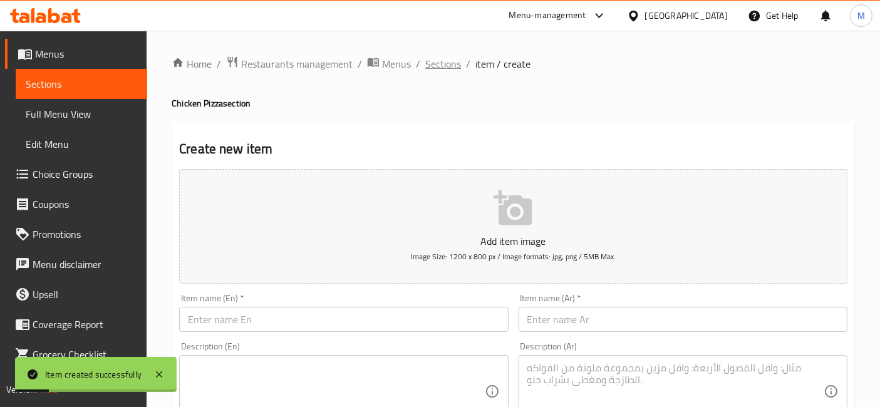
click at [447, 63] on span "Sections" at bounding box center [443, 63] width 36 height 15
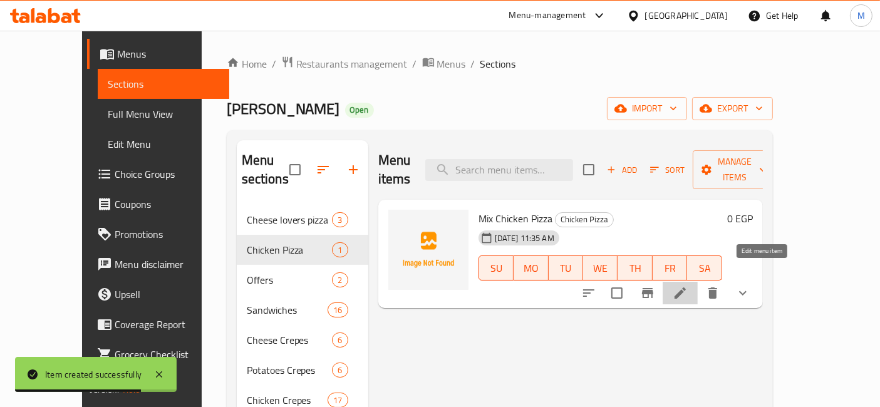
click at [686, 288] on icon at bounding box center [680, 293] width 11 height 11
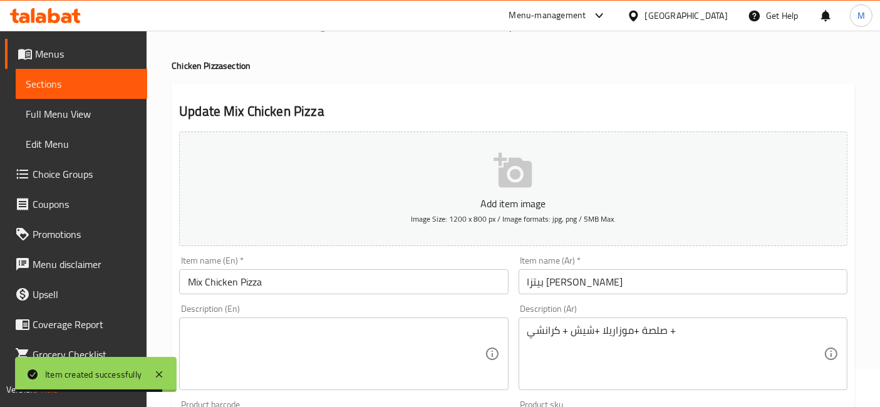
scroll to position [70, 0]
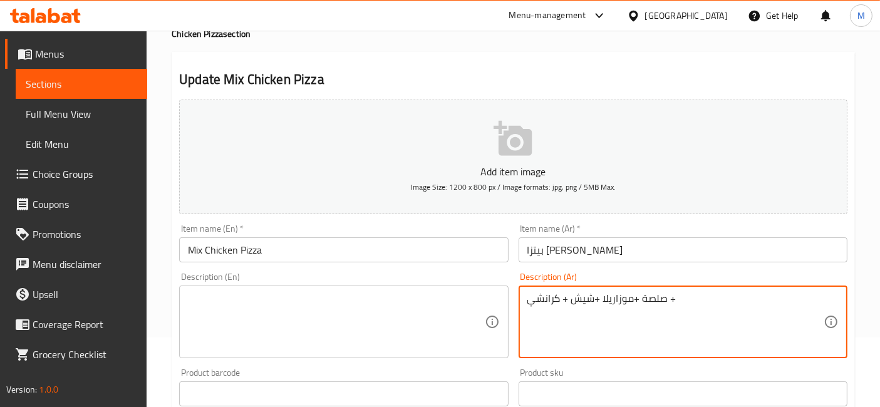
paste textarea "رومي مدخن + فلفل + زيتون"
click at [671, 308] on textarea "صلصة +موزاريلا +شيش + كرانشي + رومي مدخن + فلفل + زيتون" at bounding box center [676, 323] width 296 height 60
click at [669, 298] on textarea "صلصة +موزاريلا +شيش + كرانشي + رومي مدخن + فلفل + زيتون" at bounding box center [676, 323] width 296 height 60
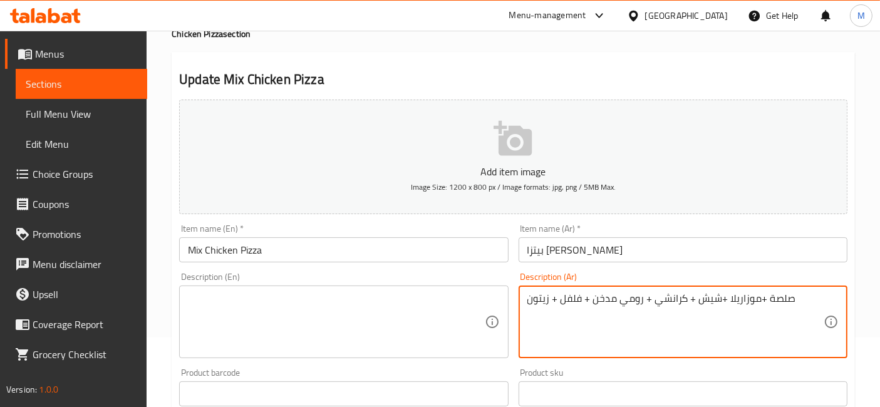
click at [669, 298] on textarea "صلصة +موزاريلا +شيش + كرانشي + رومي مدخن + فلفل + زيتون" at bounding box center [676, 323] width 296 height 60
type textarea "صلصة +موزاريلا +شيش + كرانشي + رومي مدخن + فلفل + زيتون"
click at [370, 318] on textarea at bounding box center [336, 323] width 296 height 60
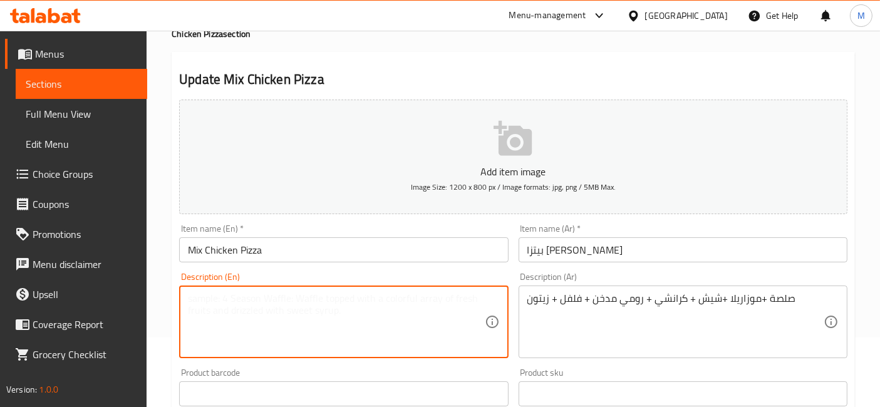
paste textarea "Sauce + Mozzarella + Shish + Crunchy + Smoked Turkey + Pepper + Olives"
type textarea "Sauce + Mozzarella + Shish + Crunchy + Smoked Turkey + Pepper + Olives"
click at [382, 248] on input "Mix Chicken Pizza" at bounding box center [343, 249] width 329 height 25
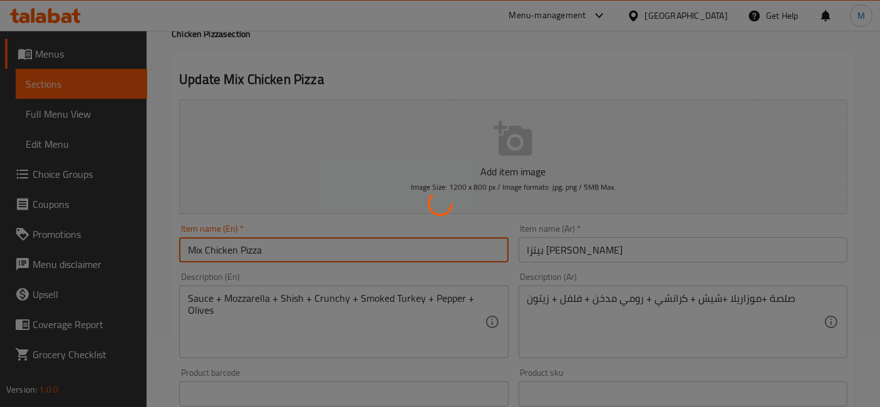
scroll to position [0, 0]
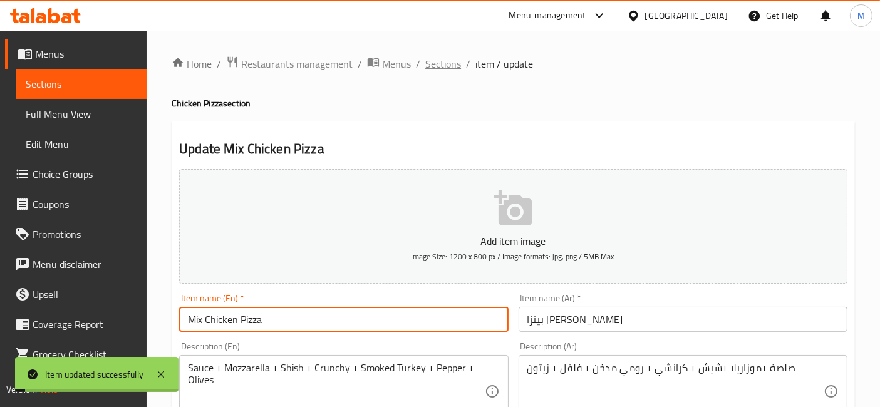
click at [433, 66] on span "Sections" at bounding box center [443, 63] width 36 height 15
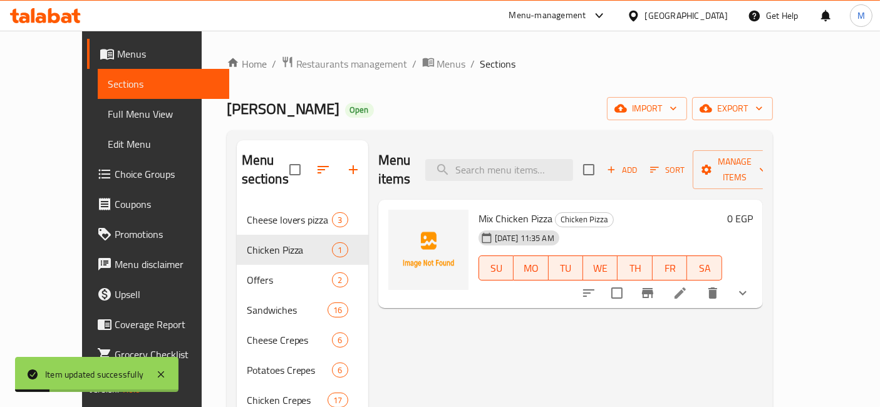
click at [751, 286] on icon "show more" at bounding box center [743, 293] width 15 height 15
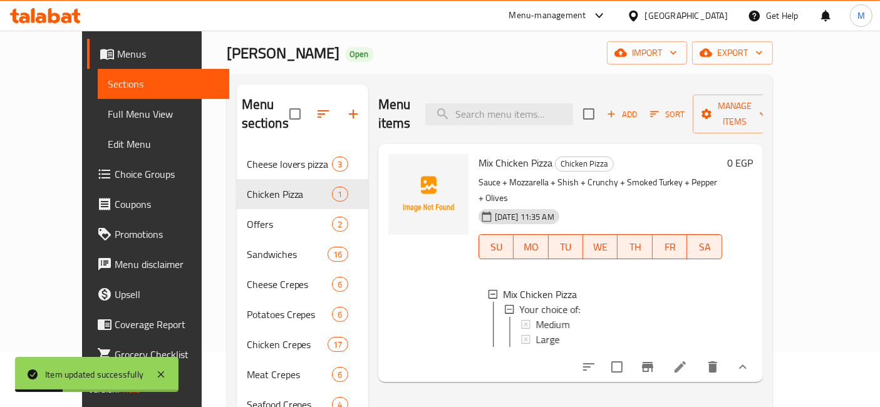
scroll to position [70, 0]
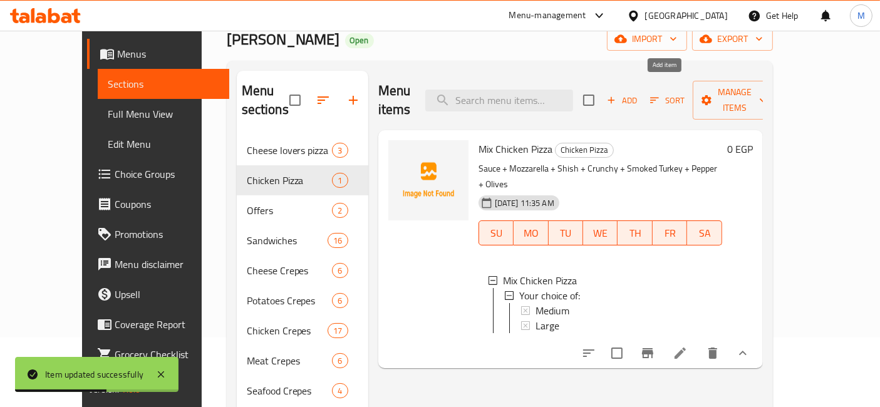
click at [617, 95] on icon "button" at bounding box center [611, 100] width 11 height 11
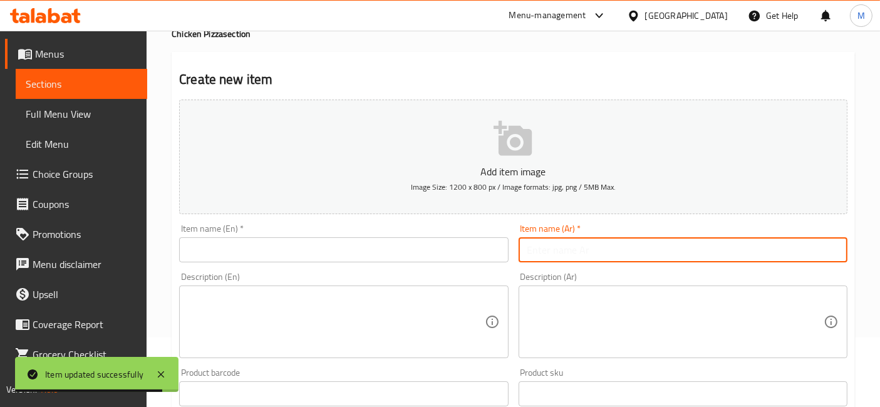
click at [630, 255] on input "text" at bounding box center [683, 249] width 329 height 25
paste input "[PERSON_NAME]"
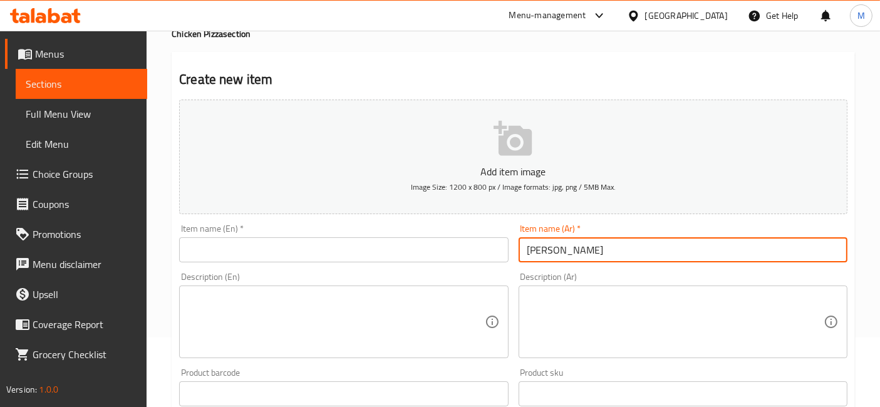
type input "[PERSON_NAME]"
click at [358, 237] on input "text" at bounding box center [343, 249] width 329 height 25
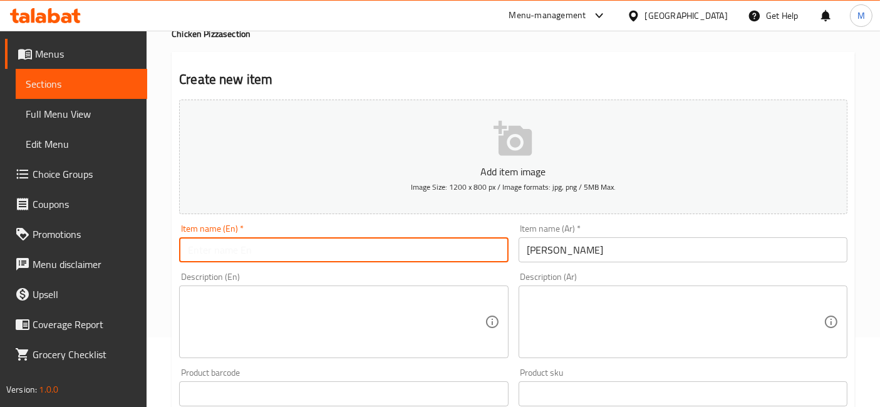
paste input "Super Crunchy Pizza"
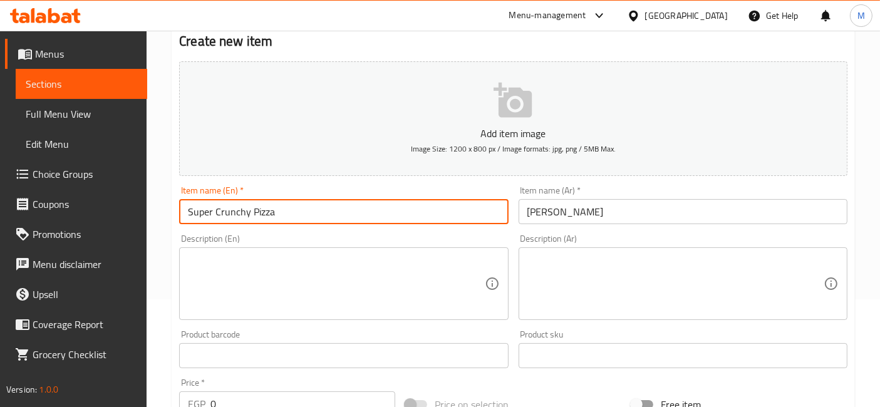
scroll to position [209, 0]
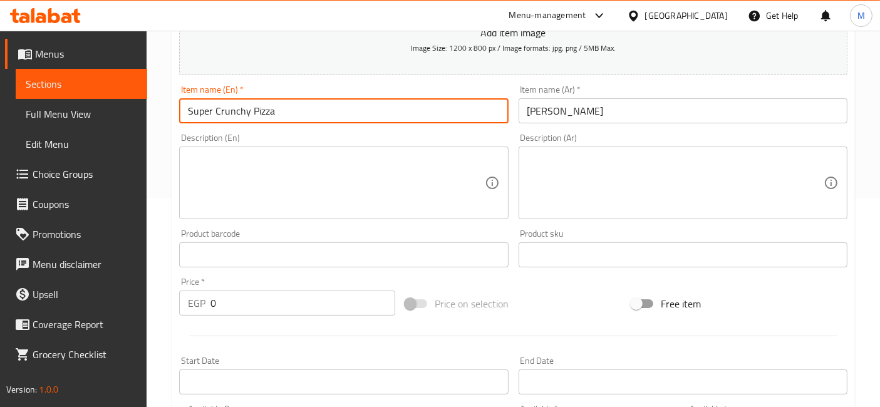
type input "Super Crunchy Pizza"
click at [690, 204] on textarea at bounding box center [676, 184] width 296 height 60
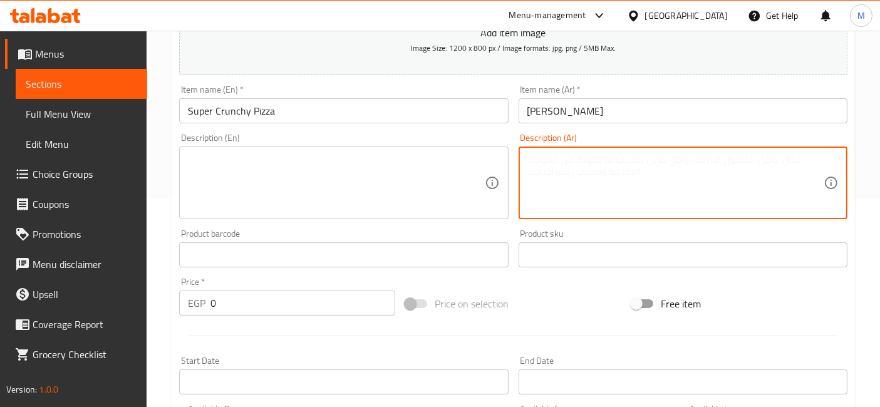
paste textarea "صلصة + كرانشي + موزاريلا + فلفل اخضر"
type textarea "صلصة + كرانشي + موزاريلا + فلفل اخضر"
click at [288, 190] on textarea at bounding box center [336, 184] width 296 height 60
paste textarea "Sauce + Crunchy + Mozzarella + Green Pepper..."
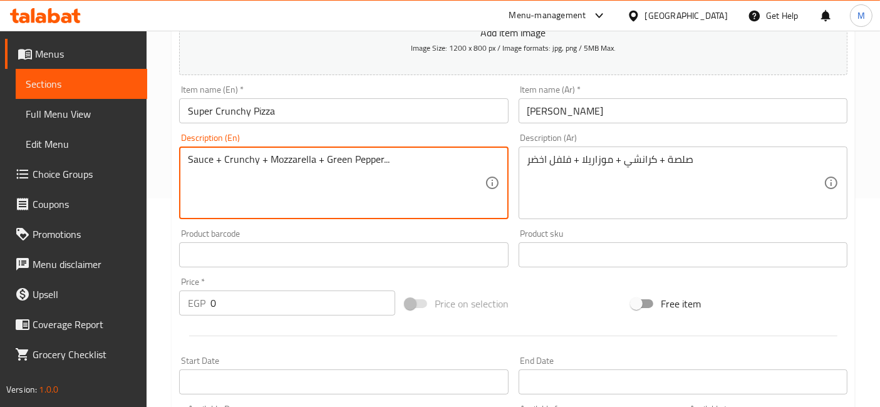
drag, startPoint x: 385, startPoint y: 165, endPoint x: 323, endPoint y: 157, distance: 62.0
click at [323, 157] on textarea "Sauce + Crunchy + Mozzarella + Green Pepper..." at bounding box center [336, 184] width 296 height 60
type textarea "Sauce + Crunchy + Mozzarella + Green Pepper..."
click at [405, 158] on textarea "Sauce + Crunchy + Mozzarella + Green Pepper..." at bounding box center [336, 184] width 296 height 60
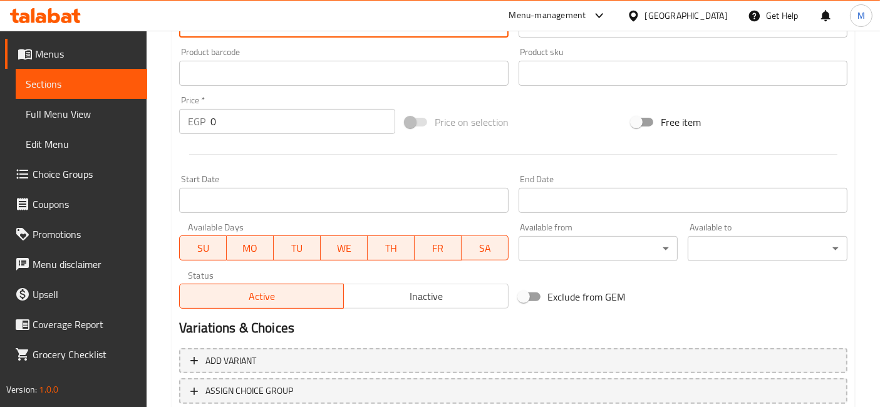
scroll to position [476, 0]
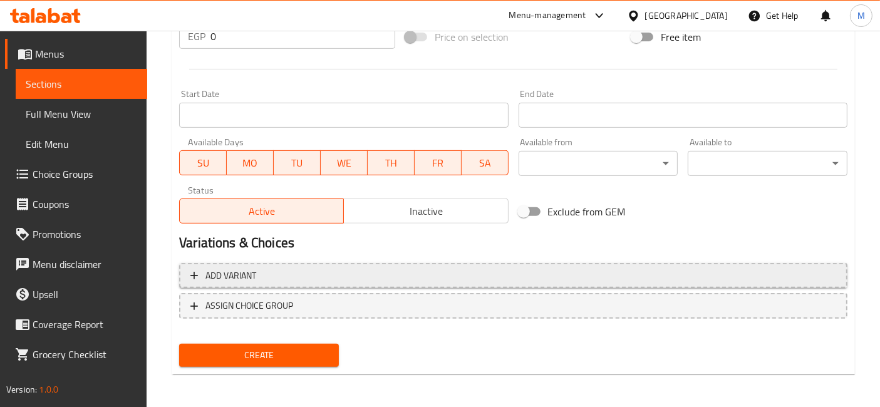
click at [510, 266] on button "Add variant" at bounding box center [513, 276] width 669 height 26
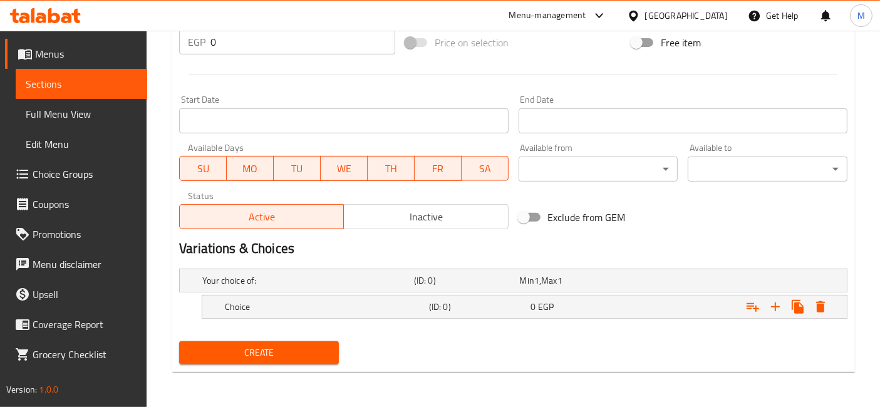
scroll to position [467, 0]
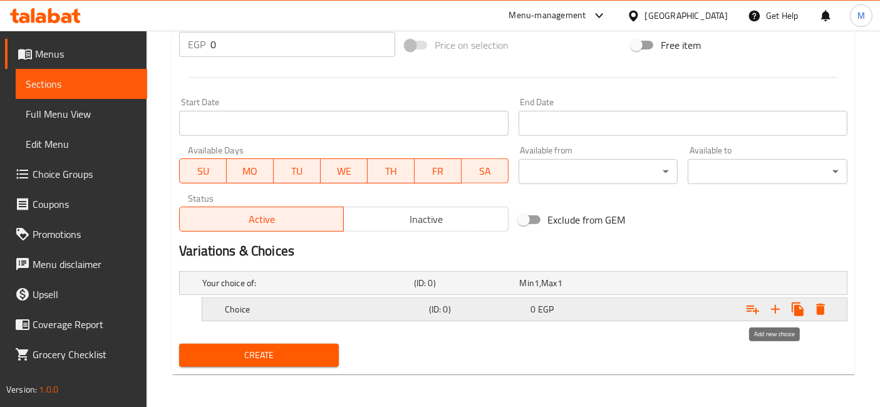
click at [777, 308] on icon "Expand" at bounding box center [775, 309] width 15 height 15
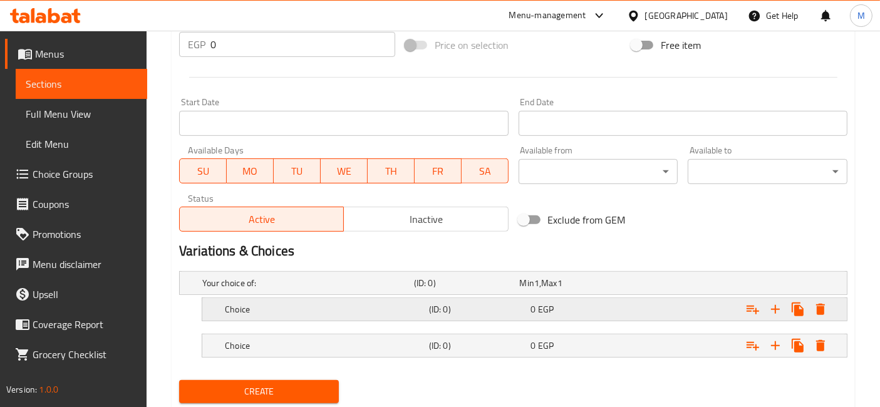
click at [461, 303] on h5 "(ID: 0)" at bounding box center [477, 309] width 97 height 13
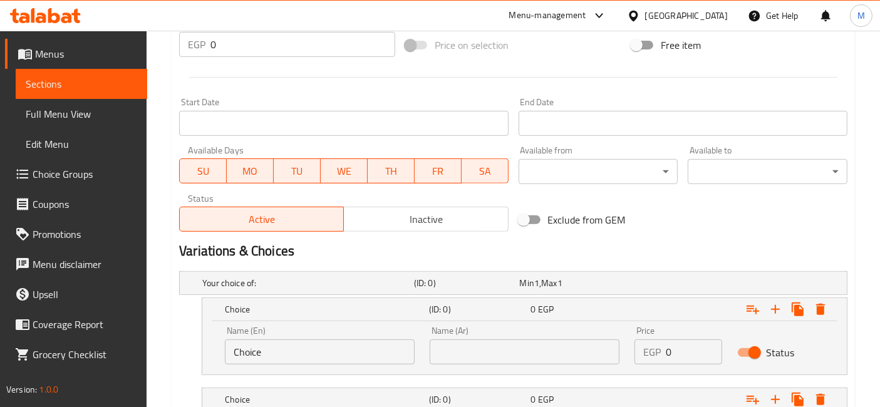
click at [282, 352] on input "Choice" at bounding box center [320, 352] width 190 height 25
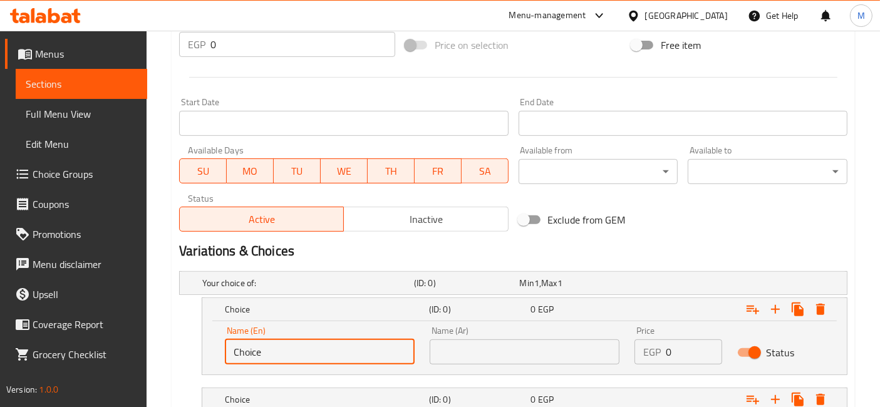
click at [282, 352] on input "Choice" at bounding box center [320, 352] width 190 height 25
click at [282, 352] on input "text" at bounding box center [320, 352] width 190 height 25
type input "Medium"
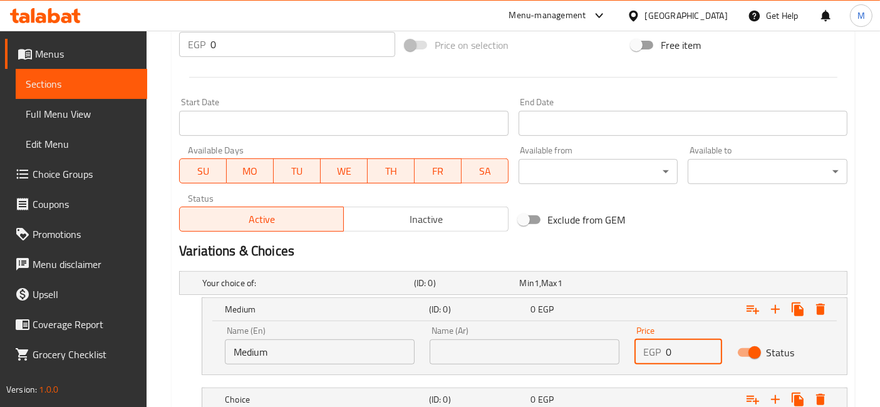
drag, startPoint x: 680, startPoint y: 351, endPoint x: 652, endPoint y: 350, distance: 28.9
click at [652, 350] on div "EGP 0 Price" at bounding box center [678, 352] width 87 height 25
type input "145"
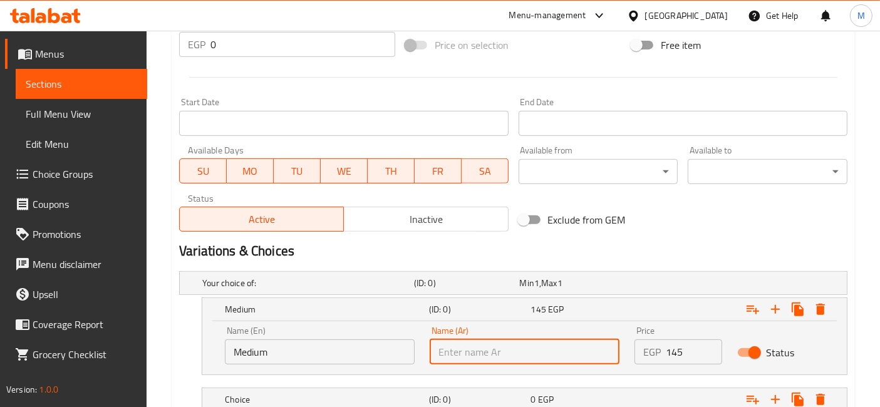
click at [539, 358] on input "text" at bounding box center [525, 352] width 190 height 25
type input "وسط"
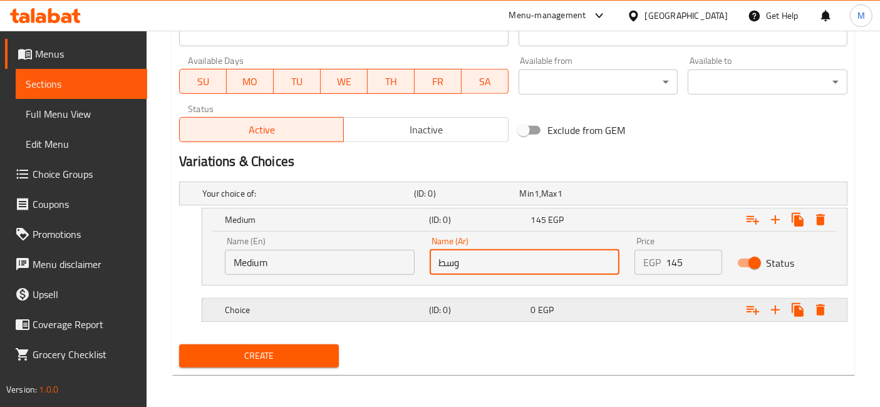
click at [631, 306] on div "Expand" at bounding box center [732, 310] width 204 height 28
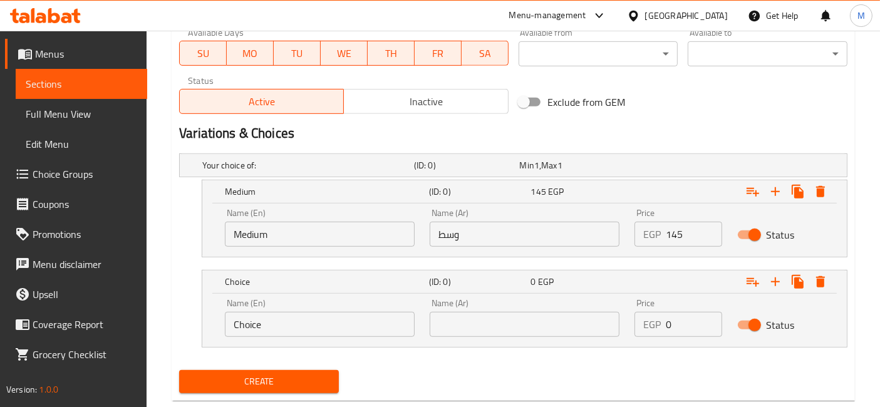
scroll to position [611, 0]
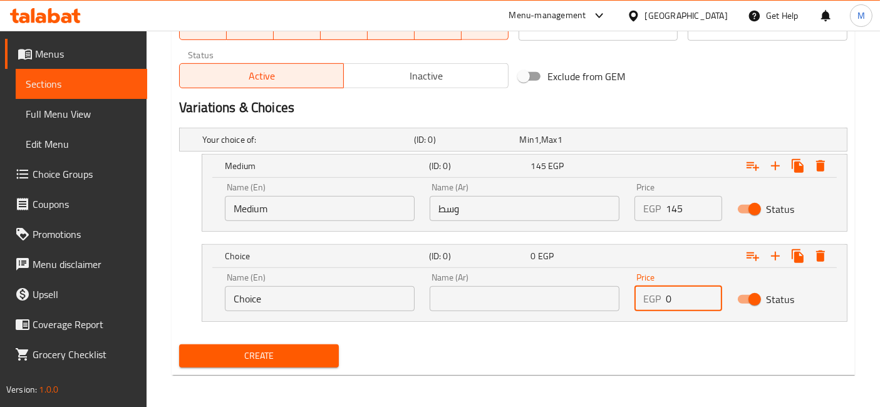
drag, startPoint x: 686, startPoint y: 291, endPoint x: 667, endPoint y: 302, distance: 21.9
click at [667, 302] on input "0" at bounding box center [694, 298] width 56 height 25
type input "220"
click at [553, 295] on input "text" at bounding box center [525, 298] width 190 height 25
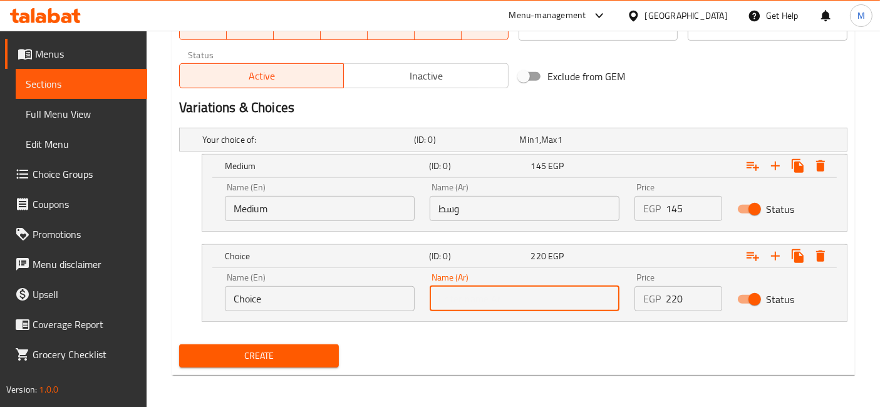
type input "كبير"
click at [323, 325] on nav at bounding box center [513, 330] width 669 height 10
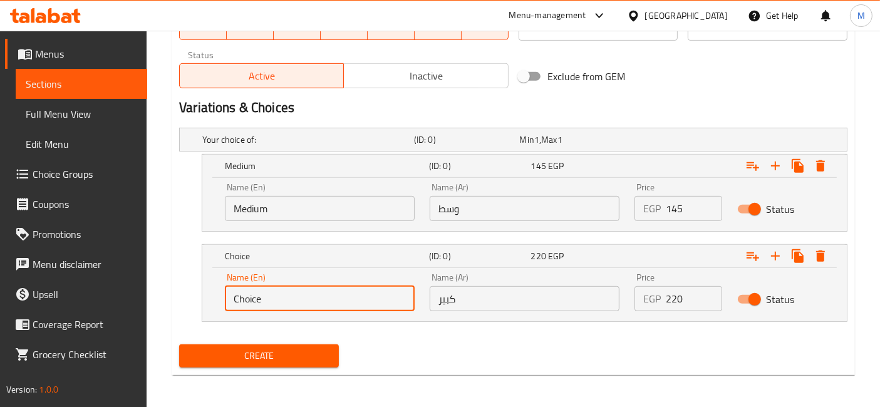
click at [326, 296] on input "Choice" at bounding box center [320, 298] width 190 height 25
click at [326, 296] on input "text" at bounding box center [320, 298] width 190 height 25
type input "Large"
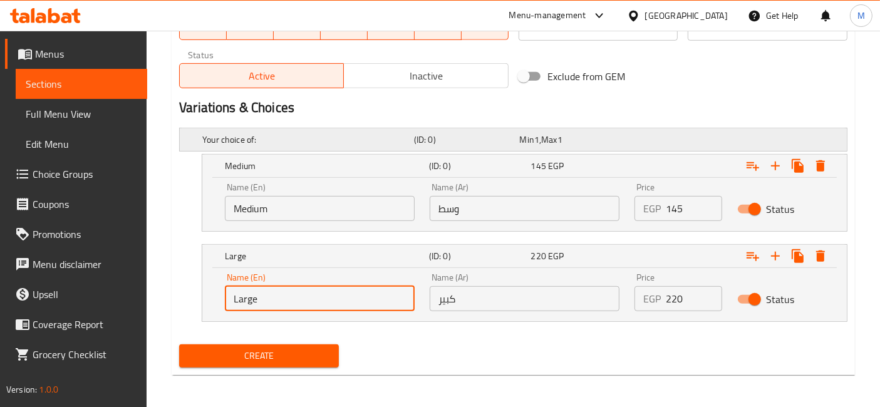
click at [179, 345] on button "Create" at bounding box center [259, 356] width 160 height 23
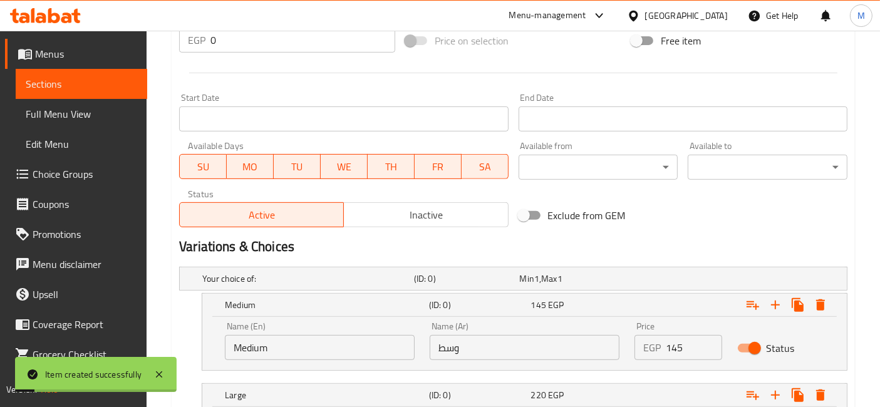
scroll to position [0, 0]
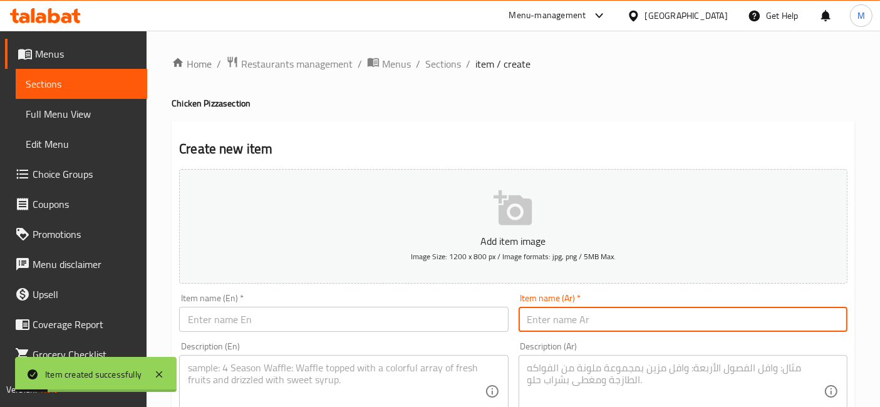
click at [589, 329] on input "text" at bounding box center [683, 319] width 329 height 25
paste input "بيتزا شيش طاووق"
type input "بيتزا شيش طاووق"
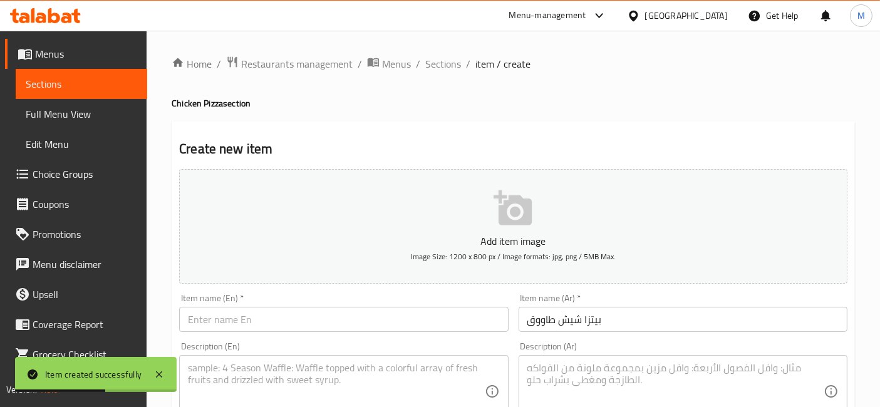
click at [354, 333] on div "Item name (En)   * Item name (En) *" at bounding box center [343, 313] width 339 height 48
click at [346, 321] on input "text" at bounding box center [343, 319] width 329 height 25
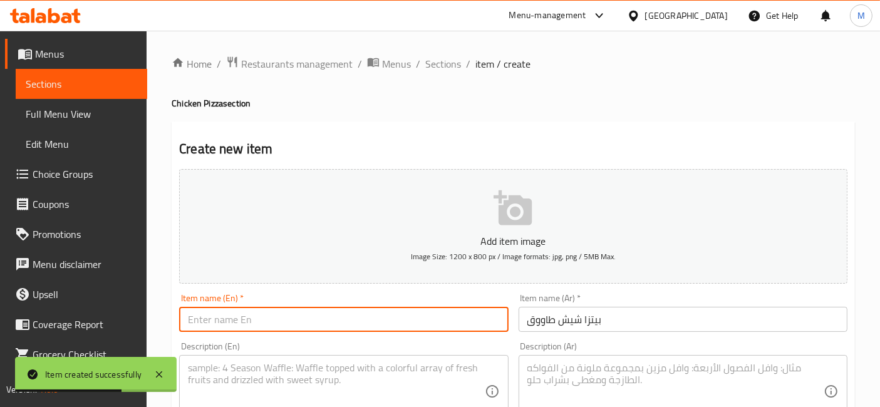
paste input "Chicken shish pizza"
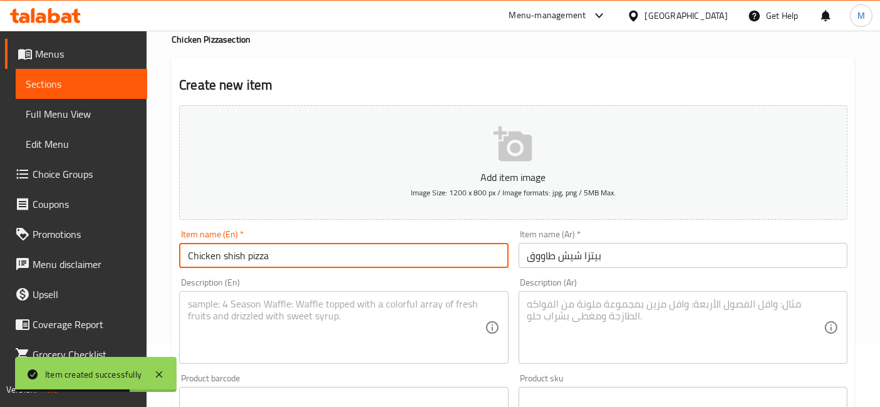
scroll to position [139, 0]
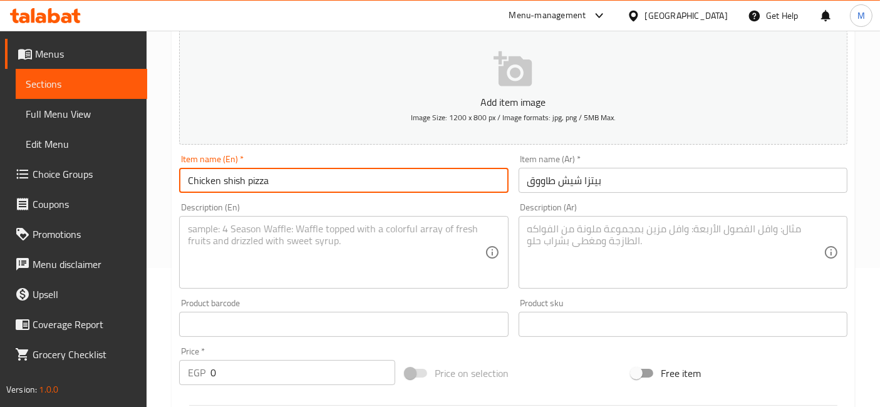
drag, startPoint x: 245, startPoint y: 177, endPoint x: 168, endPoint y: 165, distance: 78.1
click at [168, 165] on div "Home / Restaurants management / Menus / Sections / item / create Chicken Pizza …" at bounding box center [514, 387] width 734 height 991
type input "shish tawook pizza"
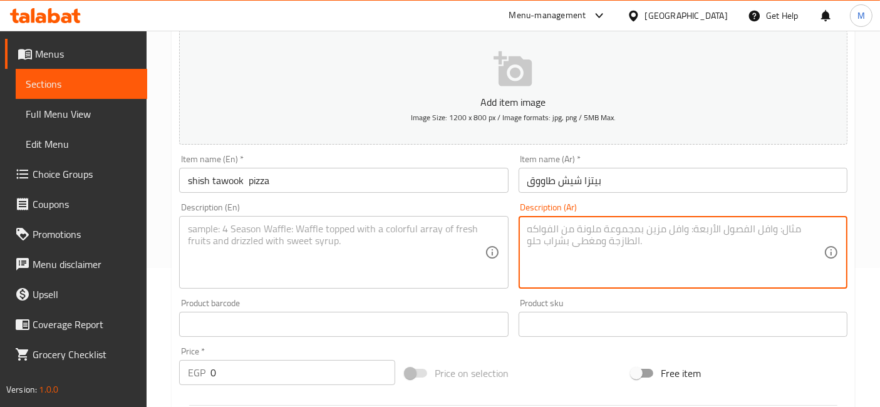
click at [615, 261] on textarea at bounding box center [676, 253] width 296 height 60
paste textarea "صلصة+موزاريلا +شيش +فلفل اخضر"
type textarea "صلصة+موزاريلا +شيش +فلفل اخضر"
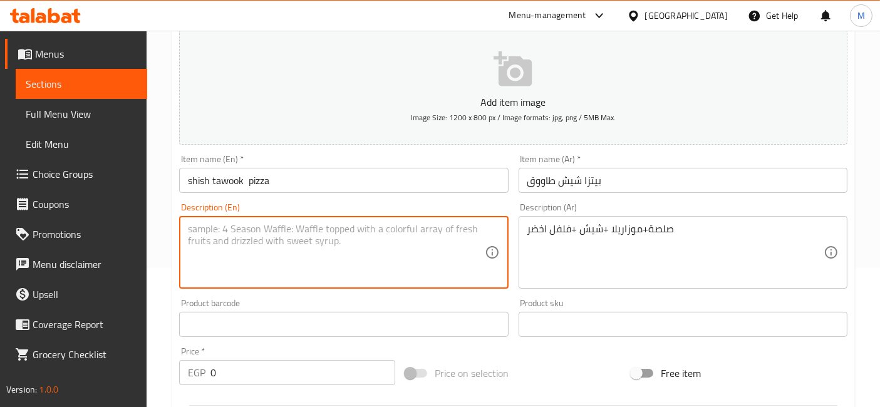
click at [291, 238] on textarea at bounding box center [336, 253] width 296 height 60
paste textarea "Sauce + mozzarella + shish + green pepper"
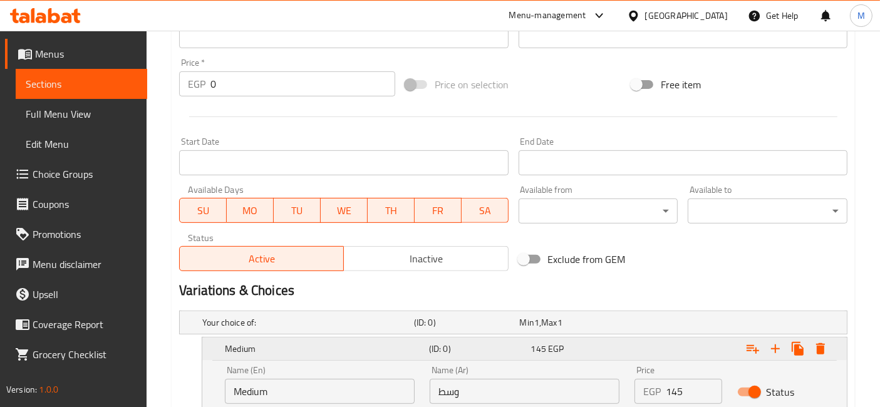
scroll to position [487, 0]
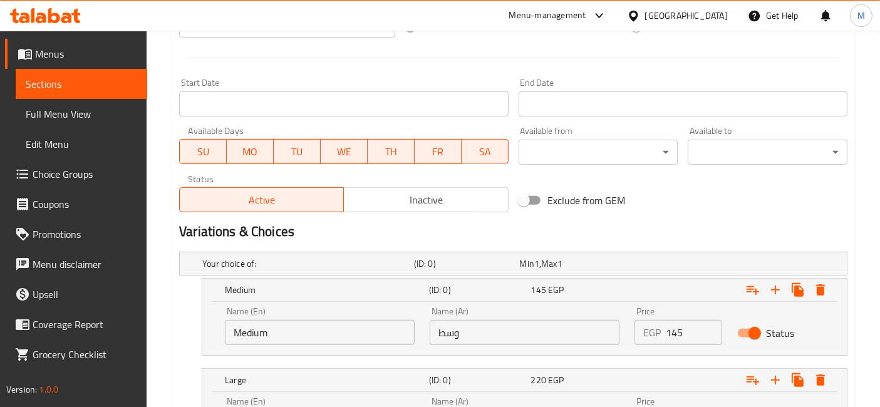
type textarea "Sauce + mozzarella + shish + green pepper"
click at [673, 335] on input "145" at bounding box center [694, 332] width 56 height 25
drag, startPoint x: 673, startPoint y: 335, endPoint x: 660, endPoint y: 335, distance: 12.5
click at [660, 335] on div "EGP 145 Price" at bounding box center [678, 332] width 87 height 25
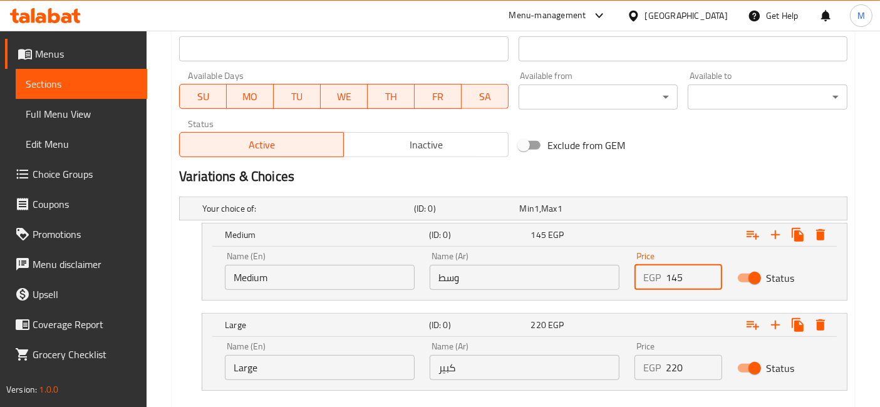
scroll to position [611, 0]
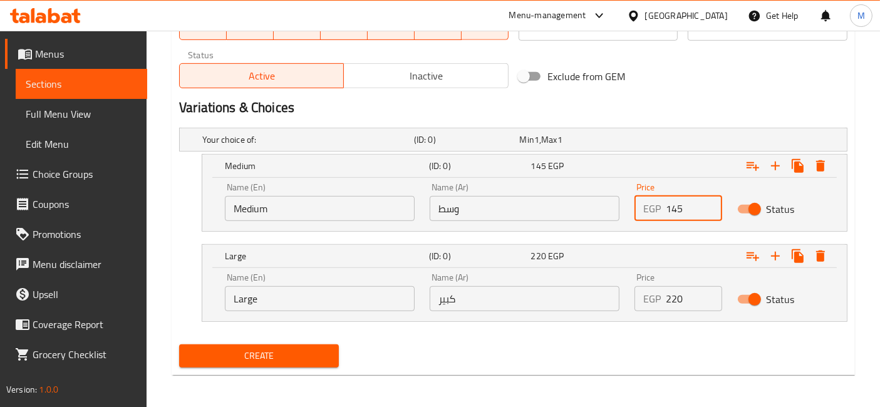
type input "145"
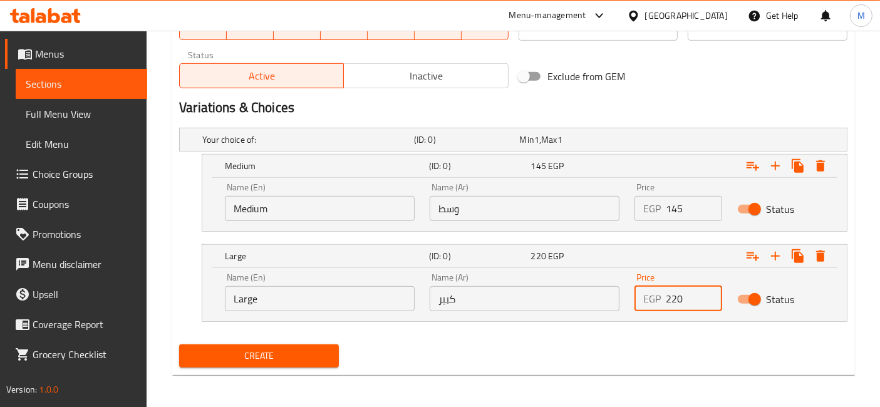
drag, startPoint x: 669, startPoint y: 286, endPoint x: 663, endPoint y: 289, distance: 7.0
click at [663, 289] on div "EGP 220 Price" at bounding box center [678, 298] width 87 height 25
type input "225"
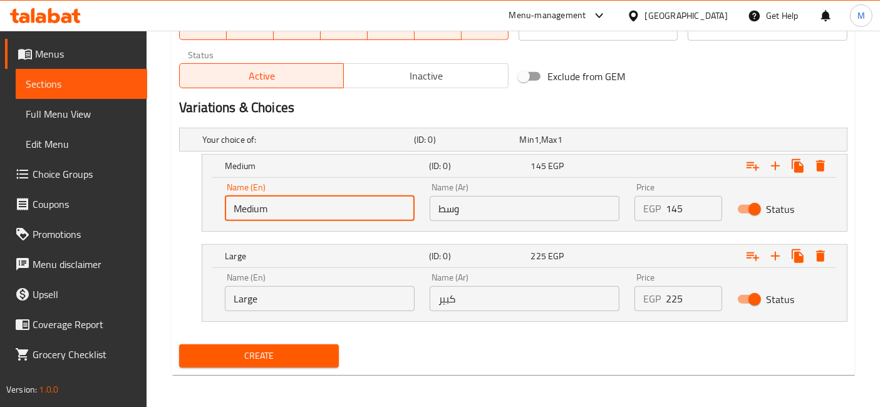
click at [338, 207] on input "Medium" at bounding box center [320, 208] width 190 height 25
type input "Choice"
click at [338, 207] on input "text" at bounding box center [320, 208] width 190 height 25
type input "Medium"
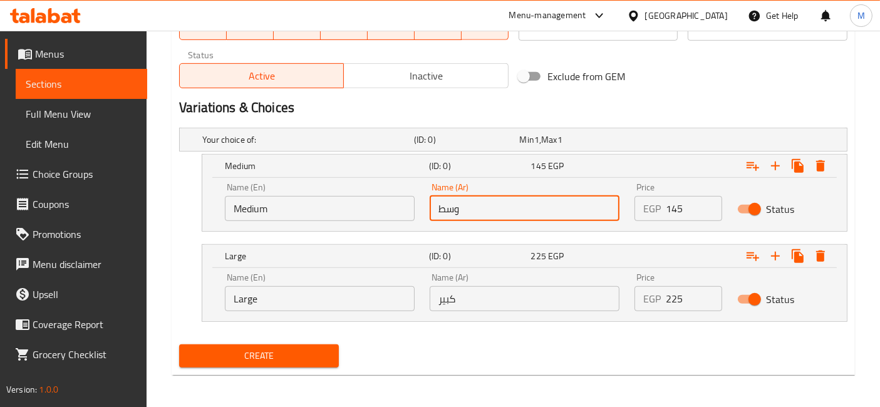
click at [504, 203] on input "وسط" at bounding box center [525, 208] width 190 height 25
type input "وسط"
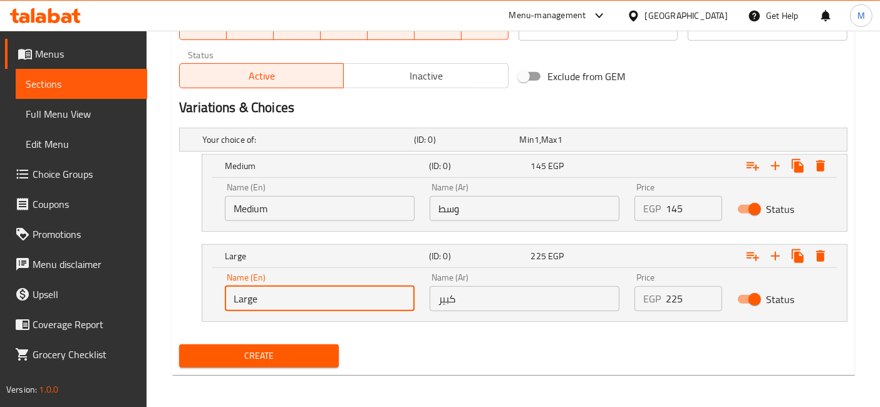
click at [351, 301] on input "Large" at bounding box center [320, 298] width 190 height 25
type input "Choice"
click at [351, 301] on input "text" at bounding box center [320, 298] width 190 height 25
type input "Large"
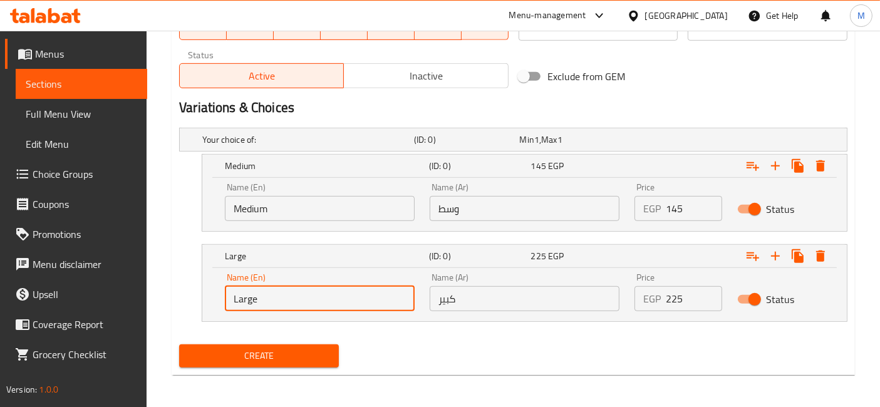
click at [508, 296] on input "كبير" at bounding box center [525, 298] width 190 height 25
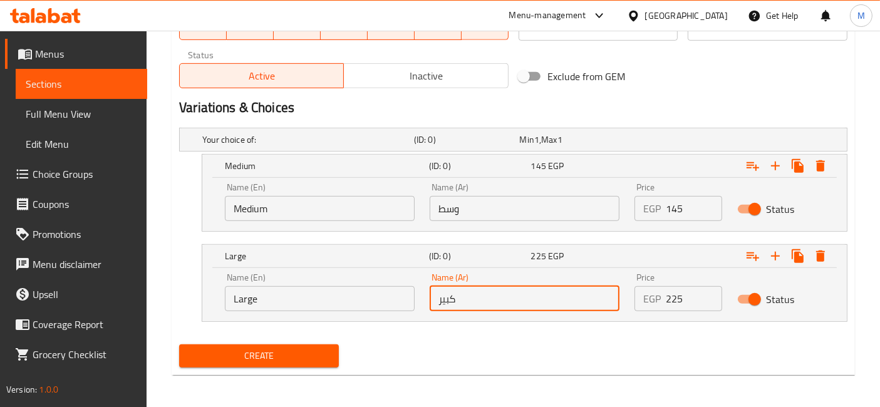
type input "كبير"
click at [179, 345] on button "Create" at bounding box center [259, 356] width 160 height 23
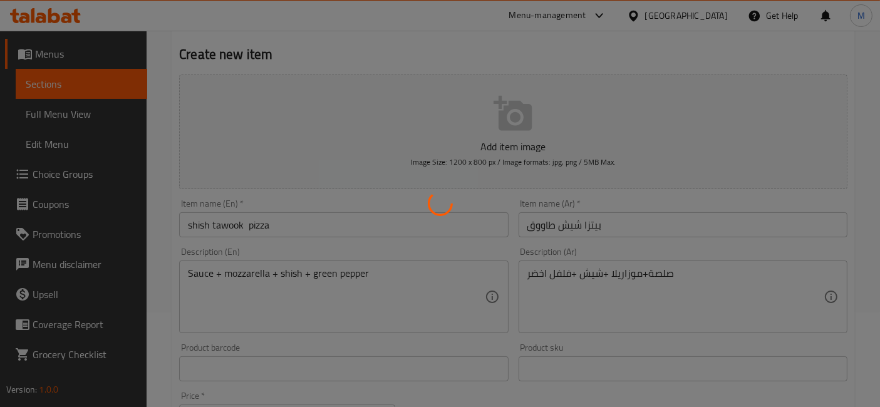
scroll to position [54, 0]
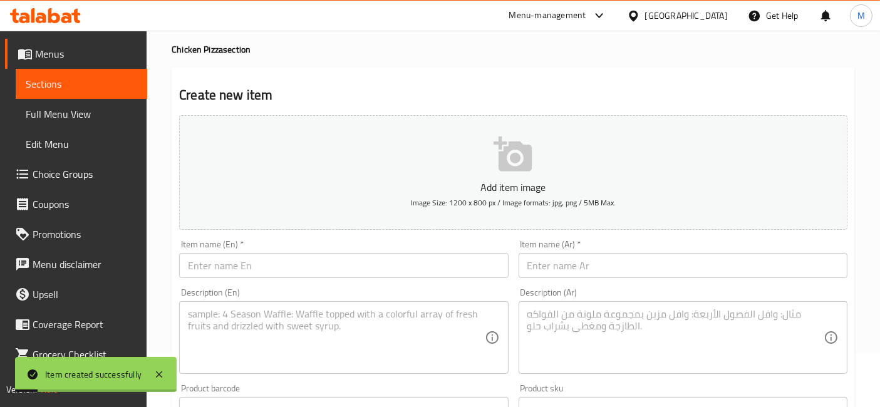
drag, startPoint x: 581, startPoint y: 257, endPoint x: 581, endPoint y: 275, distance: 18.2
click at [581, 275] on input "text" at bounding box center [683, 265] width 329 height 25
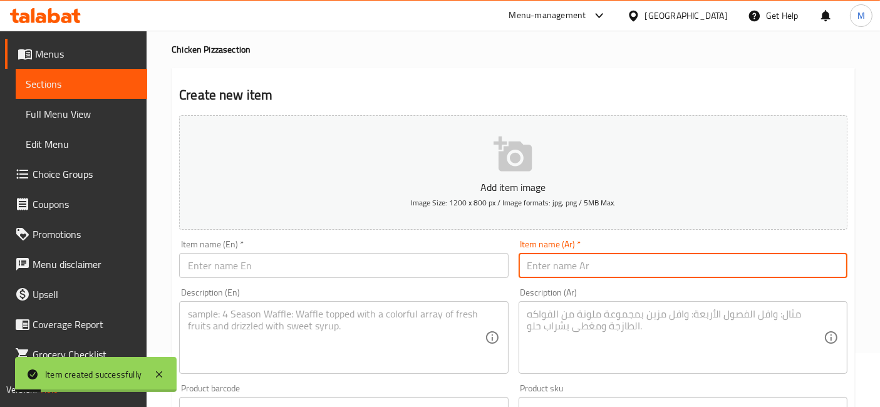
paste input "[PERSON_NAME]"
type input "[PERSON_NAME]"
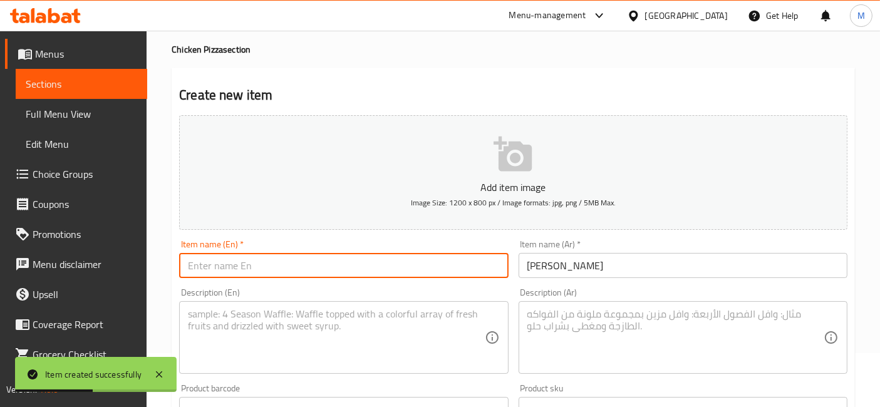
click at [281, 264] on input "text" at bounding box center [343, 265] width 329 height 25
paste input "BBQ Chicken Pizza"
type input "BBQ Chicken Pizza"
click at [678, 316] on textarea at bounding box center [676, 338] width 296 height 60
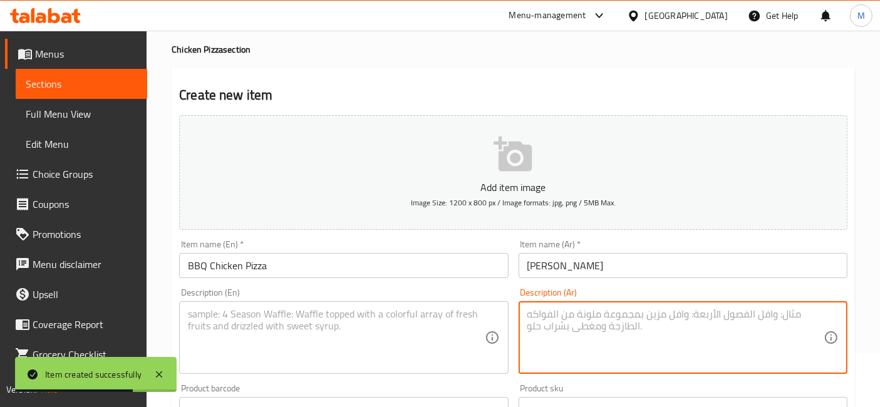
paste textarea "صلصة + صدور +موزاريلا + باربيكيو"
type textarea "صلصة + صدور +موزاريلا + باربيكيو"
click at [297, 330] on textarea at bounding box center [336, 338] width 296 height 60
paste textarea "Sauce + Breasts + Mozzarella + Barbecue"
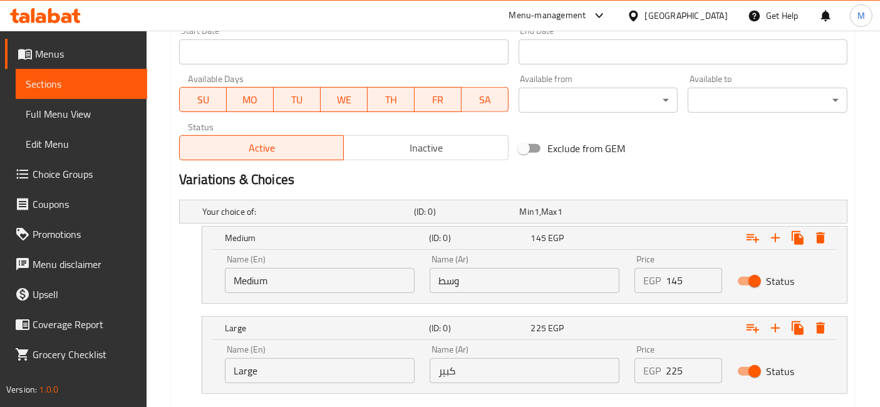
scroll to position [541, 0]
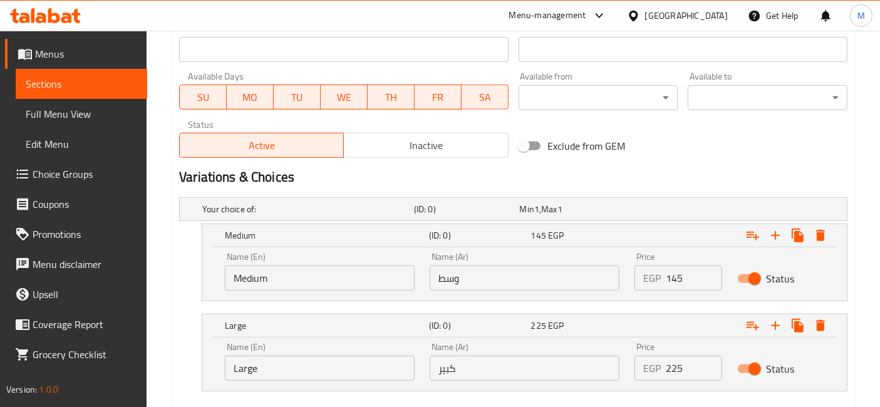
type textarea "Sauce + Breasts + Mozzarella + Barbecue"
drag, startPoint x: 678, startPoint y: 284, endPoint x: 652, endPoint y: 278, distance: 26.4
click at [655, 280] on div "EGP 145 Price" at bounding box center [678, 278] width 87 height 25
type input "145"
drag, startPoint x: 678, startPoint y: 364, endPoint x: 615, endPoint y: 357, distance: 63.0
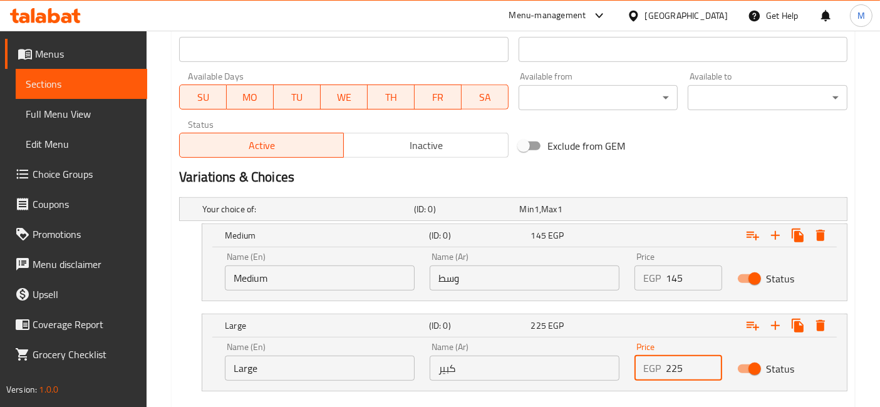
click at [618, 358] on div "Name (En) Large Name (En) Name (Ar) كبير Name (Ar) Price EGP 225 Price Status" at bounding box center [524, 361] width 615 height 53
type input "220"
click at [245, 266] on input "Medium" at bounding box center [320, 278] width 190 height 25
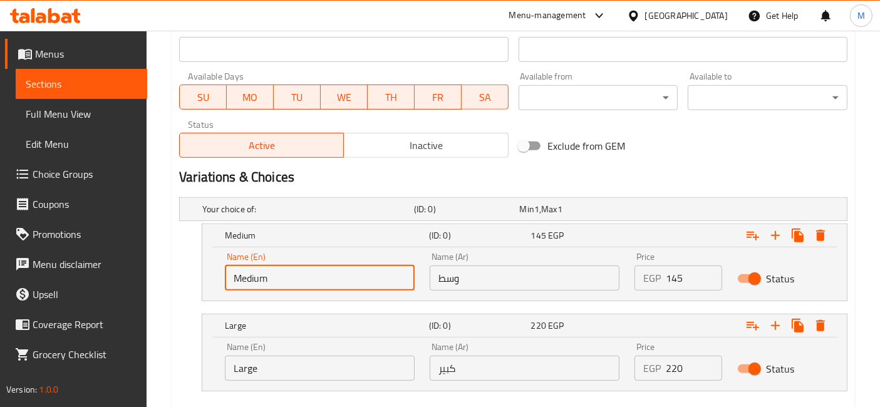
click at [245, 266] on input "Medium" at bounding box center [320, 278] width 190 height 25
type input "Choice"
click at [245, 266] on input "text" at bounding box center [320, 278] width 190 height 25
type input "Medium"
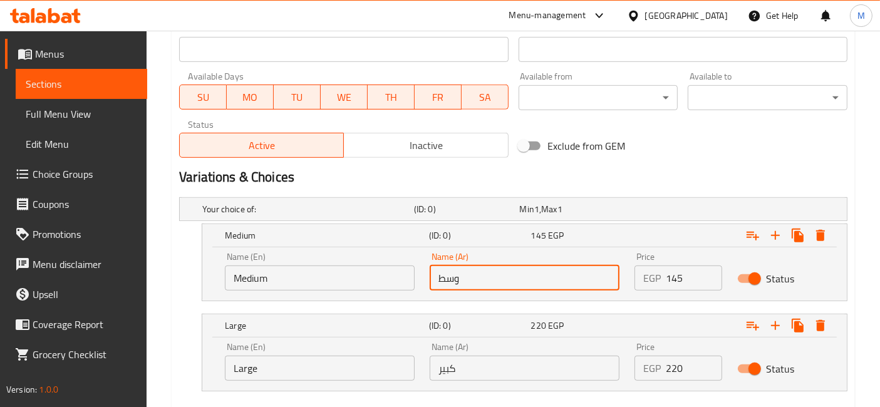
click at [580, 284] on input "وسط" at bounding box center [525, 278] width 190 height 25
type input "وسط"
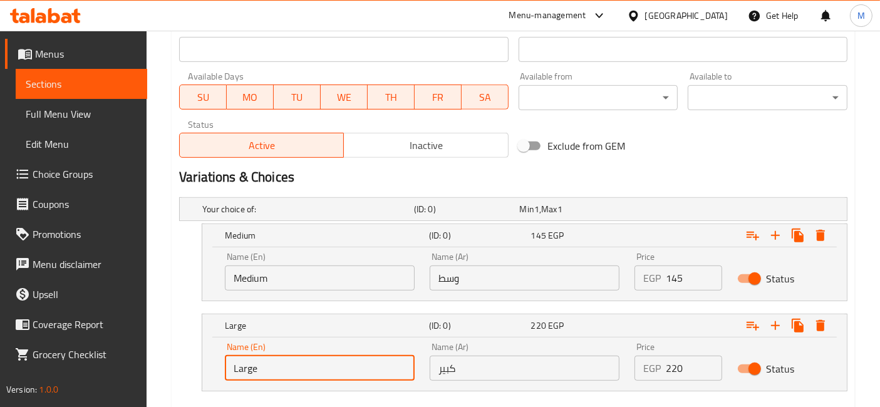
click at [256, 364] on input "Large" at bounding box center [320, 368] width 190 height 25
type input "Choice"
click at [256, 364] on input "text" at bounding box center [320, 368] width 190 height 25
type input "Large"
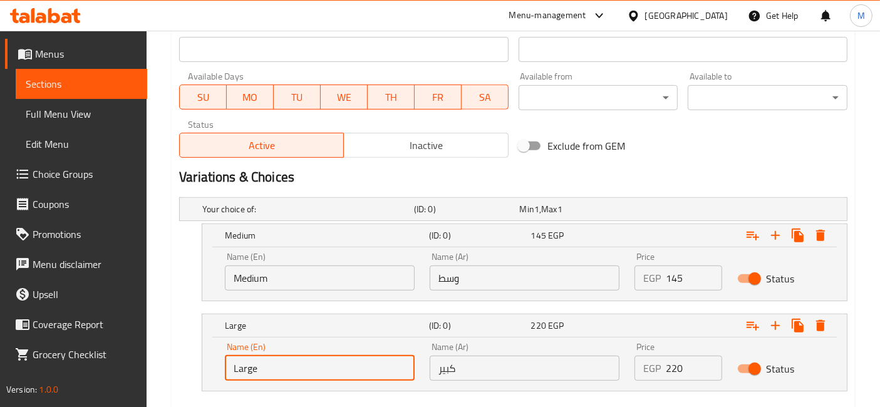
click at [519, 371] on input "كبير" at bounding box center [525, 368] width 190 height 25
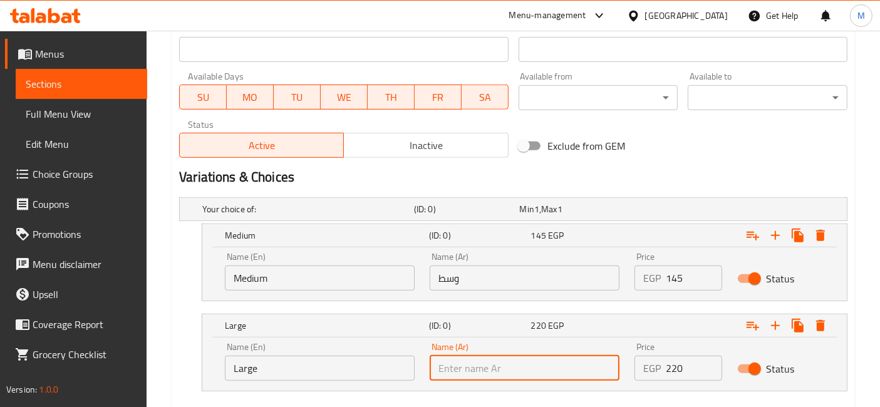
type input "كبير"
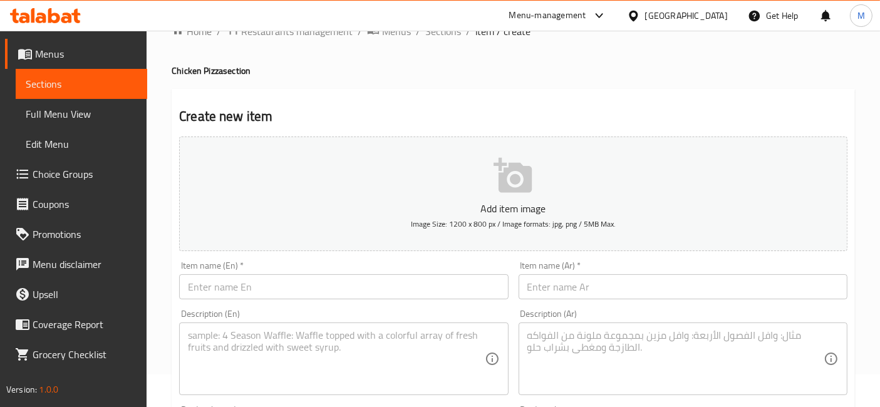
scroll to position [0, 0]
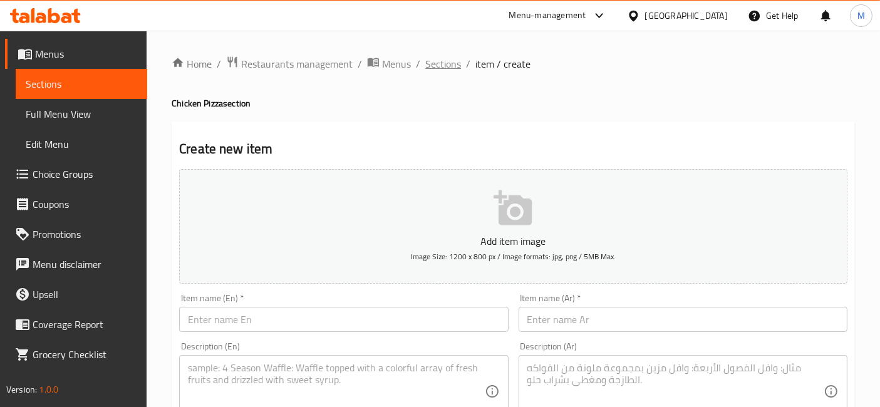
click at [452, 70] on span "Sections" at bounding box center [443, 63] width 36 height 15
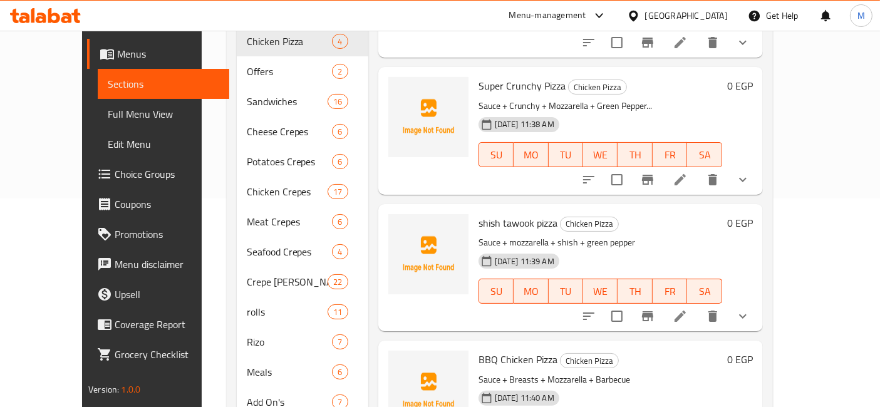
scroll to position [269, 0]
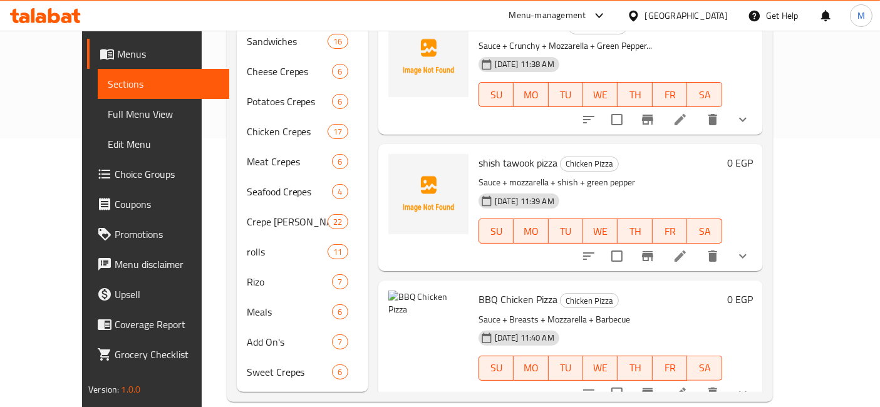
click at [694, 175] on p "Sauce + mozzarella + shish + green pepper" at bounding box center [601, 183] width 244 height 16
click at [447, 303] on icon "delete image" at bounding box center [451, 308] width 9 height 11
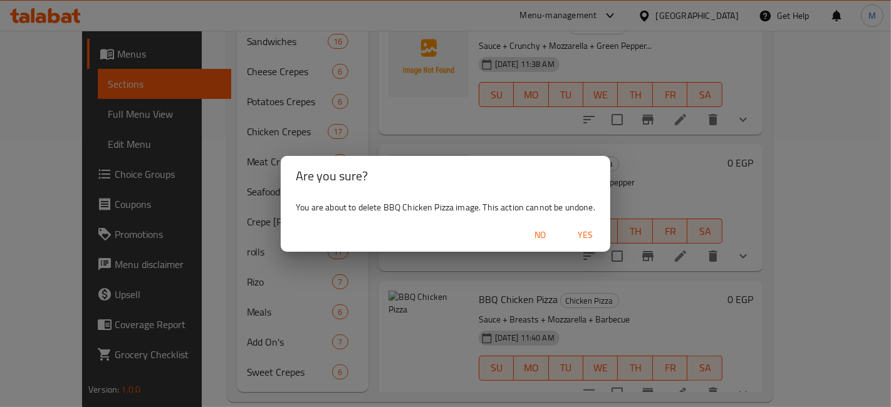
click at [592, 242] on span "Yes" at bounding box center [585, 235] width 30 height 16
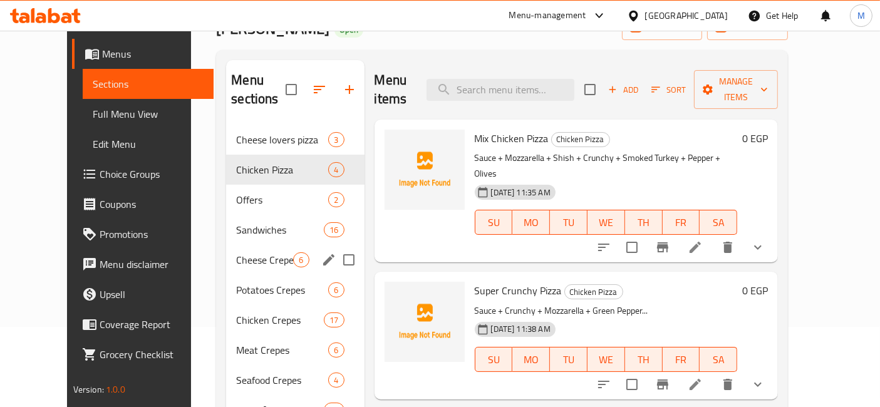
scroll to position [0, 0]
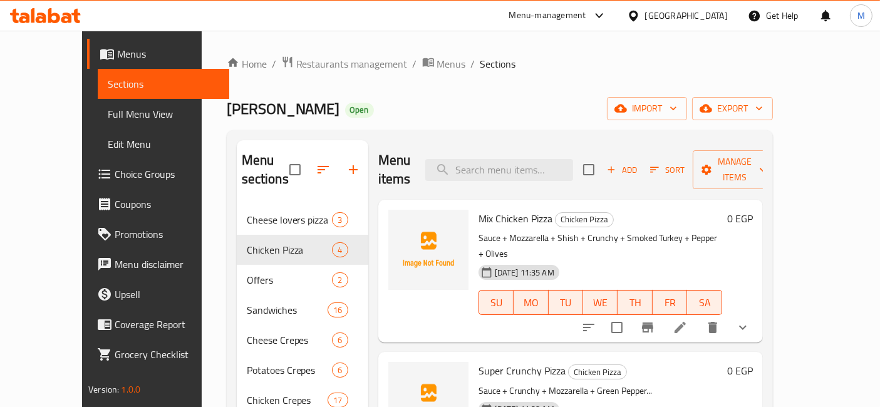
click at [498, 209] on span "Mix Chicken Pizza" at bounding box center [516, 218] width 74 height 19
copy h6 "Mix Chicken Pizza"
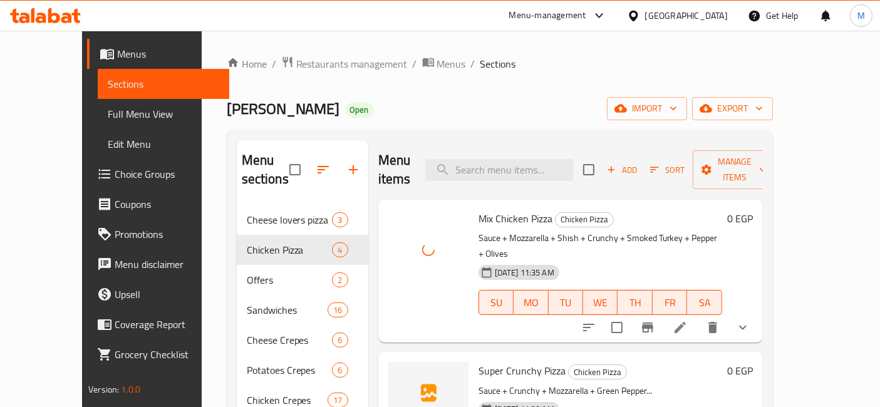
click at [487, 362] on span "Super Crunchy Pizza" at bounding box center [522, 371] width 87 height 19
copy h6 "Super Crunchy Pizza"
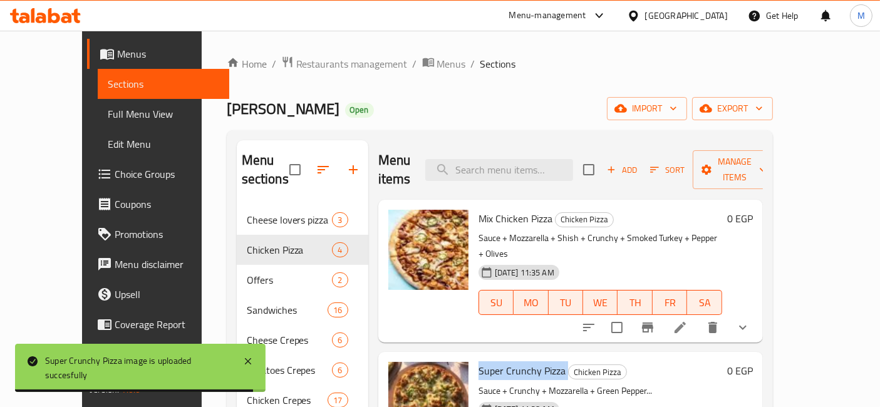
click at [52, 16] on icon at bounding box center [45, 15] width 71 height 15
